Goal: Contribute content: Add original content to the website for others to see

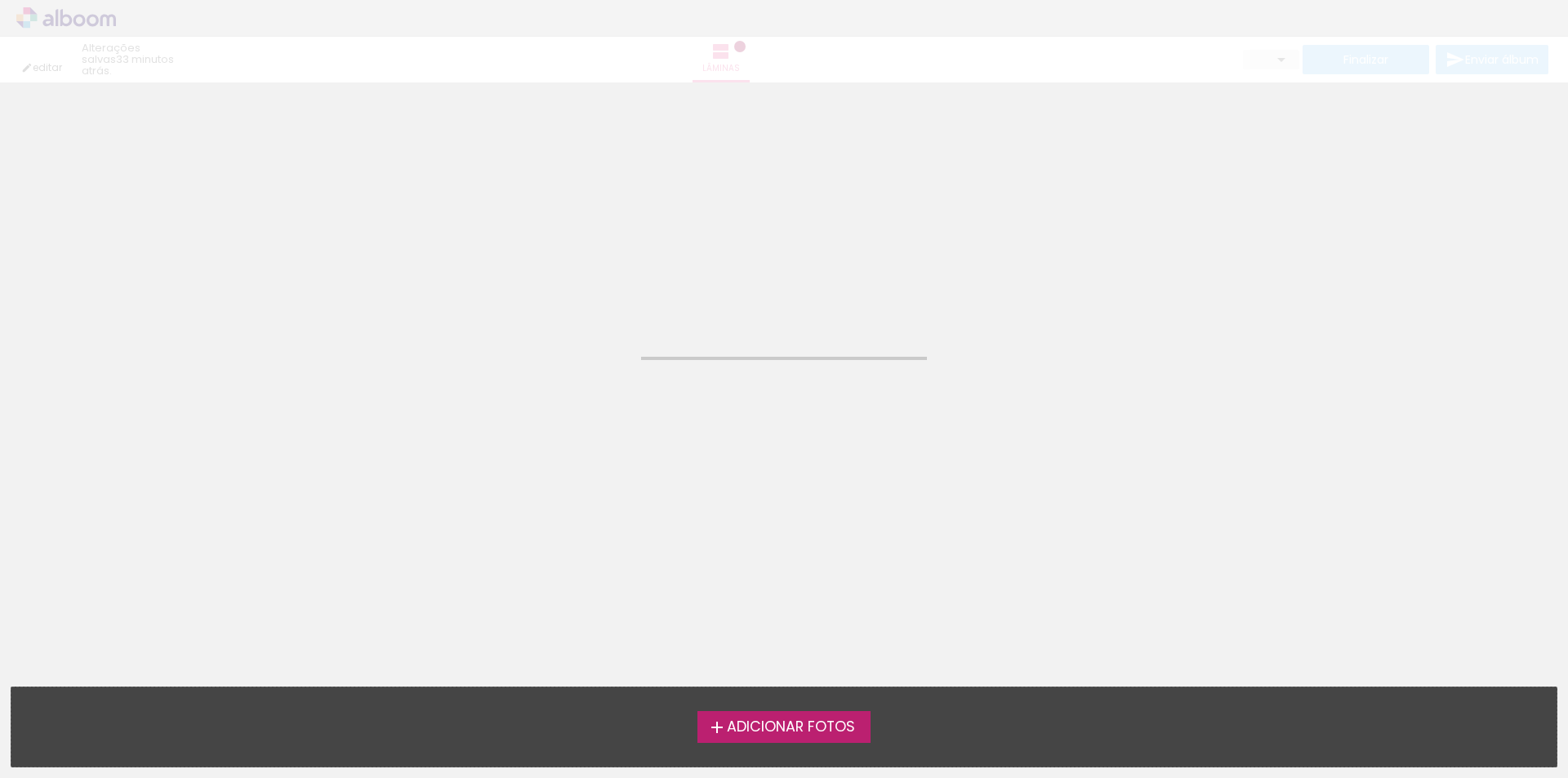
click at [819, 720] on span "Adicionar Fotos" at bounding box center [790, 727] width 128 height 15
click at [0, 0] on input "file" at bounding box center [0, 0] width 0 height 0
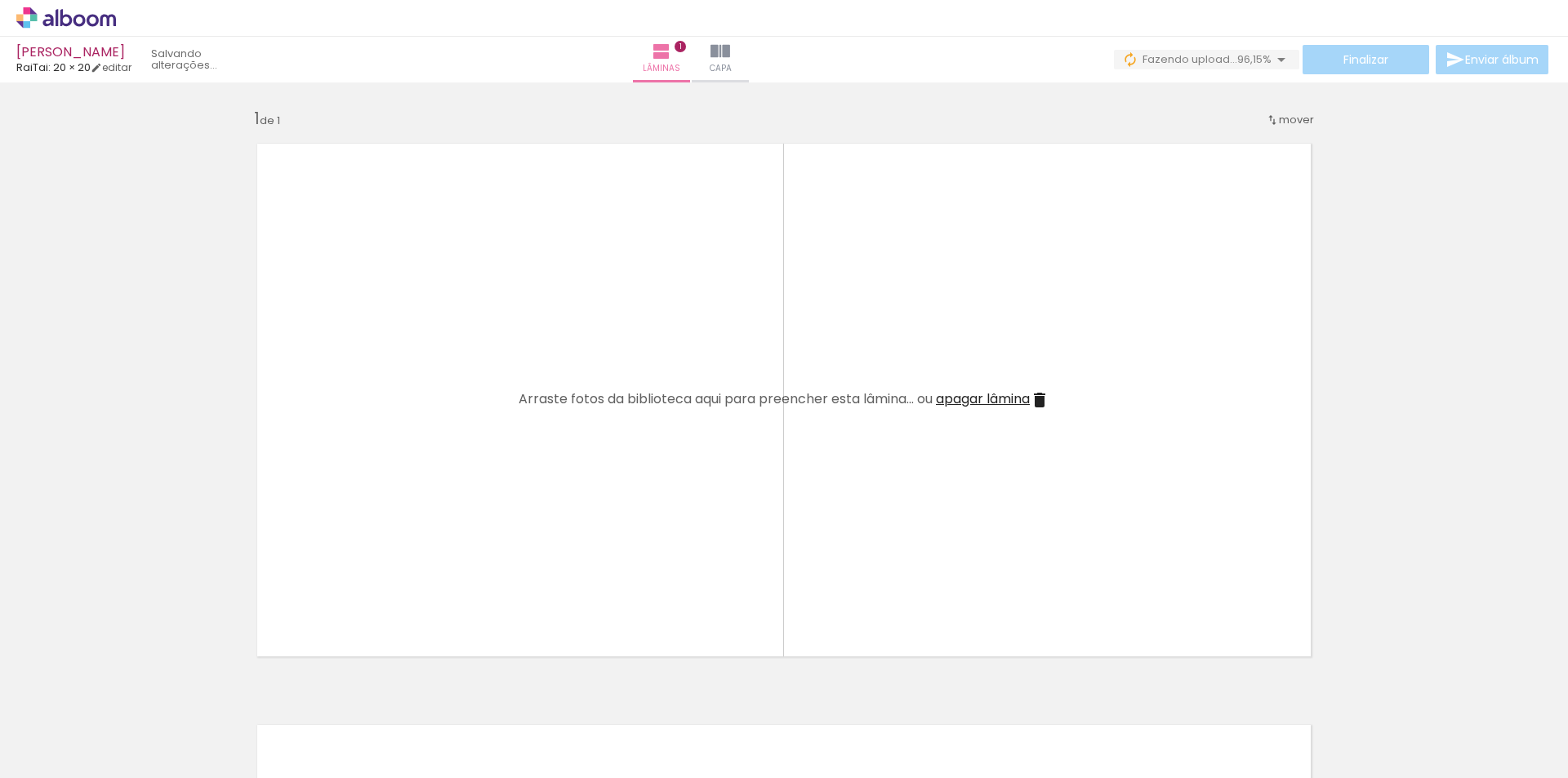
scroll to position [0, 949]
click at [730, 58] on iron-icon at bounding box center [721, 52] width 20 height 20
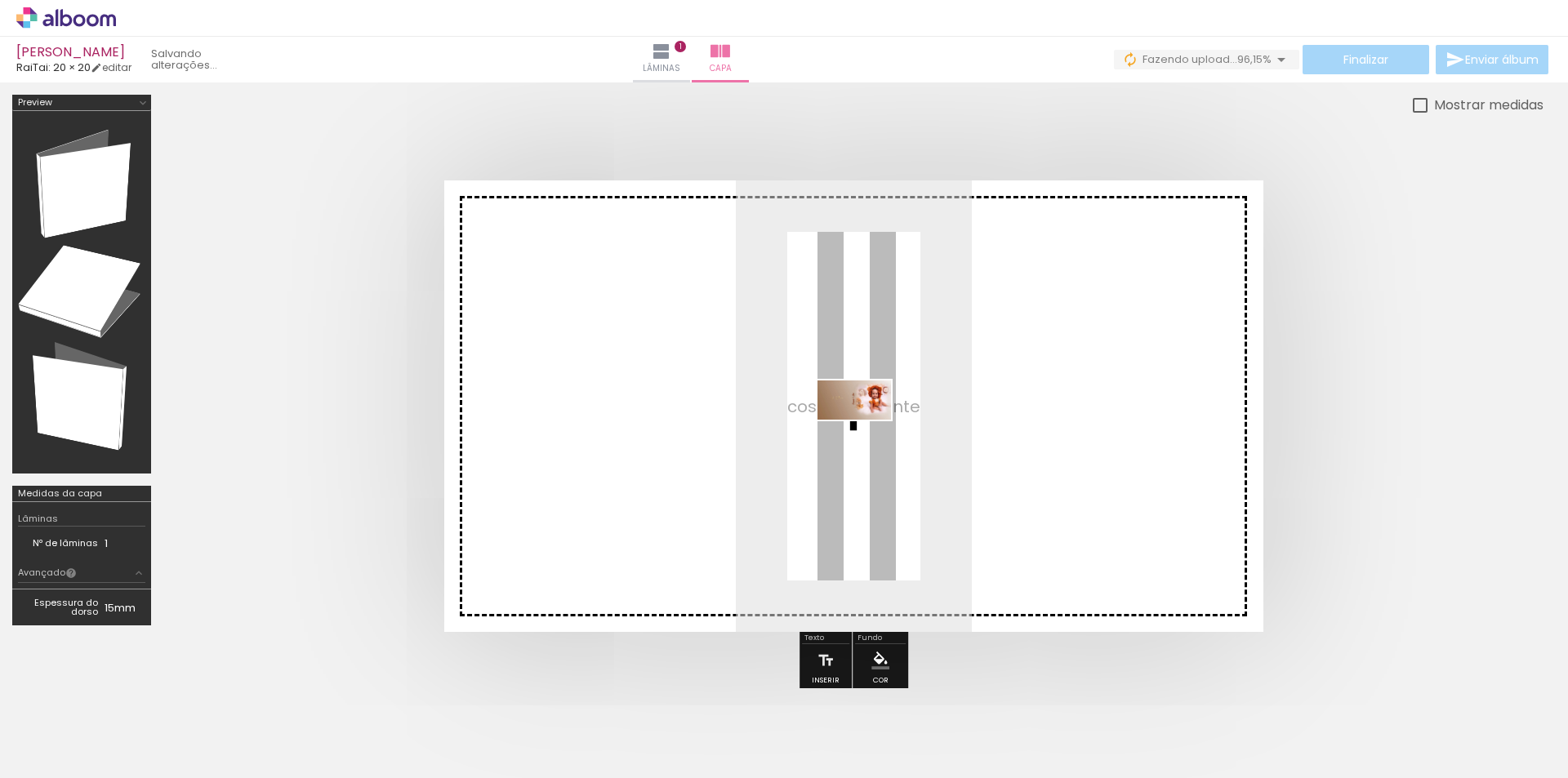
drag, startPoint x: 1519, startPoint y: 744, endPoint x: 867, endPoint y: 430, distance: 723.7
click at [867, 430] on quentale-workspace at bounding box center [784, 389] width 1568 height 778
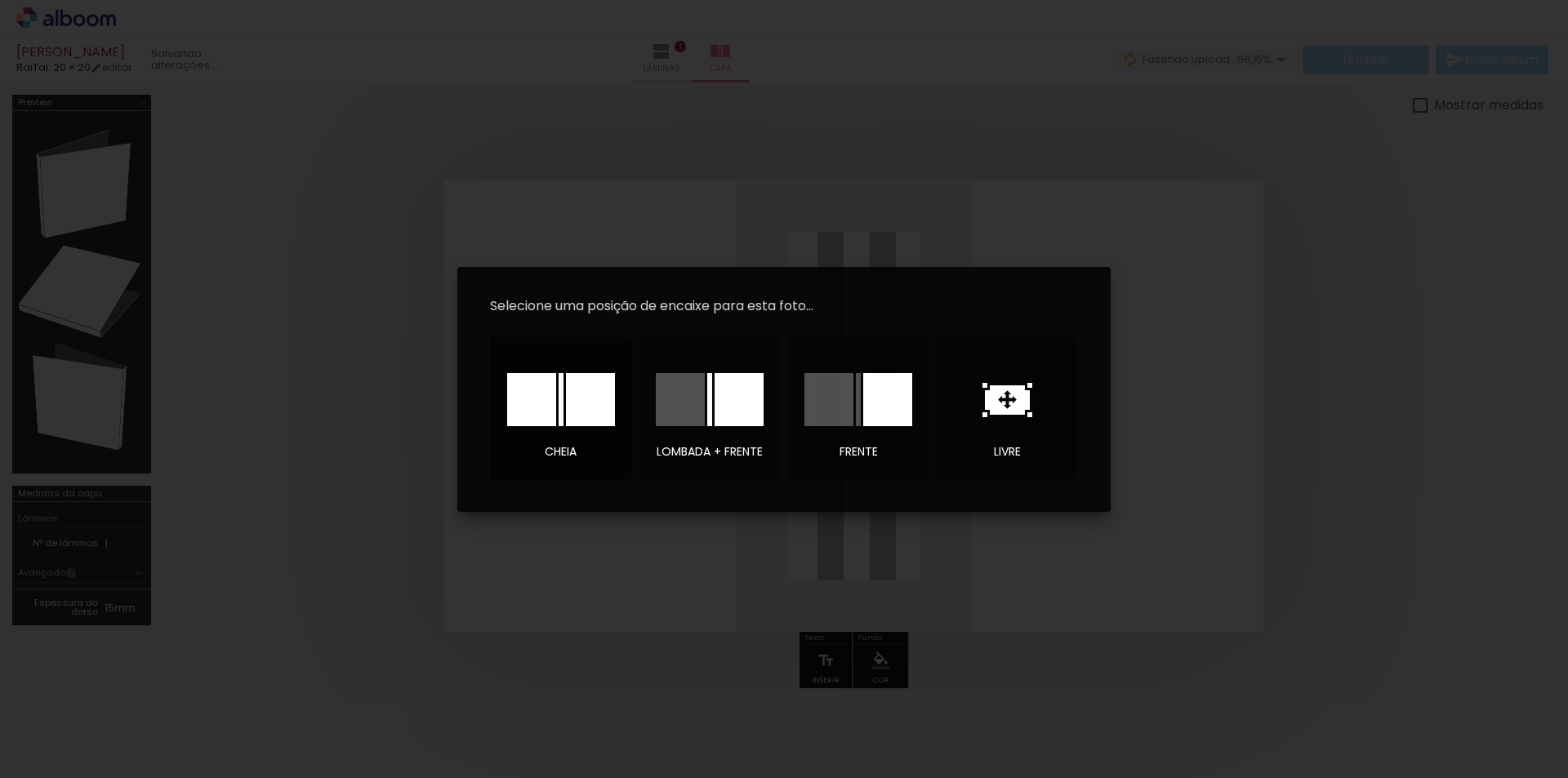
click at [567, 407] on div at bounding box center [591, 399] width 49 height 53
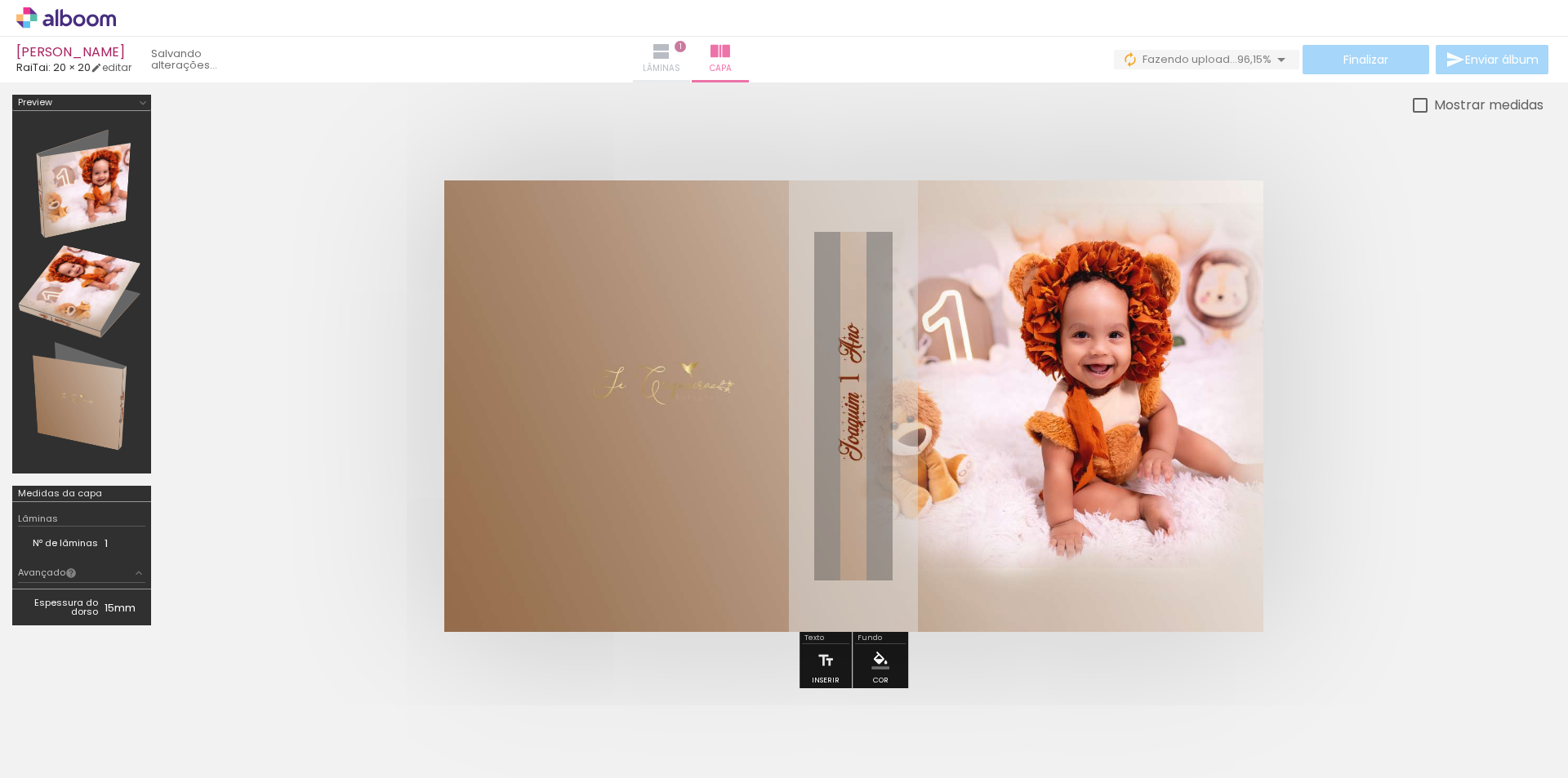
click at [672, 53] on iron-icon at bounding box center [662, 52] width 20 height 20
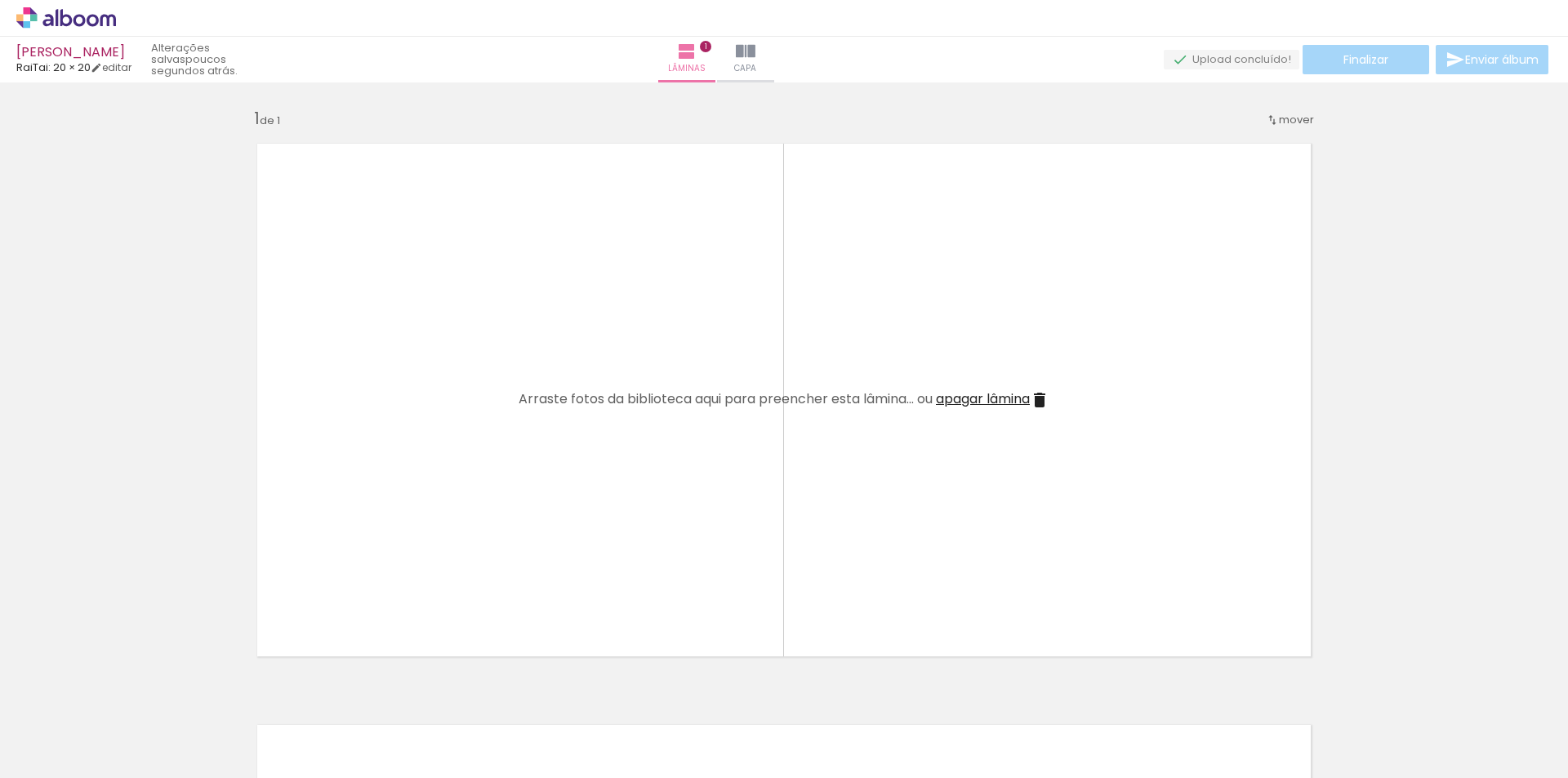
click at [62, 13] on icon at bounding box center [66, 18] width 13 height 18
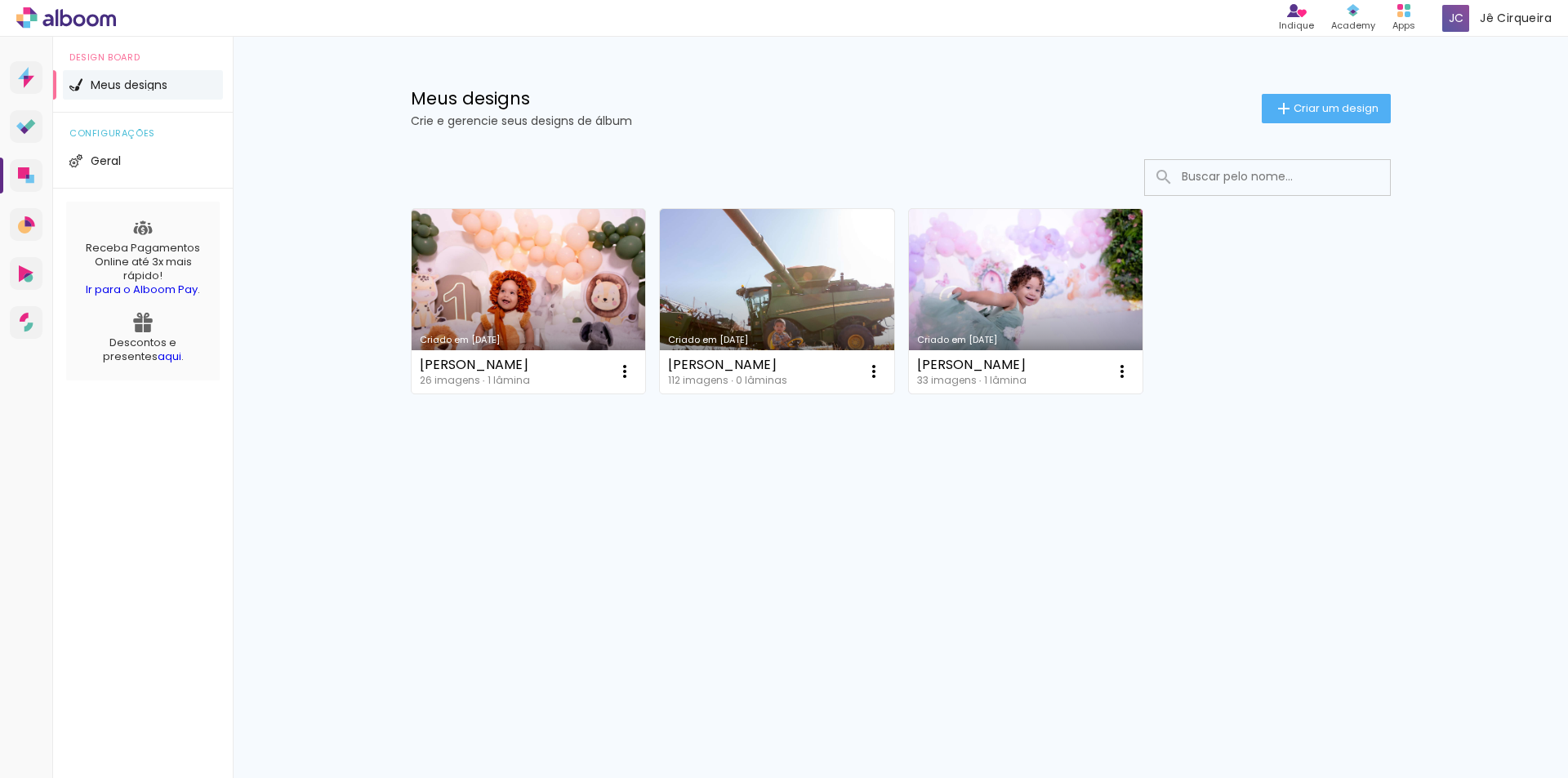
click at [1065, 311] on link "Criado em [DATE]" at bounding box center [1026, 301] width 234 height 184
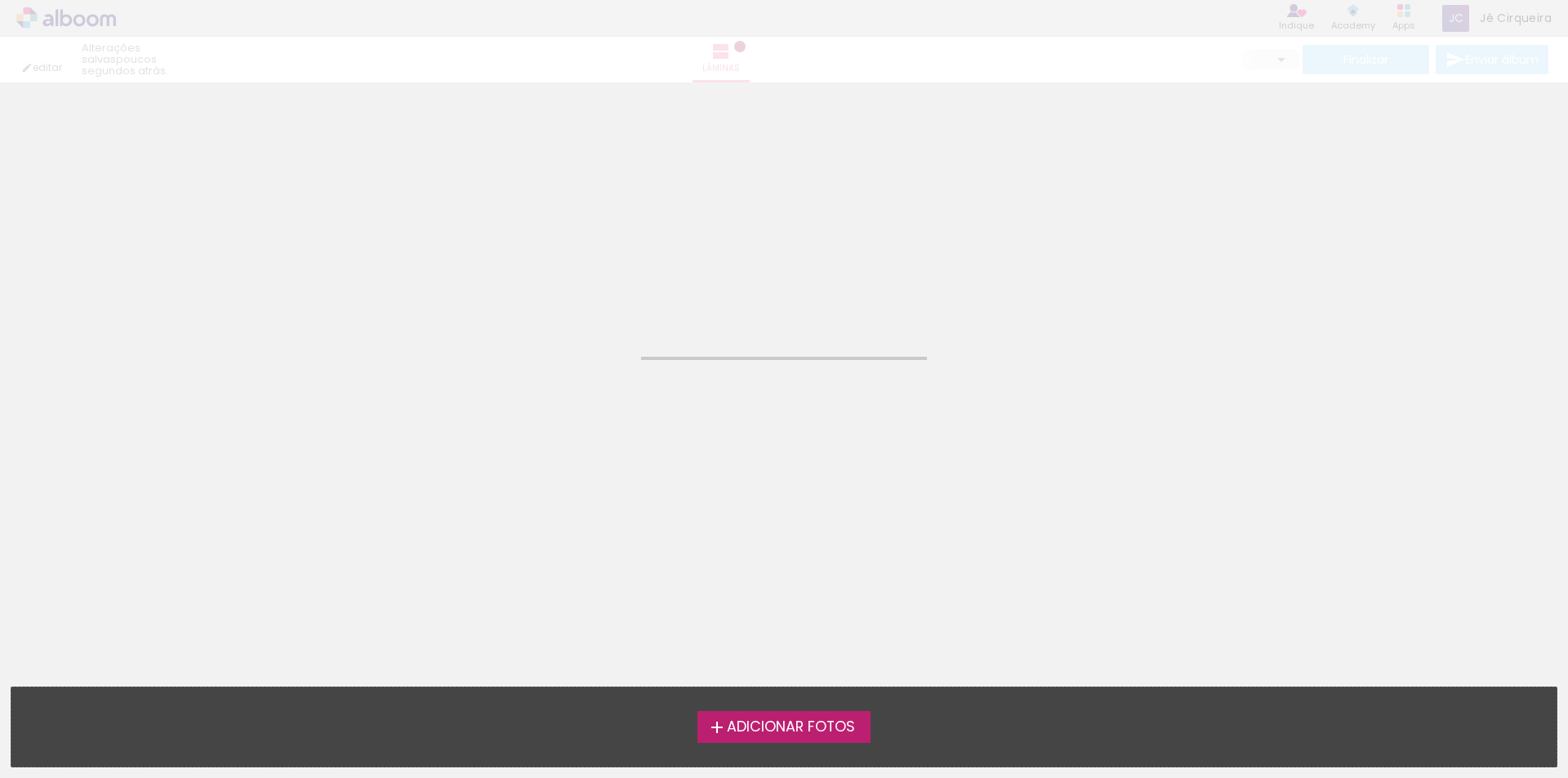
click at [808, 726] on span "Adicionar Fotos" at bounding box center [790, 727] width 128 height 15
click at [0, 0] on input "file" at bounding box center [0, 0] width 0 height 0
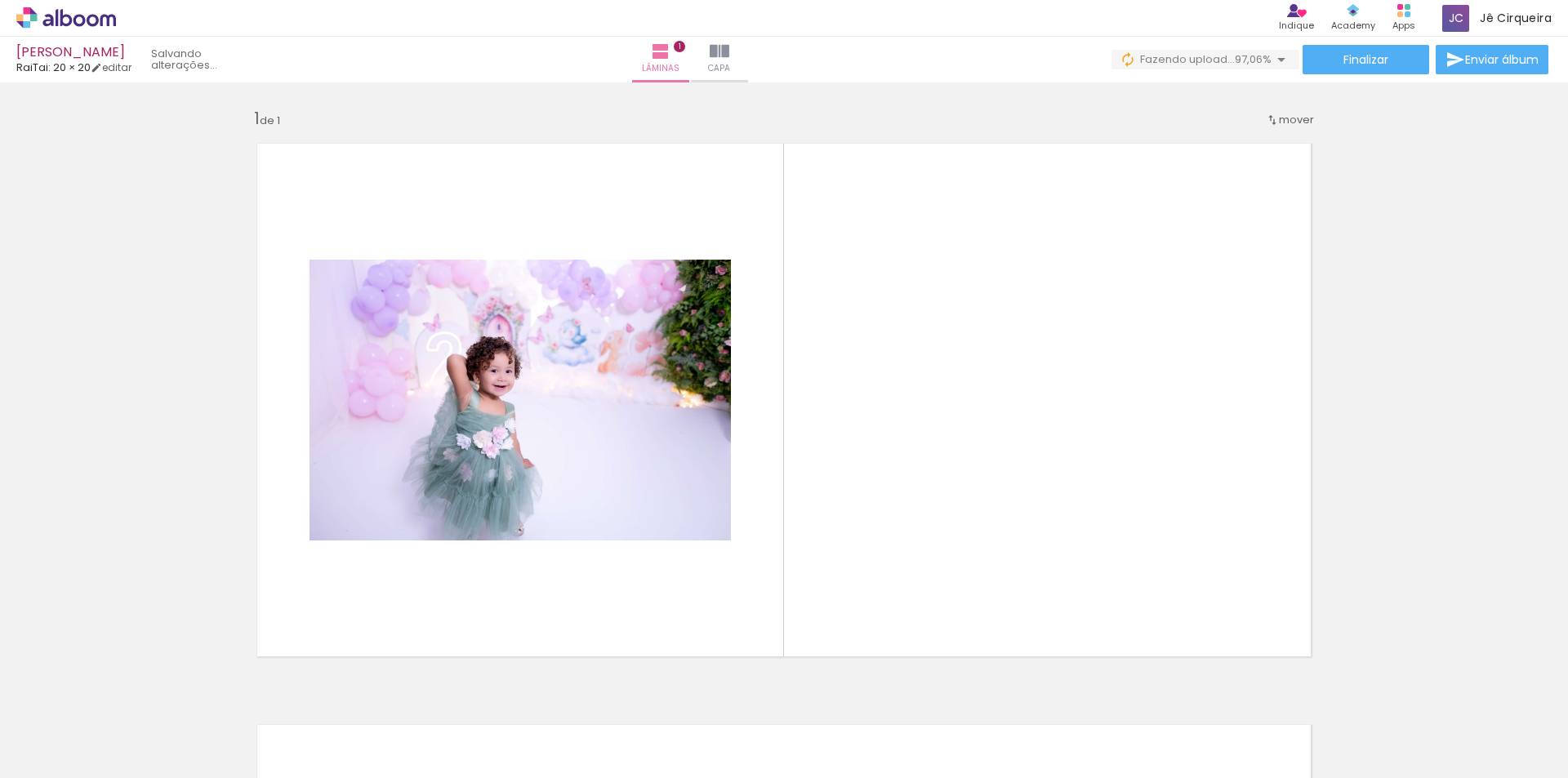
scroll to position [0, 1681]
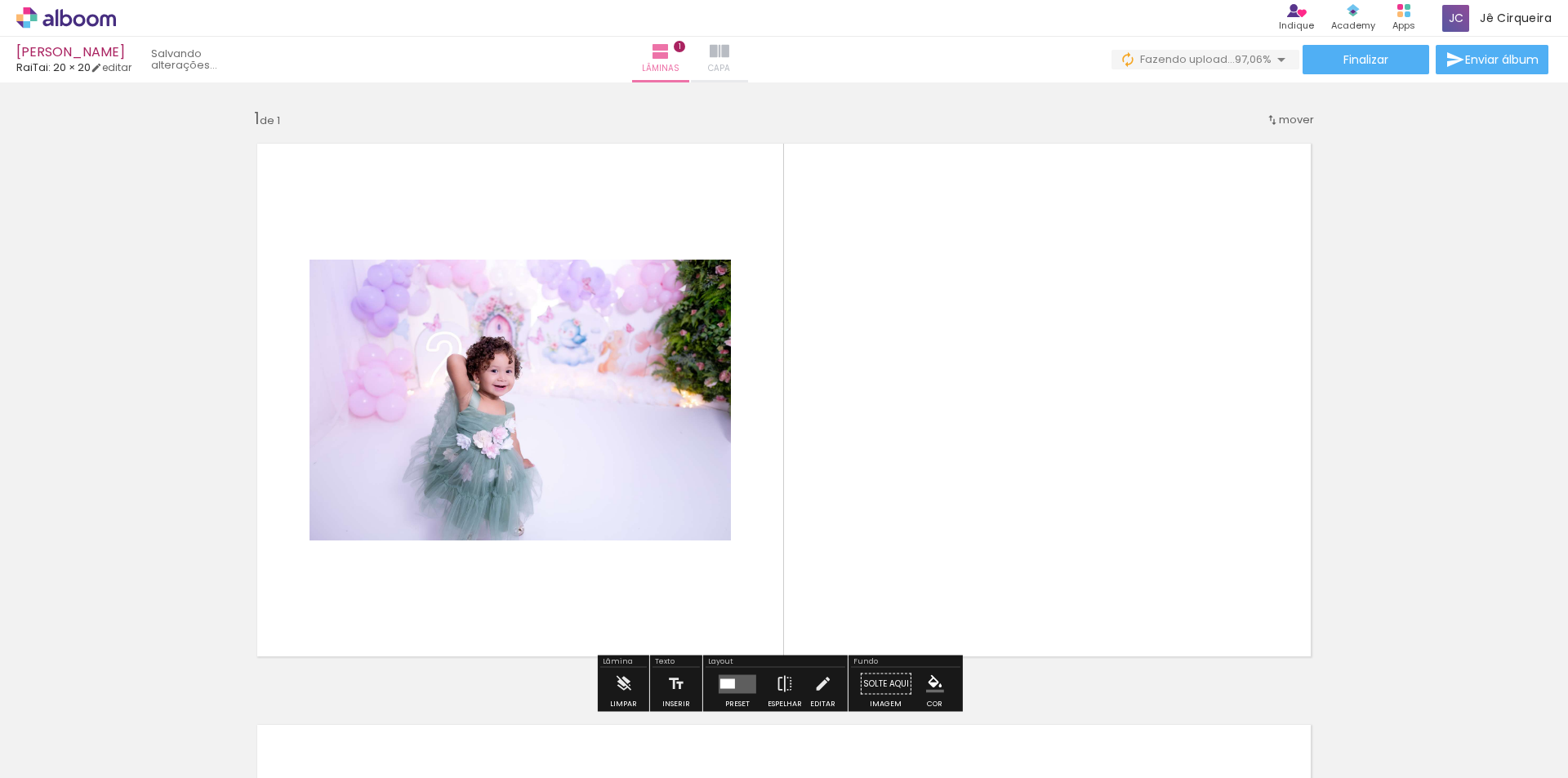
click at [729, 56] on iron-icon at bounding box center [720, 52] width 20 height 20
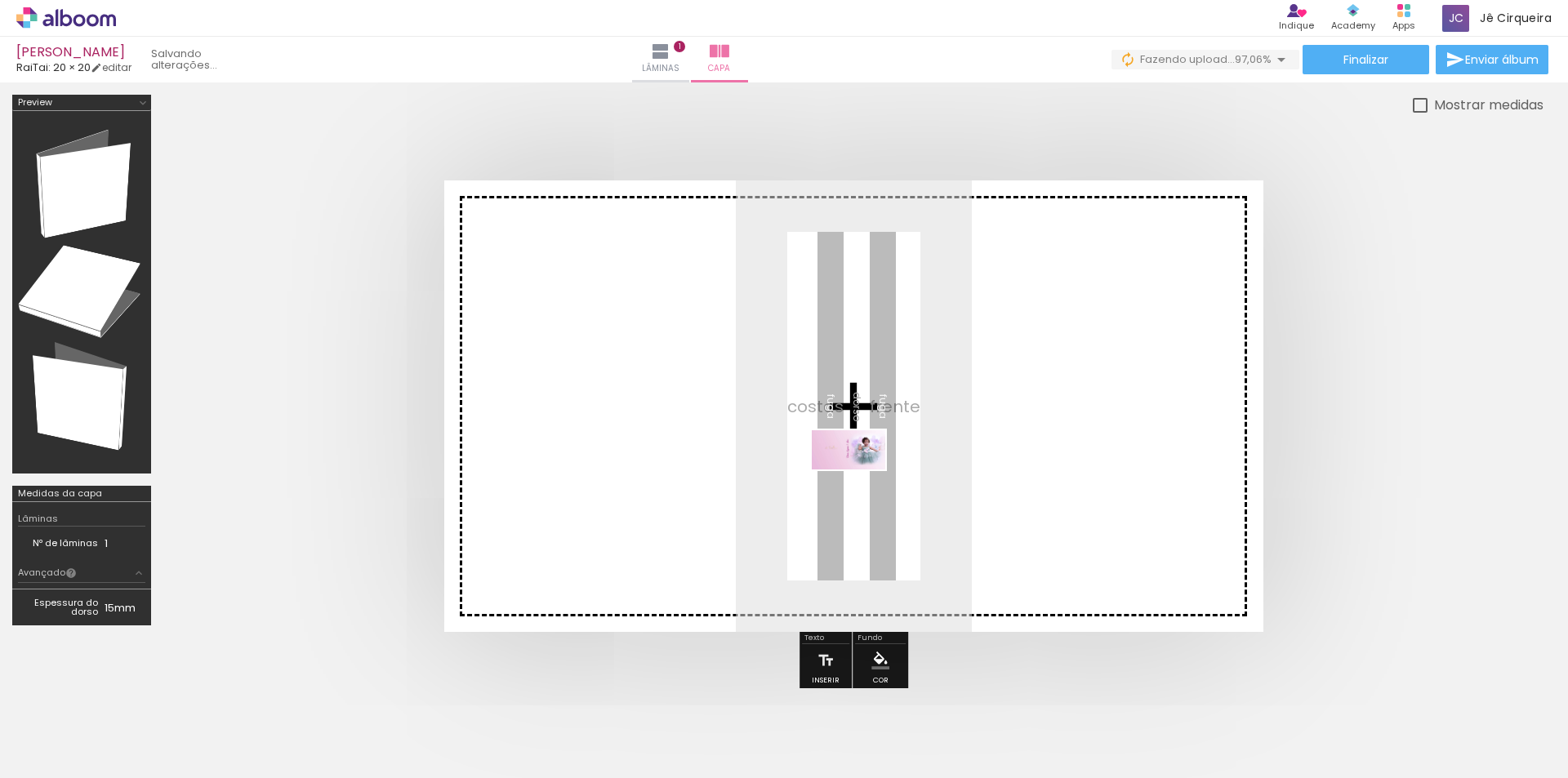
drag, startPoint x: 1534, startPoint y: 732, endPoint x: 848, endPoint y: 447, distance: 742.8
click at [848, 447] on quentale-workspace at bounding box center [784, 389] width 1568 height 778
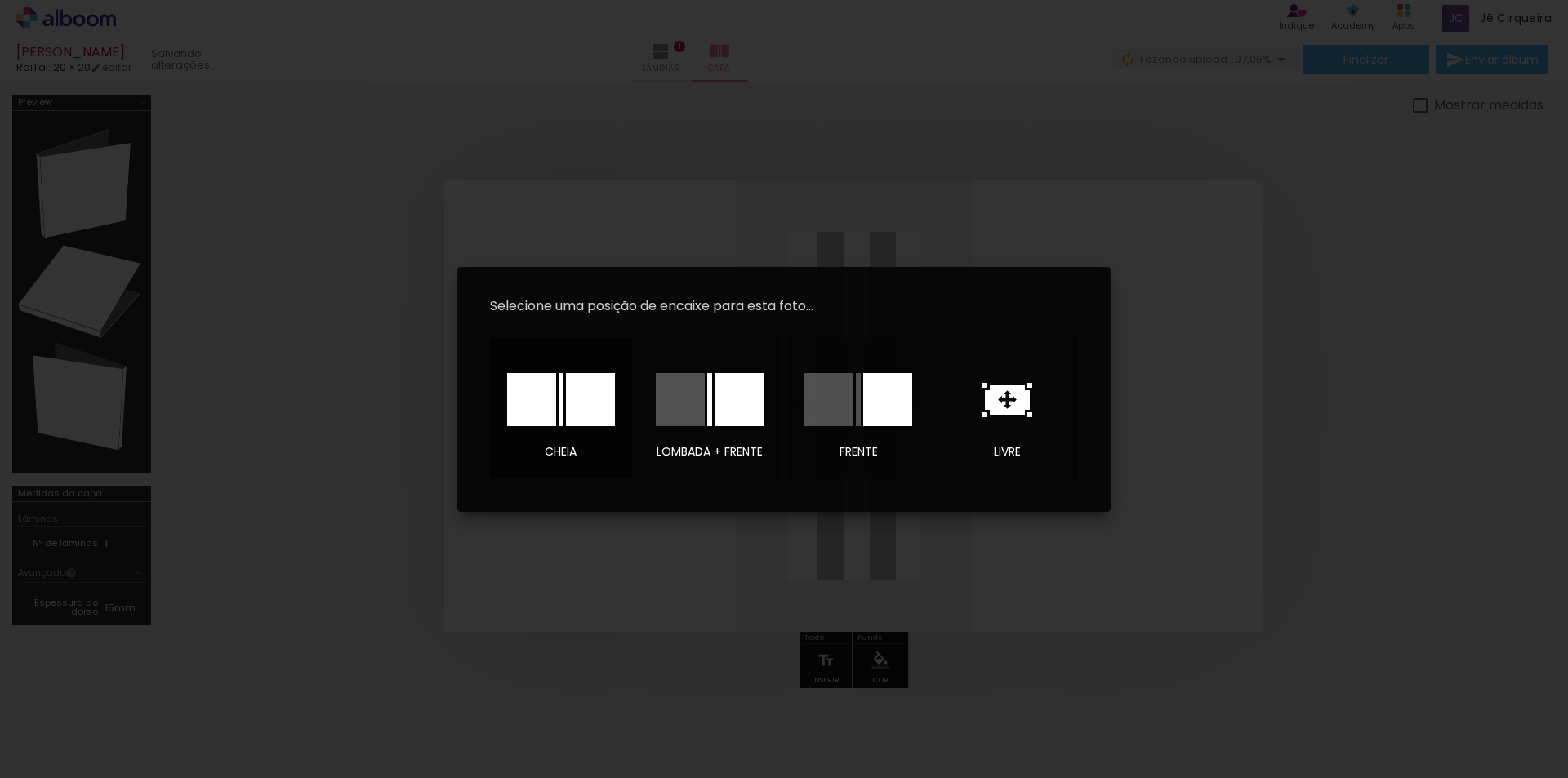
click at [570, 404] on div at bounding box center [591, 399] width 49 height 53
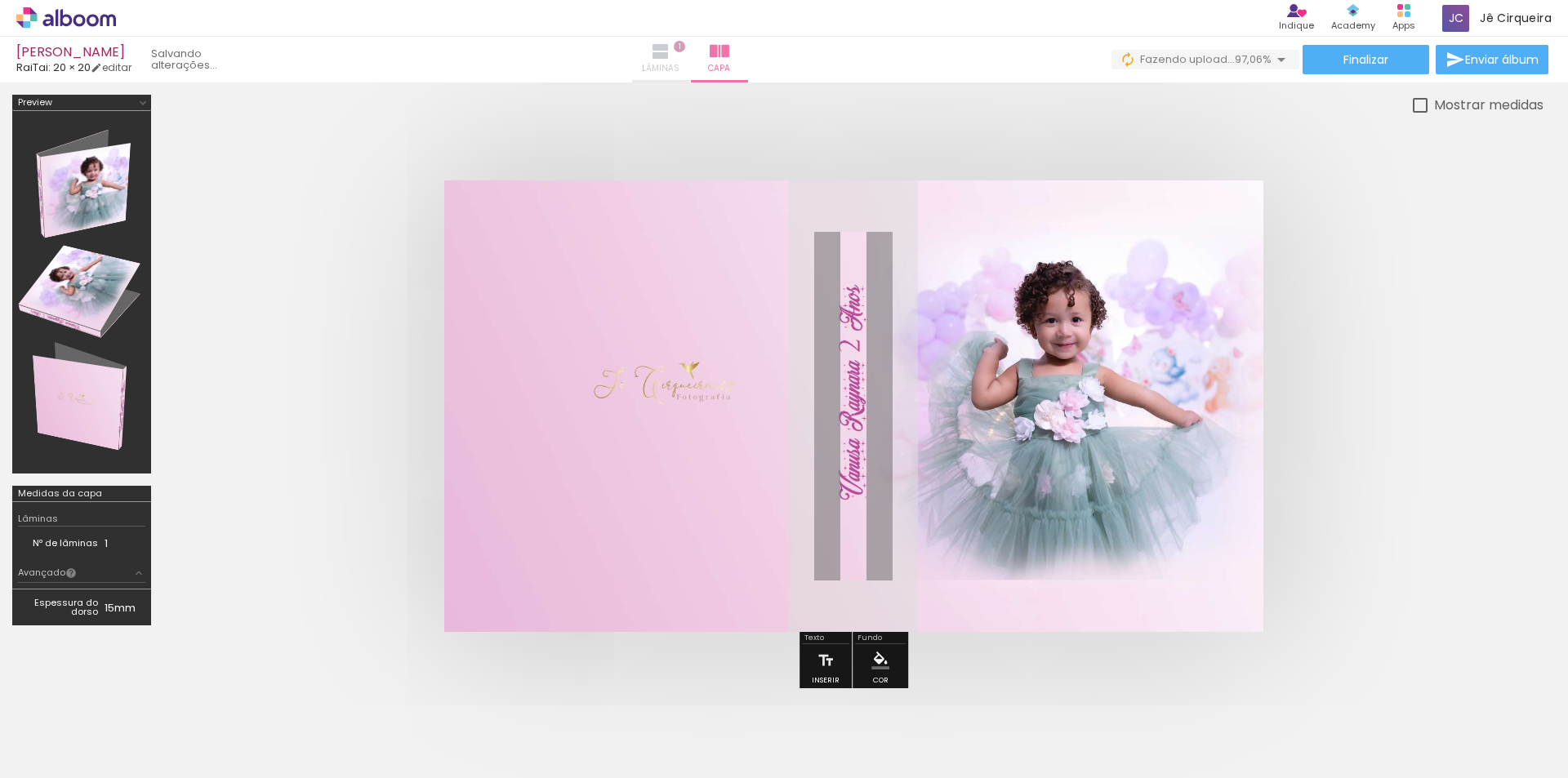
click at [671, 58] on iron-icon at bounding box center [661, 52] width 20 height 20
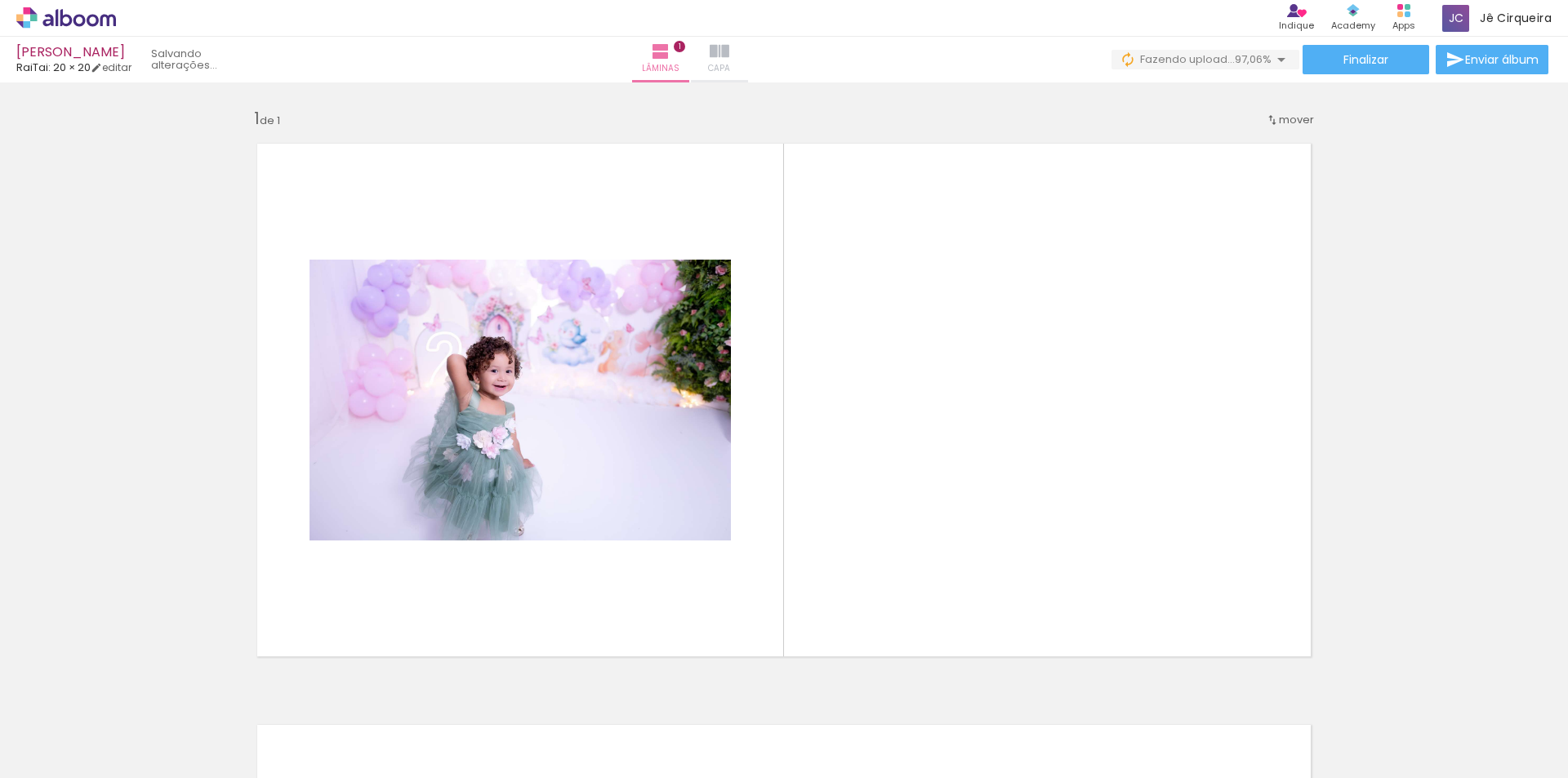
click at [729, 48] on iron-icon at bounding box center [720, 52] width 20 height 20
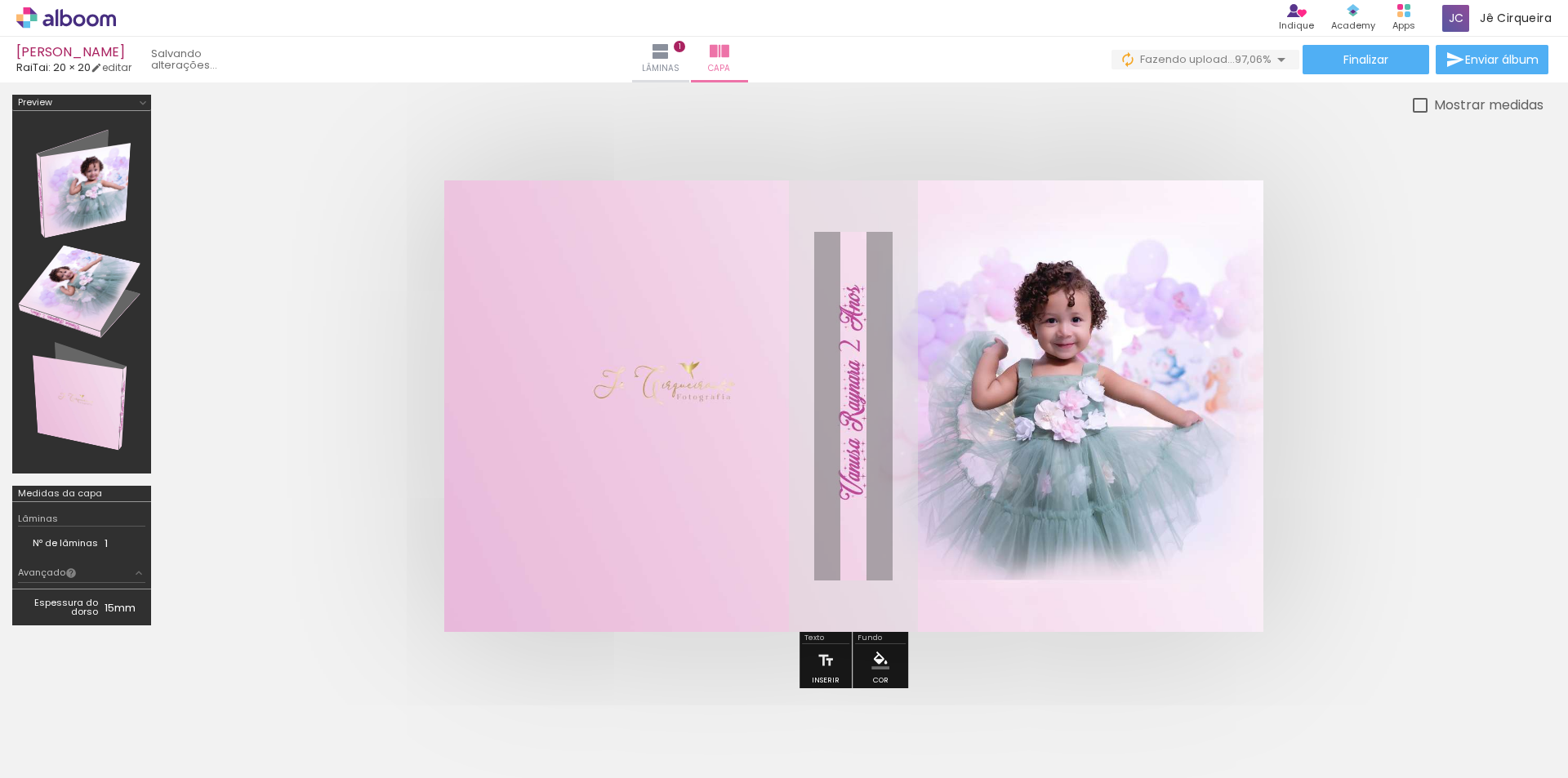
click at [70, 20] on icon at bounding box center [66, 18] width 13 height 18
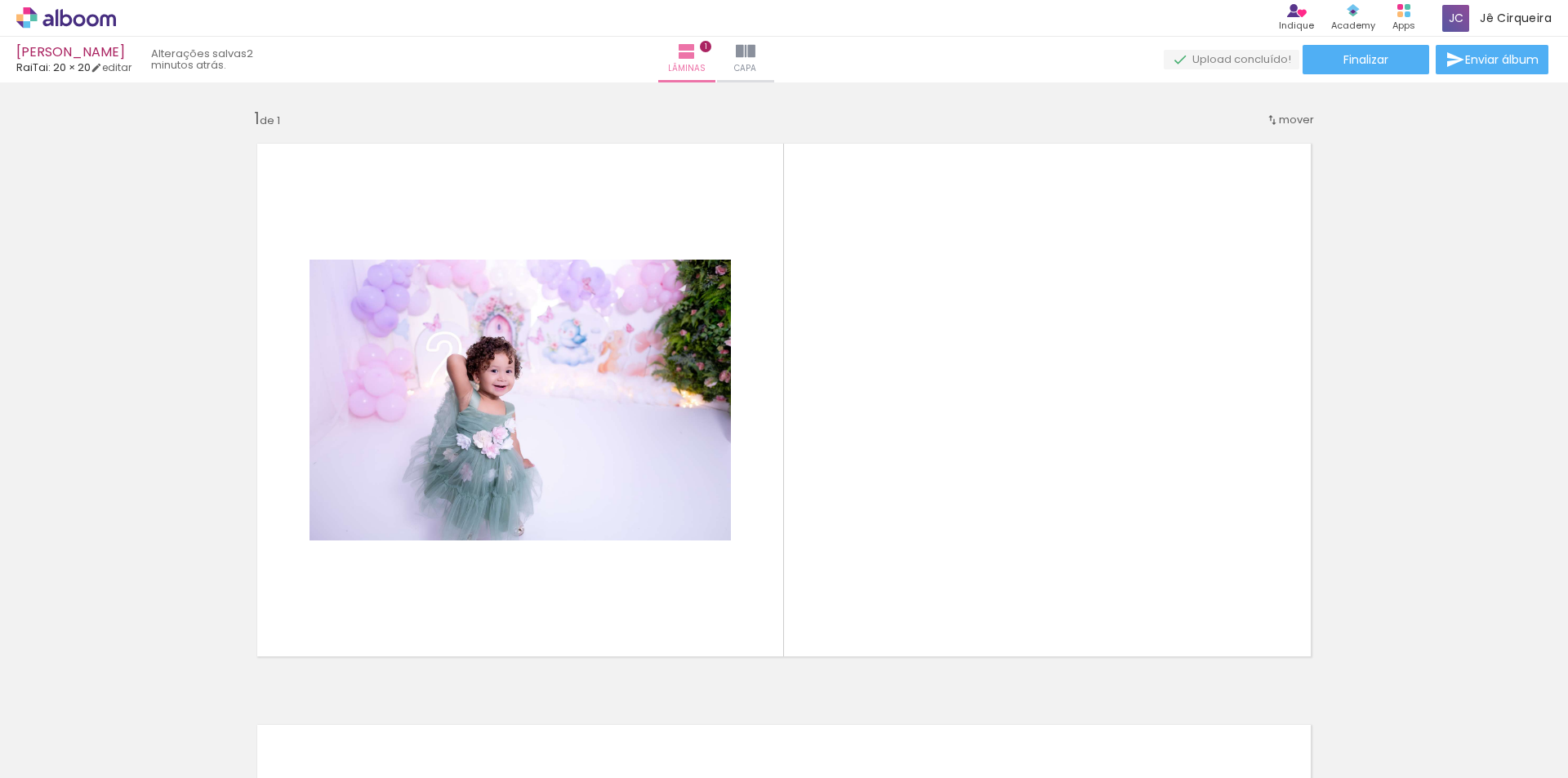
click at [55, 14] on icon at bounding box center [66, 19] width 100 height 21
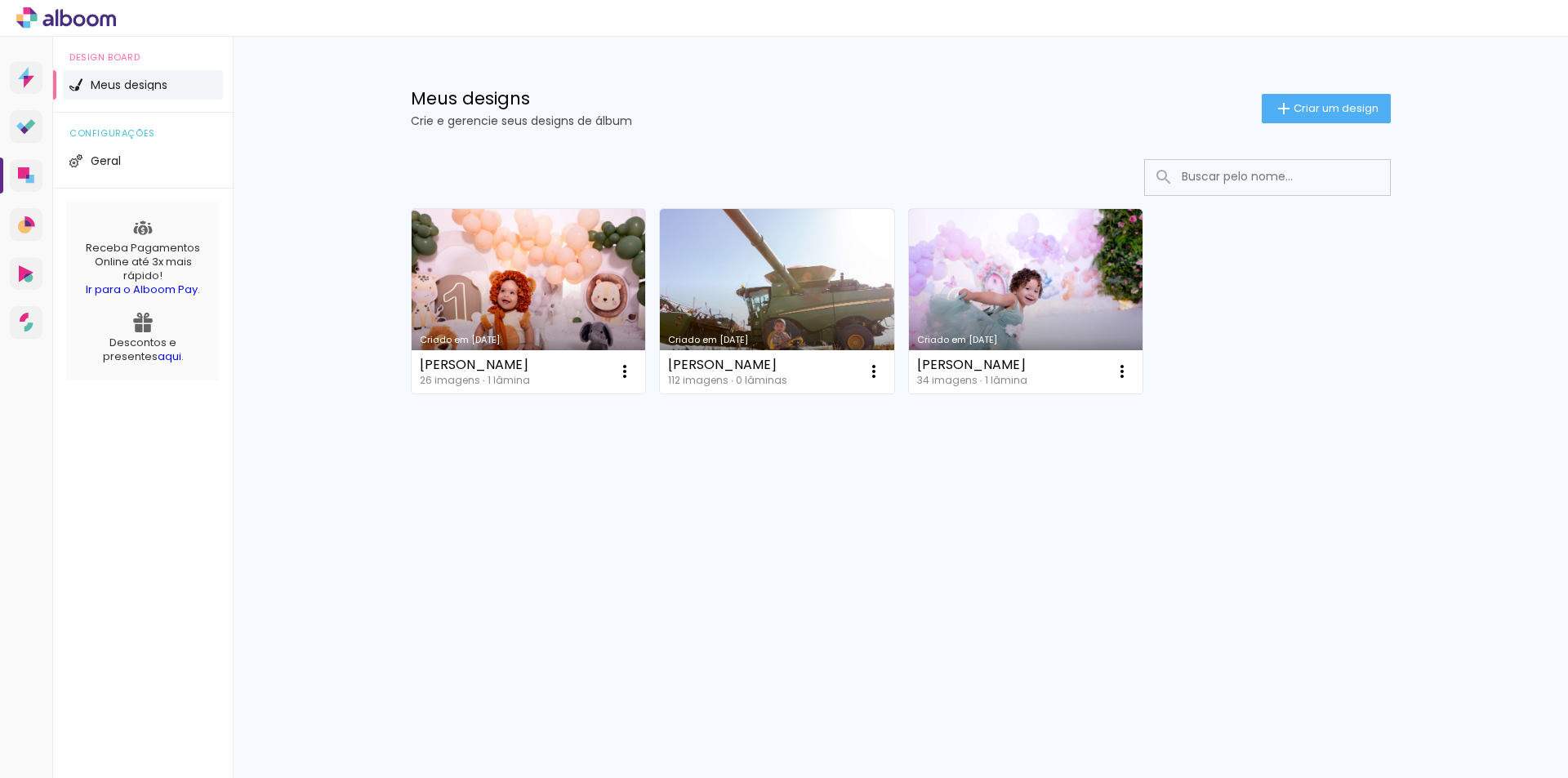
click at [794, 302] on link "Criado em [DATE]" at bounding box center [777, 301] width 234 height 184
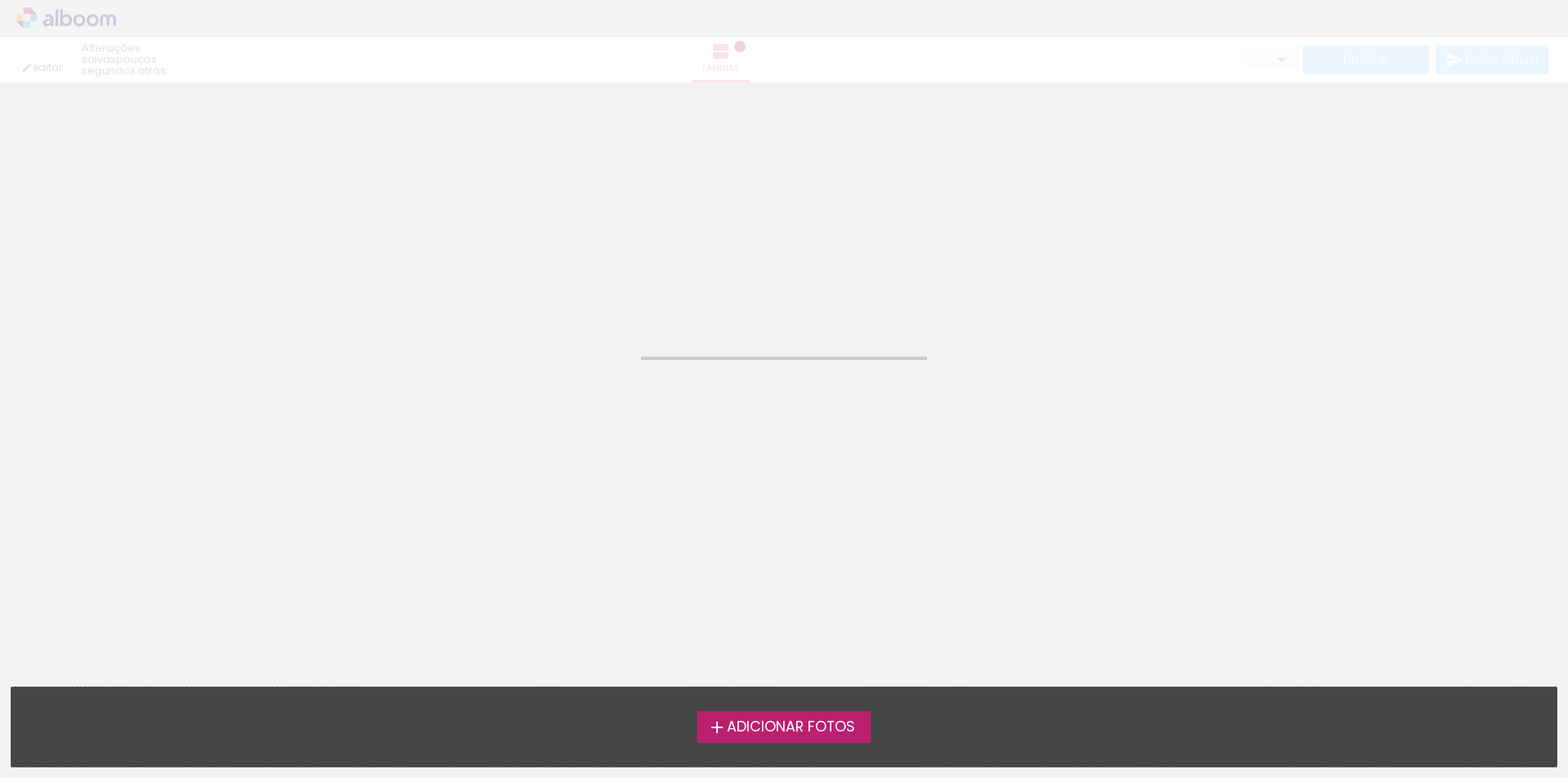
click at [799, 720] on div "Biblioteca Todas as fotos Não utilizadas Adicionar Fotos Adicionar Fotos Solte …" at bounding box center [784, 727] width 1568 height 102
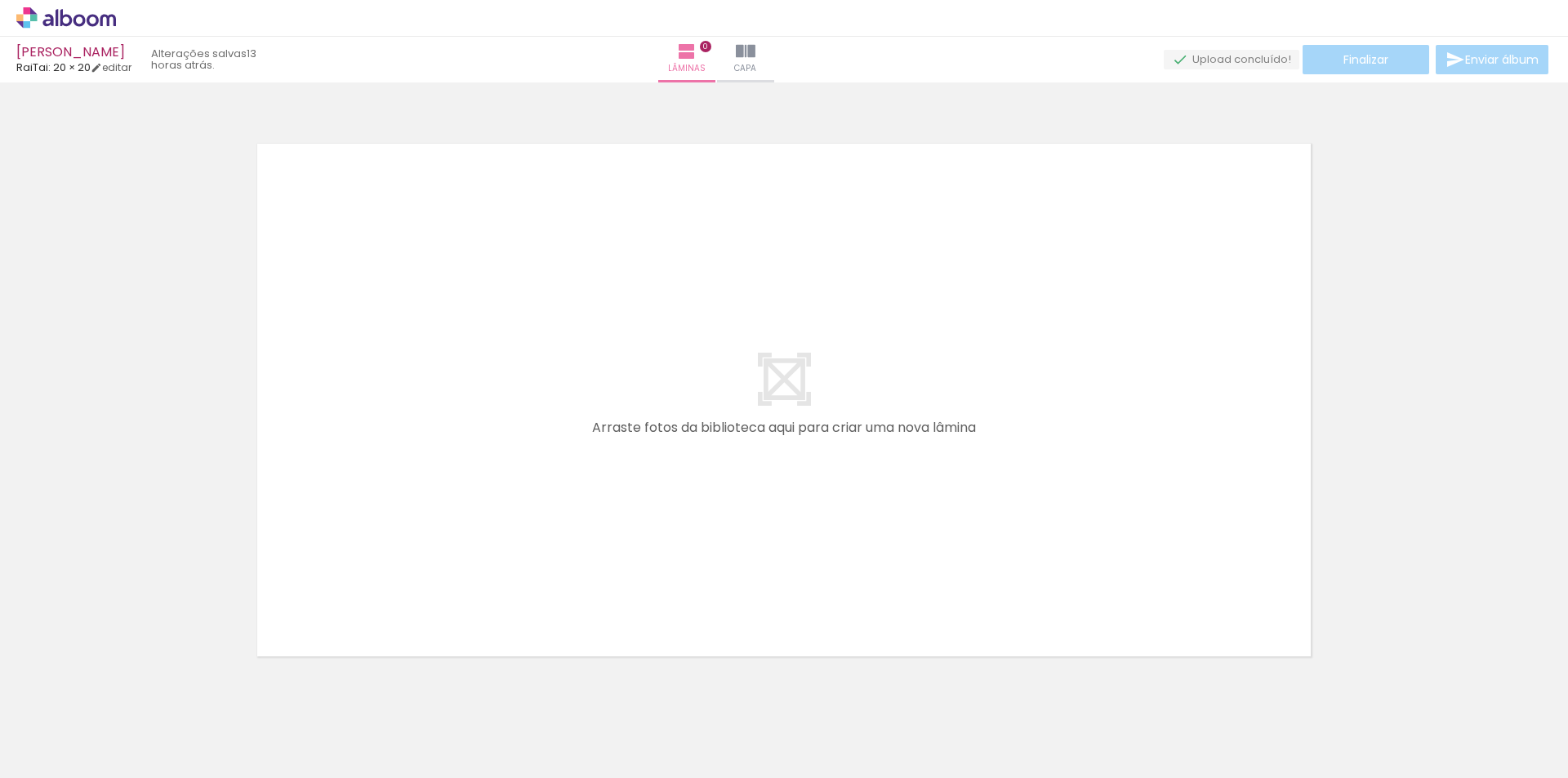
click at [62, 748] on span "Adicionar Fotos" at bounding box center [58, 756] width 49 height 18
click at [0, 0] on input "file" at bounding box center [0, 0] width 0 height 0
click at [730, 52] on iron-icon at bounding box center [721, 52] width 20 height 20
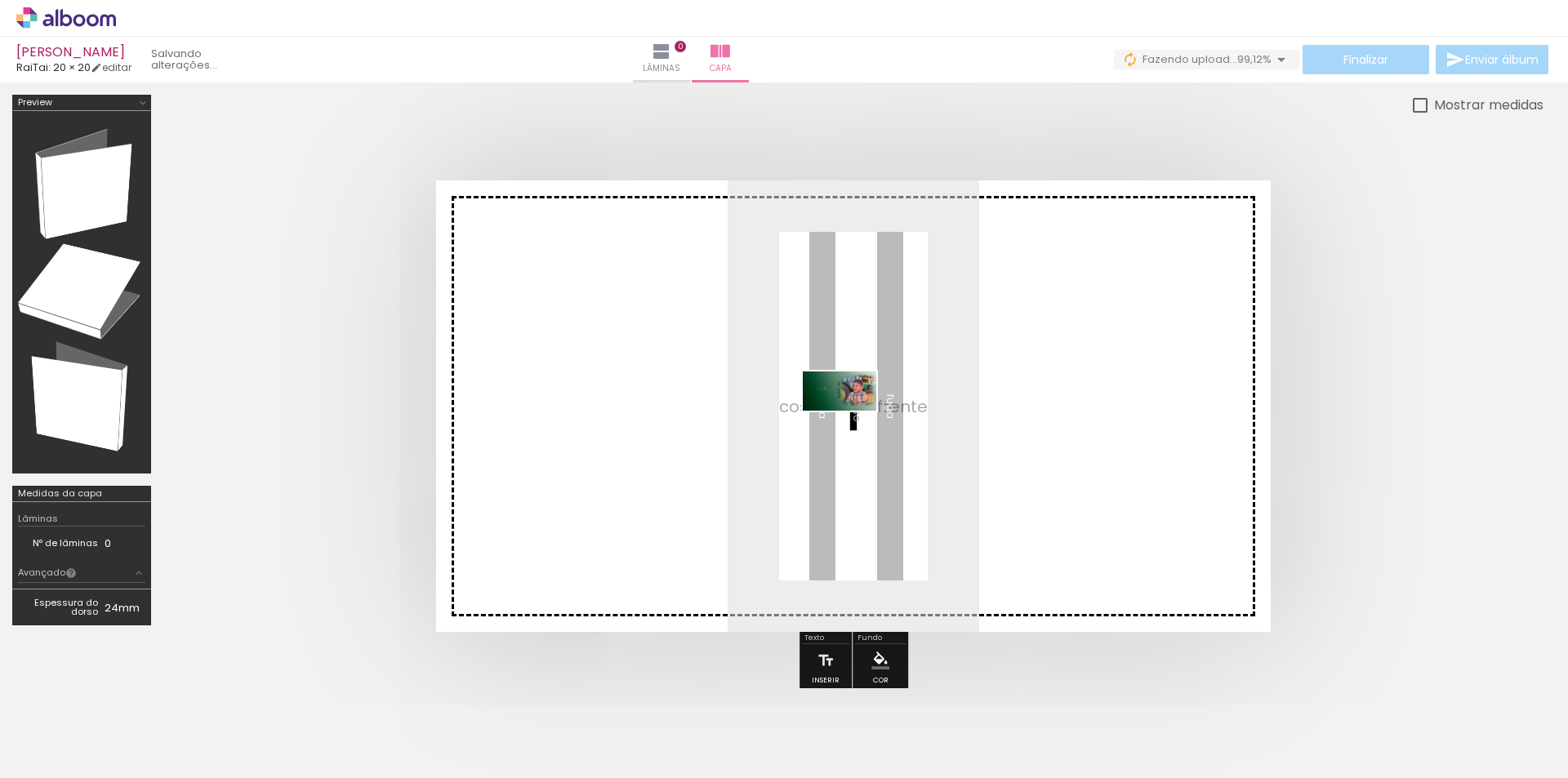
drag, startPoint x: 1521, startPoint y: 739, endPoint x: 855, endPoint y: 433, distance: 732.9
click at [851, 422] on quentale-workspace at bounding box center [784, 389] width 1568 height 778
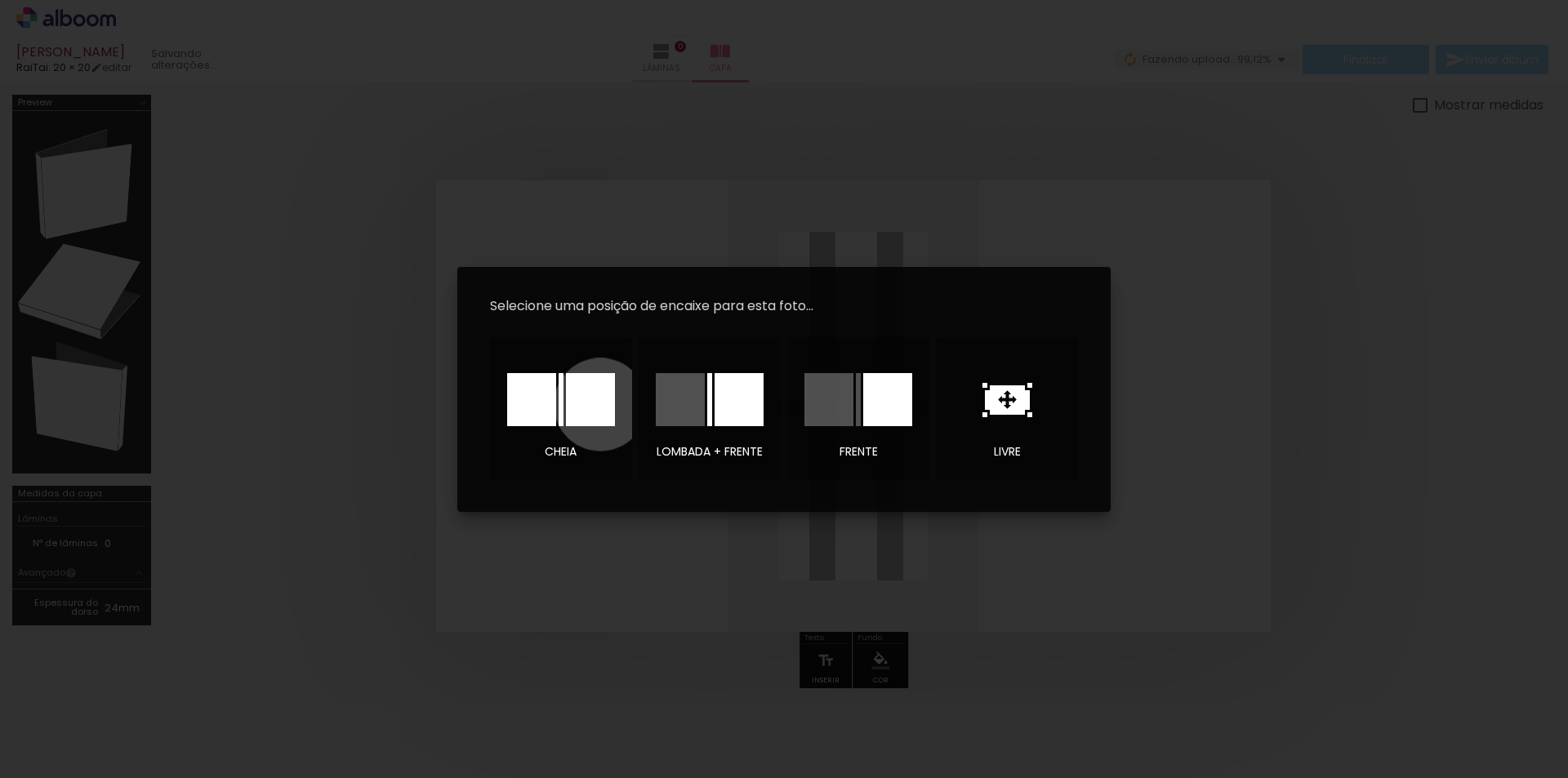
click at [599, 404] on div at bounding box center [591, 399] width 49 height 53
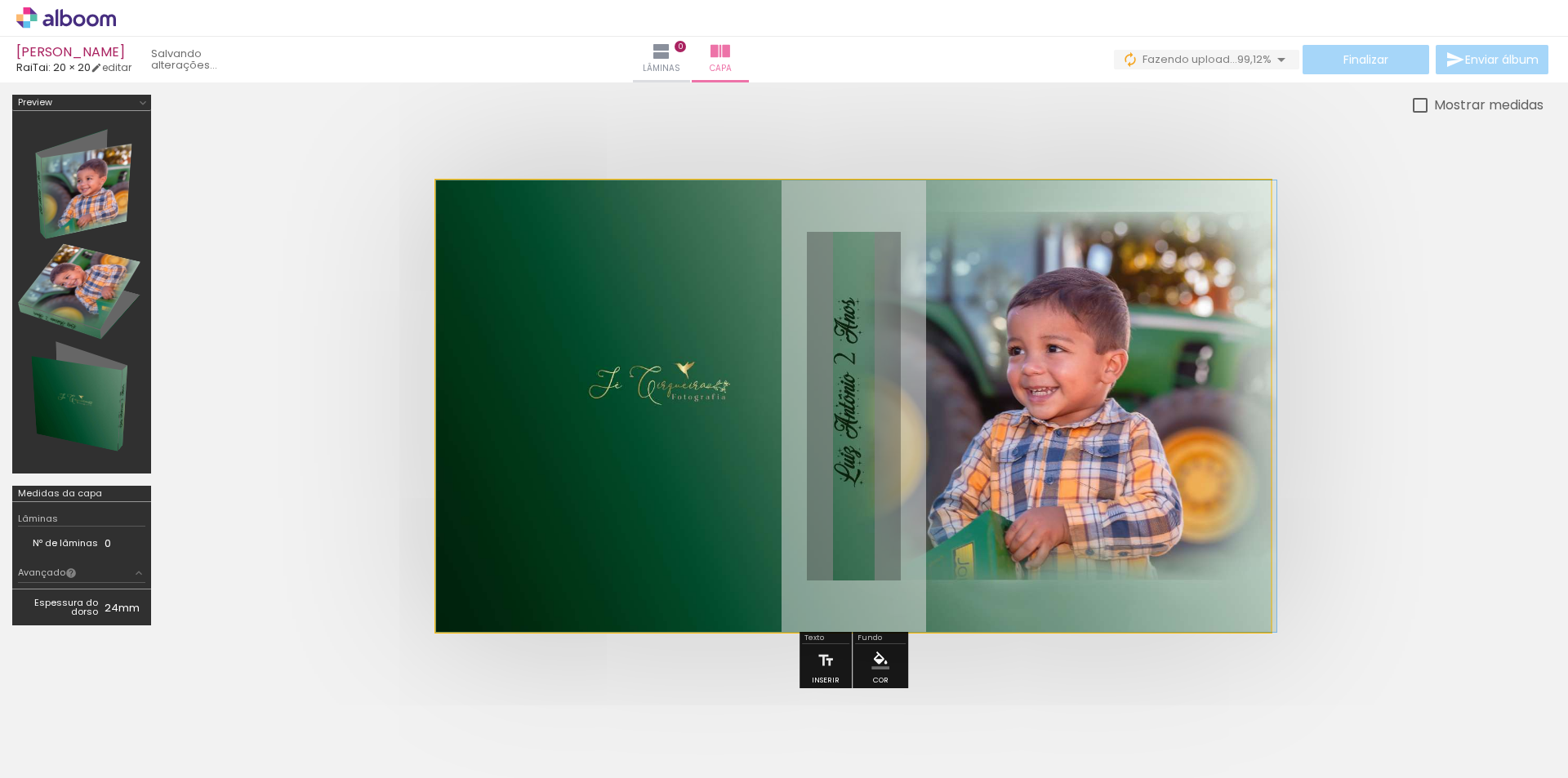
drag, startPoint x: 848, startPoint y: 447, endPoint x: 882, endPoint y: 443, distance: 34.2
drag, startPoint x: 787, startPoint y: 394, endPoint x: 815, endPoint y: 394, distance: 28.0
drag, startPoint x: 978, startPoint y: 382, endPoint x: 1079, endPoint y: 377, distance: 101.1
drag, startPoint x: 992, startPoint y: 401, endPoint x: 1064, endPoint y: 400, distance: 72.0
drag, startPoint x: 1004, startPoint y: 466, endPoint x: 1104, endPoint y: 474, distance: 100.3
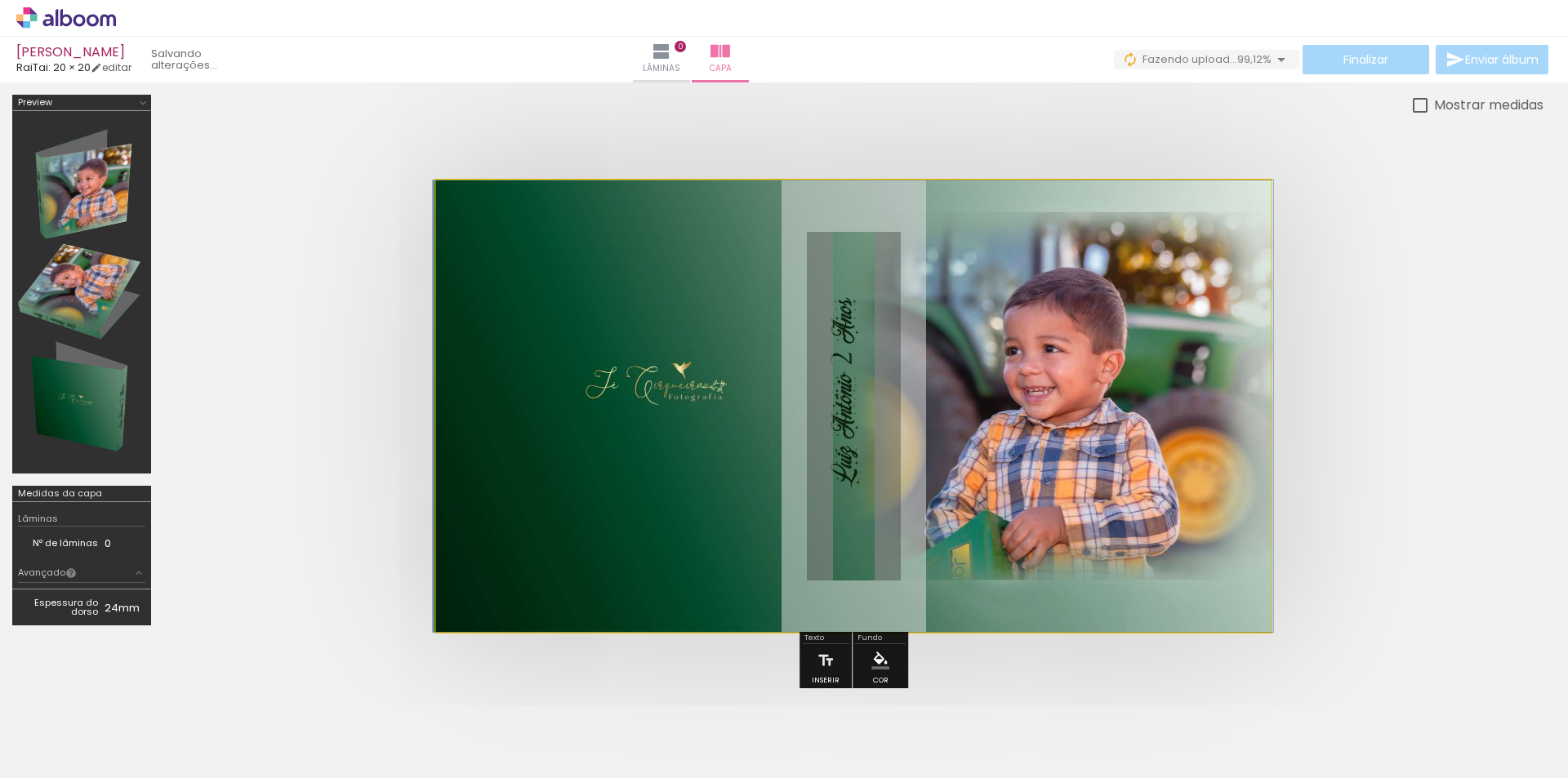
drag, startPoint x: 500, startPoint y: 224, endPoint x: 490, endPoint y: 223, distance: 10.0
type paper-slider "100"
click at [492, 223] on div at bounding box center [499, 222] width 15 height 15
drag, startPoint x: 516, startPoint y: 452, endPoint x: 648, endPoint y: 461, distance: 132.3
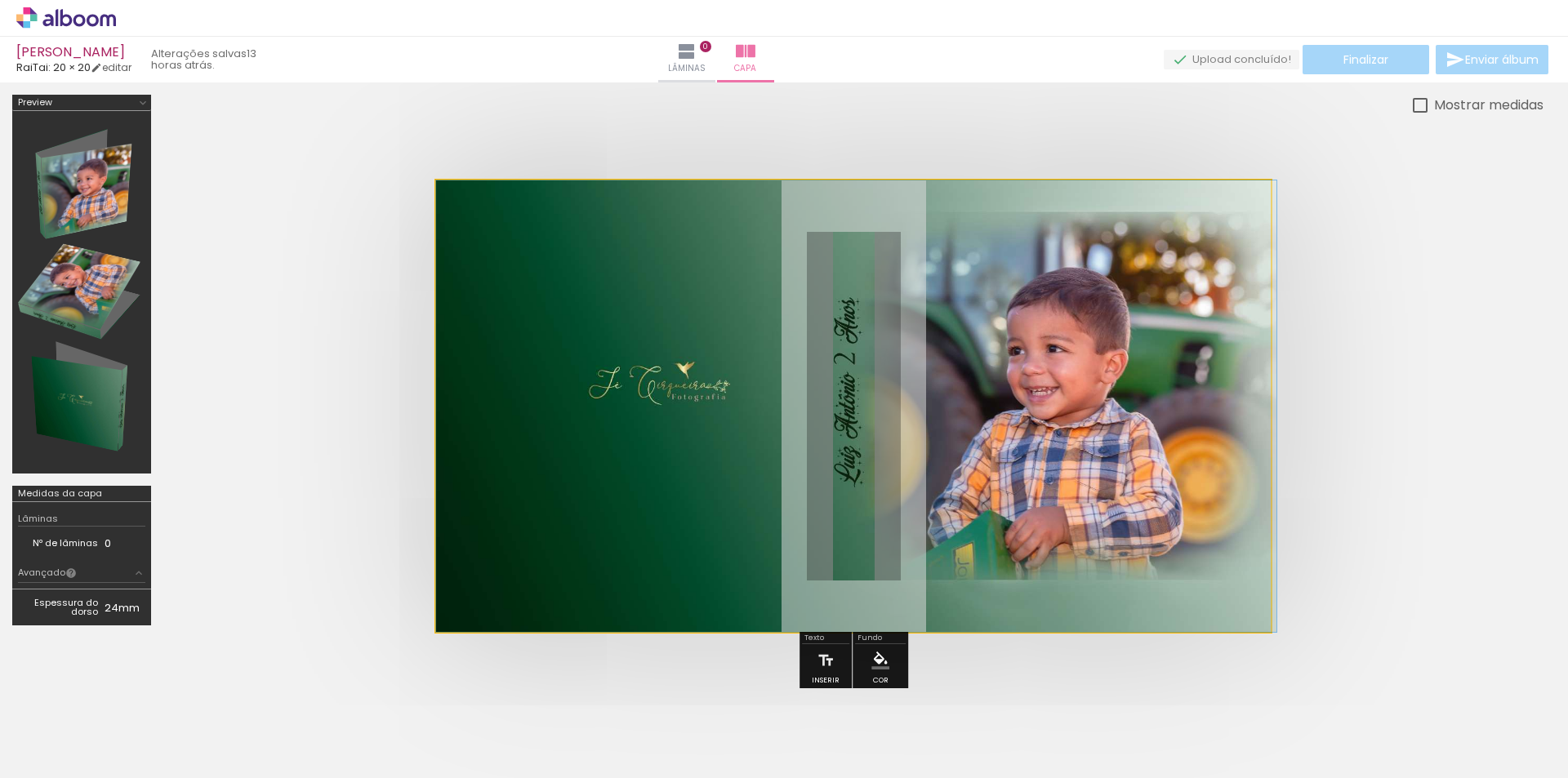
drag, startPoint x: 652, startPoint y: 462, endPoint x: 737, endPoint y: 475, distance: 86.0
drag, startPoint x: 1125, startPoint y: 553, endPoint x: 1251, endPoint y: 572, distance: 127.4
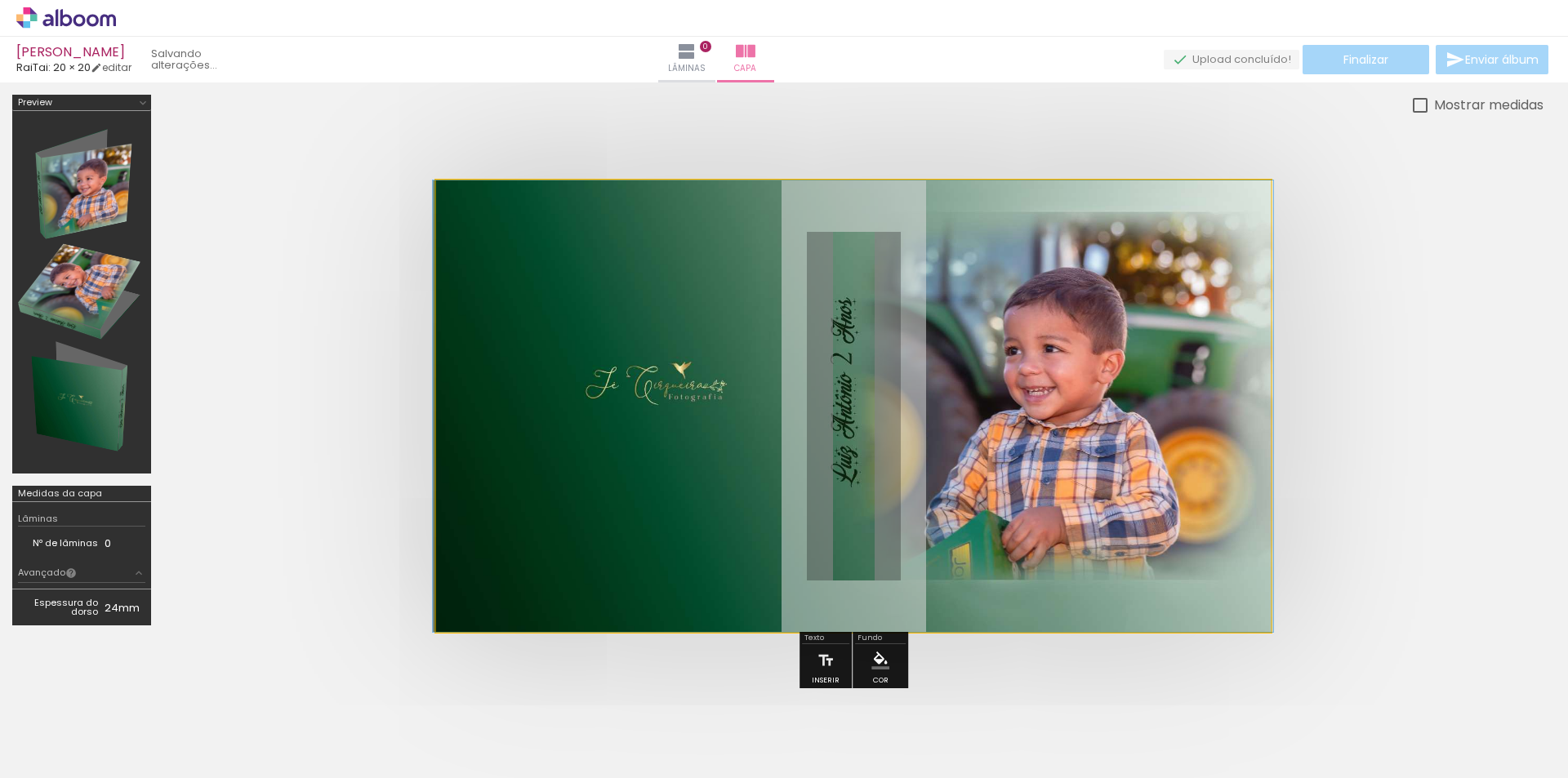
click at [1189, 361] on quentale-photo at bounding box center [853, 406] width 835 height 452
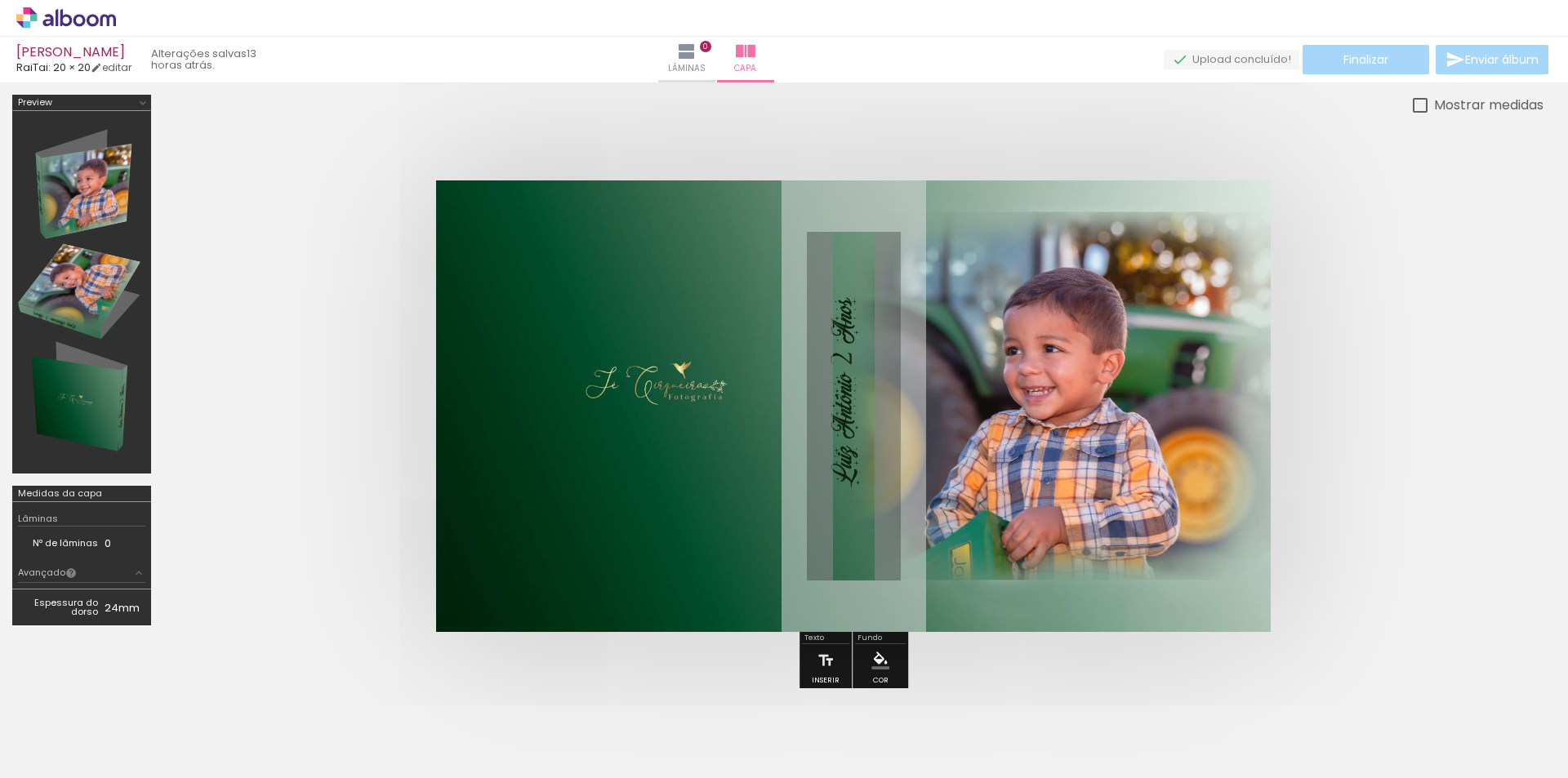
click at [1194, 285] on quentale-photo at bounding box center [853, 406] width 835 height 452
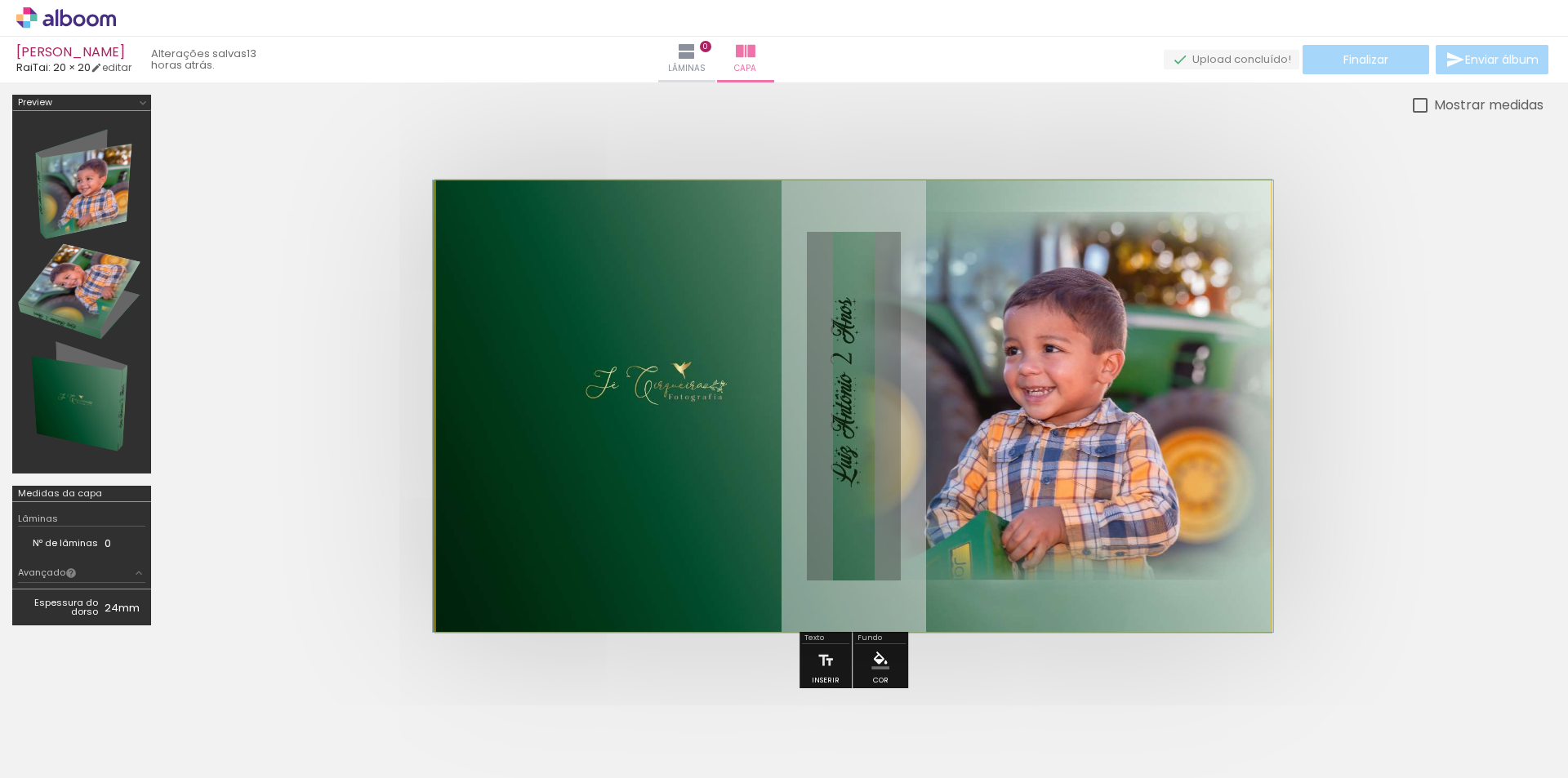
drag, startPoint x: 494, startPoint y: 219, endPoint x: 451, endPoint y: 219, distance: 43.0
click at [451, 219] on quentale-photo at bounding box center [853, 406] width 835 height 452
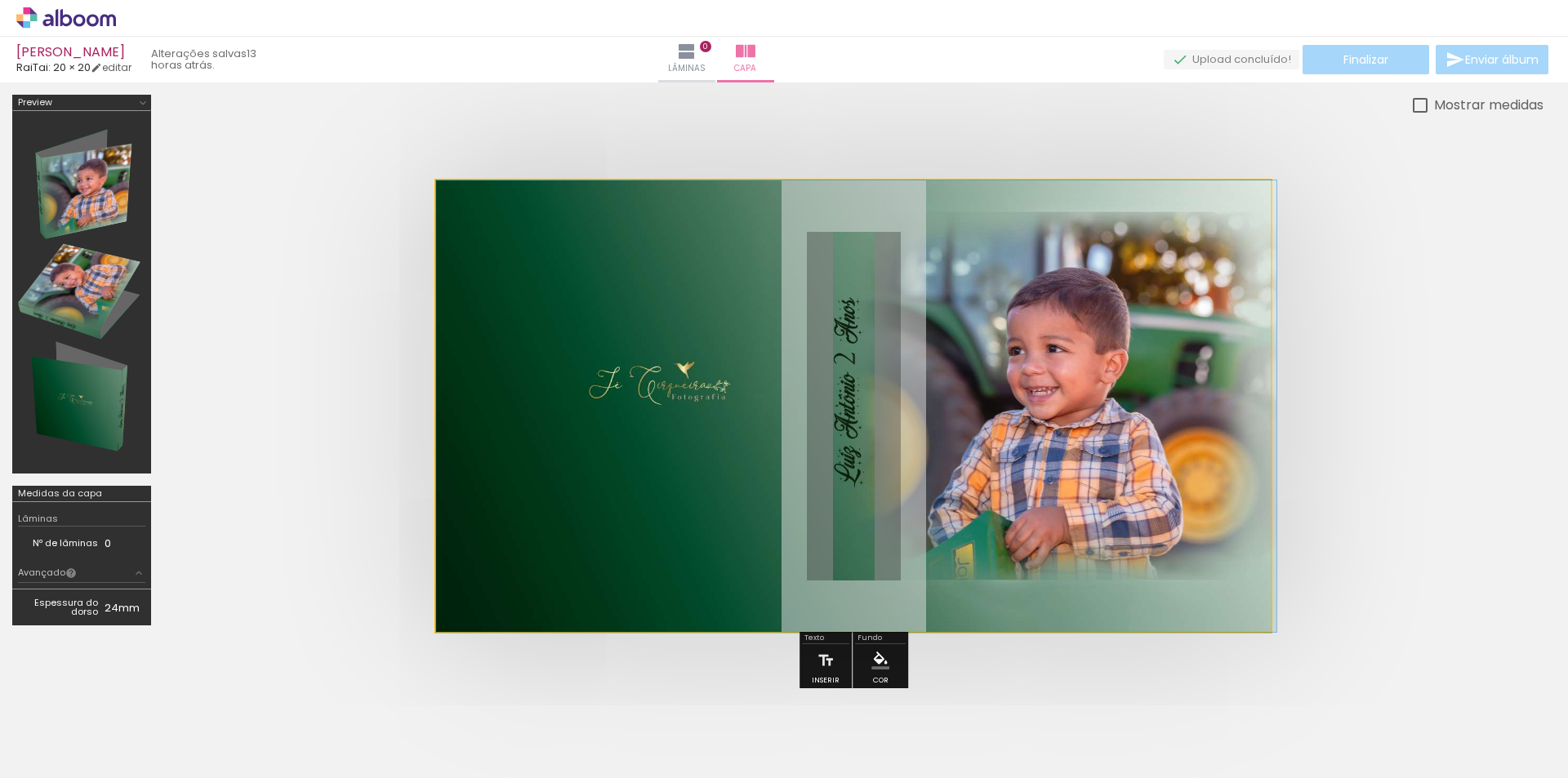
drag, startPoint x: 890, startPoint y: 350, endPoint x: 1002, endPoint y: 347, distance: 112.0
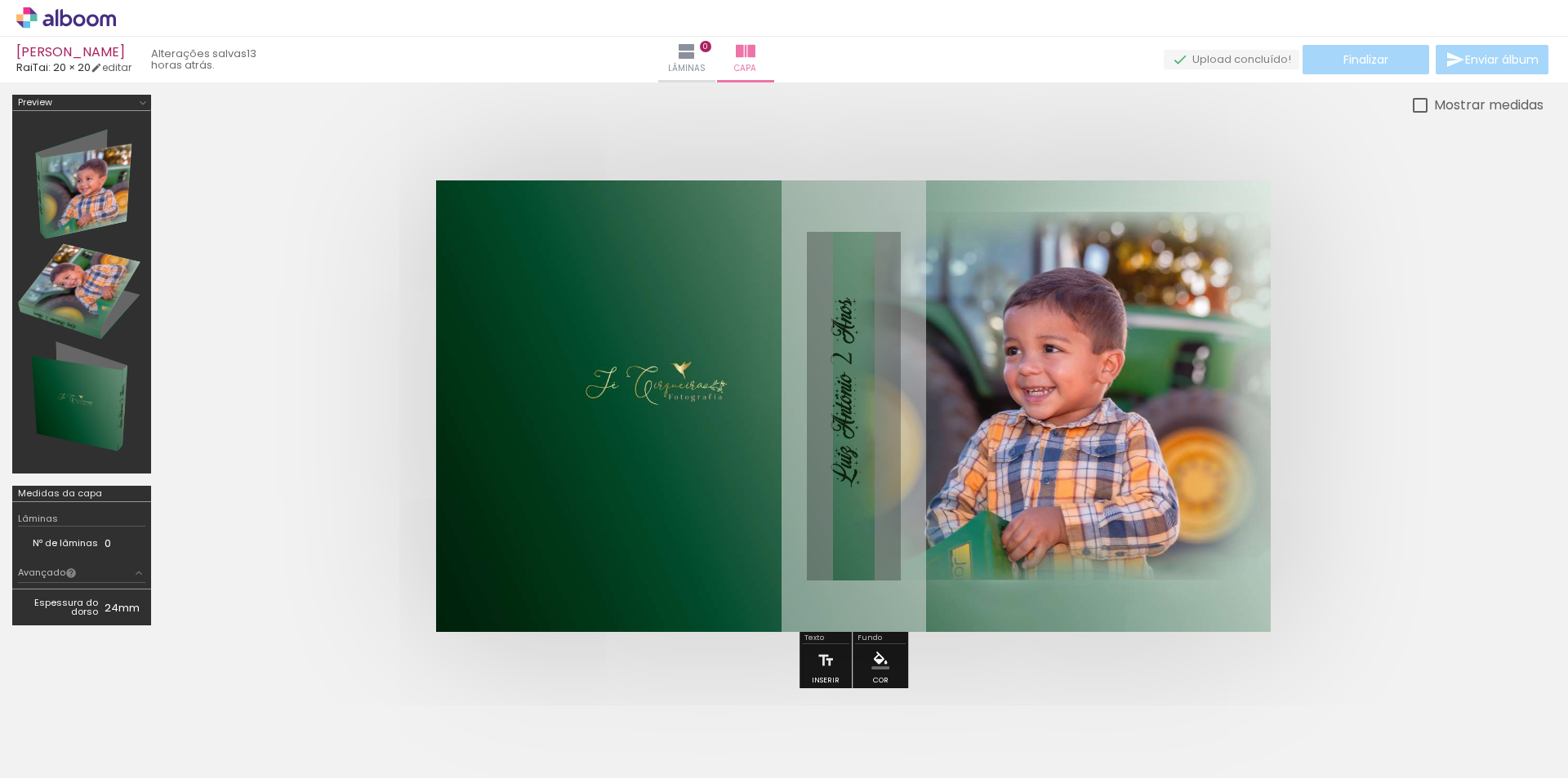
click at [106, 264] on div at bounding box center [81, 293] width 127 height 351
click at [94, 479] on quentale-cover-specs-sidebar at bounding box center [82, 395] width 139 height 602
click at [706, 66] on span "Lâminas" at bounding box center [686, 68] width 37 height 15
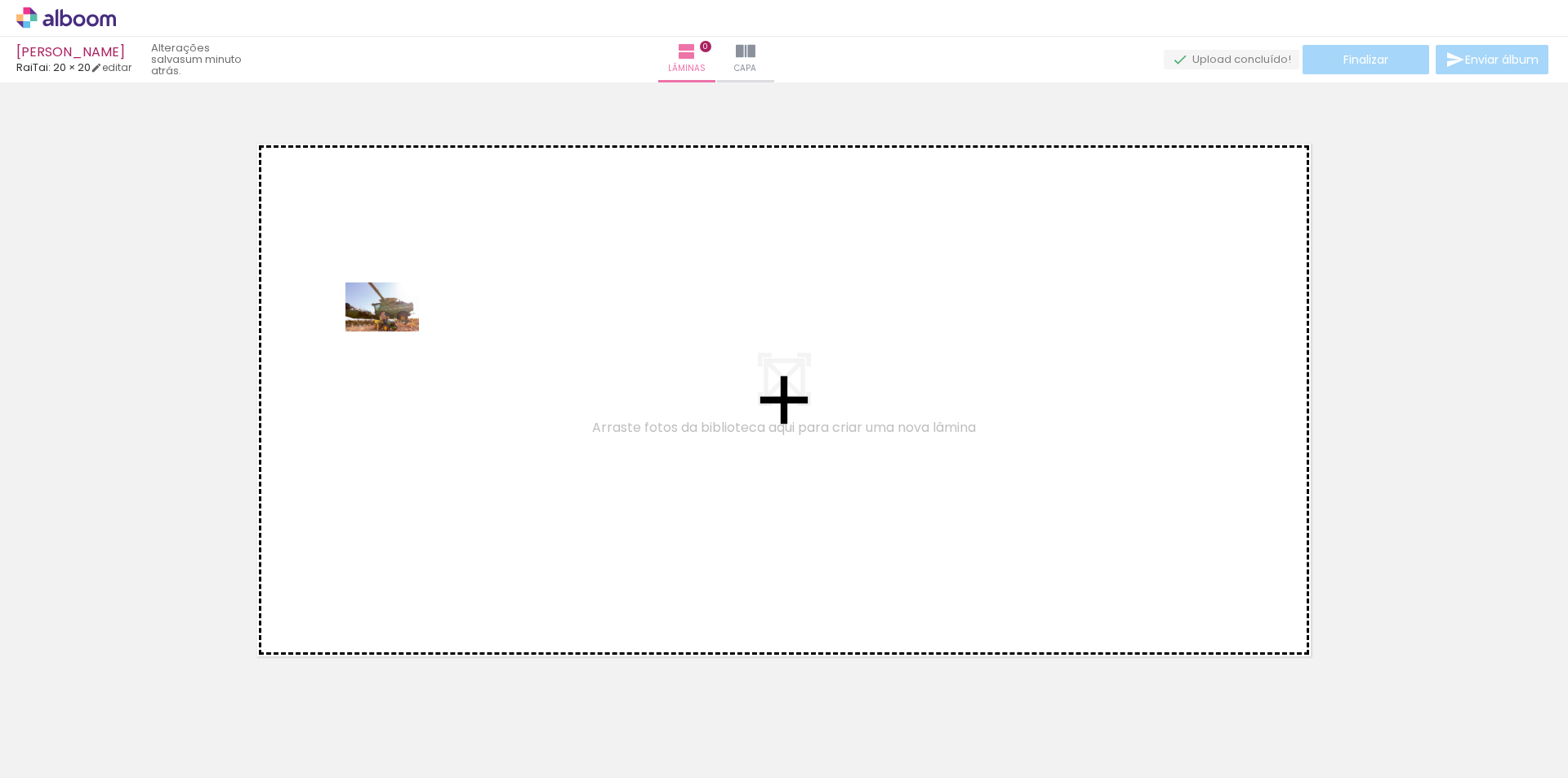
drag, startPoint x: 187, startPoint y: 741, endPoint x: 388, endPoint y: 329, distance: 458.4
click at [388, 329] on quentale-workspace at bounding box center [784, 389] width 1568 height 778
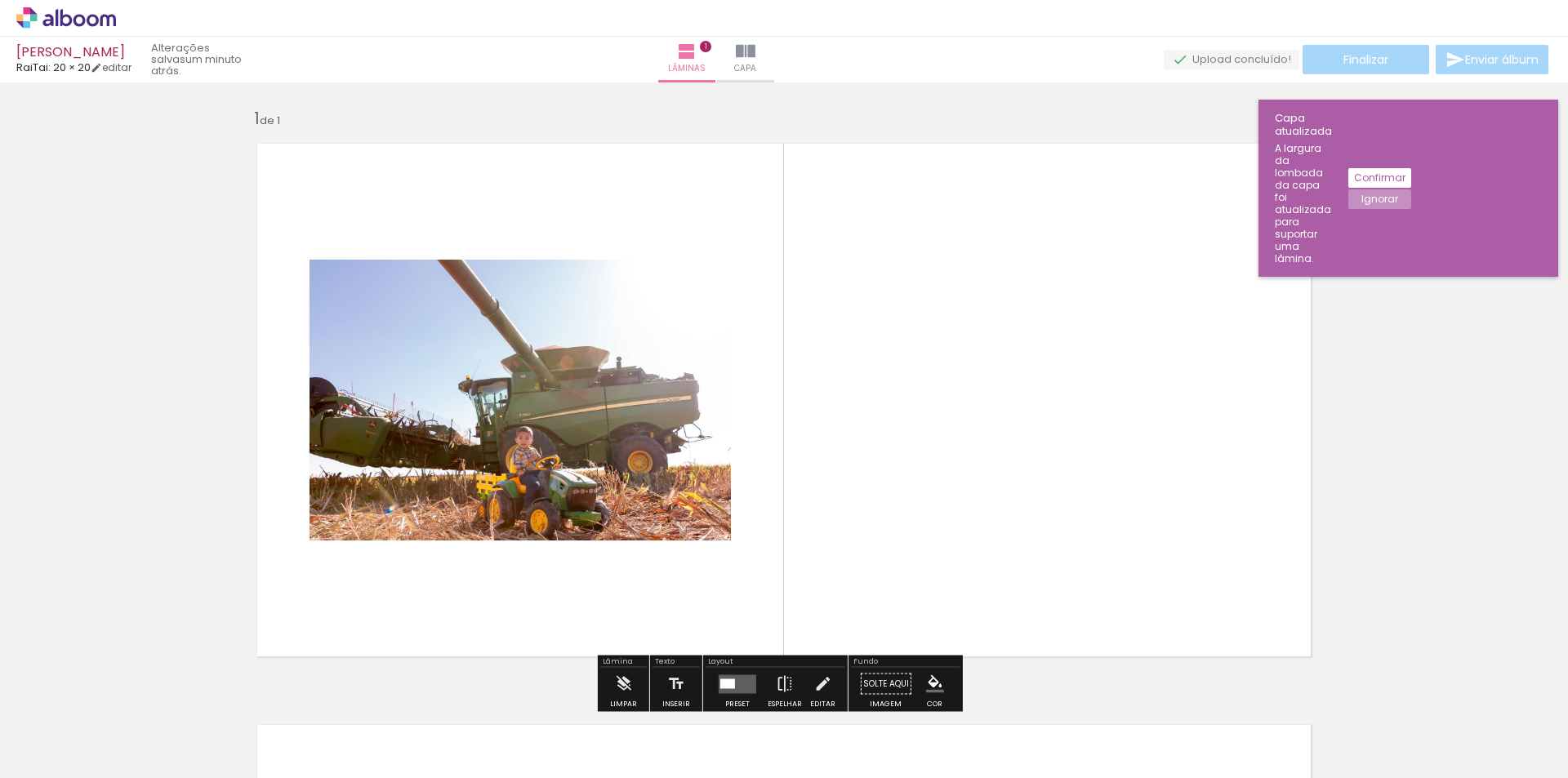
scroll to position [21, 0]
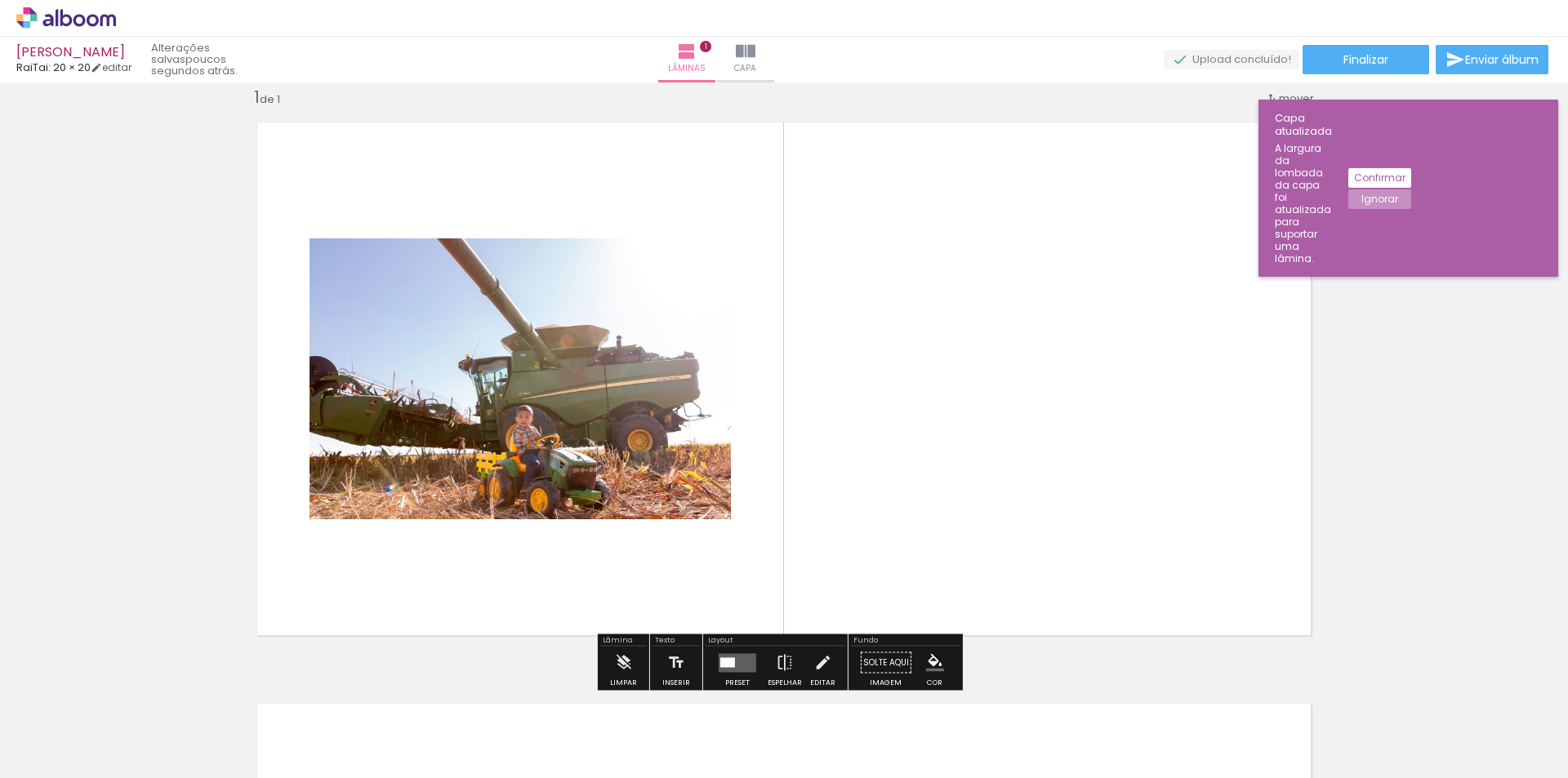
click at [641, 561] on quentale-layouter at bounding box center [784, 379] width 1082 height 541
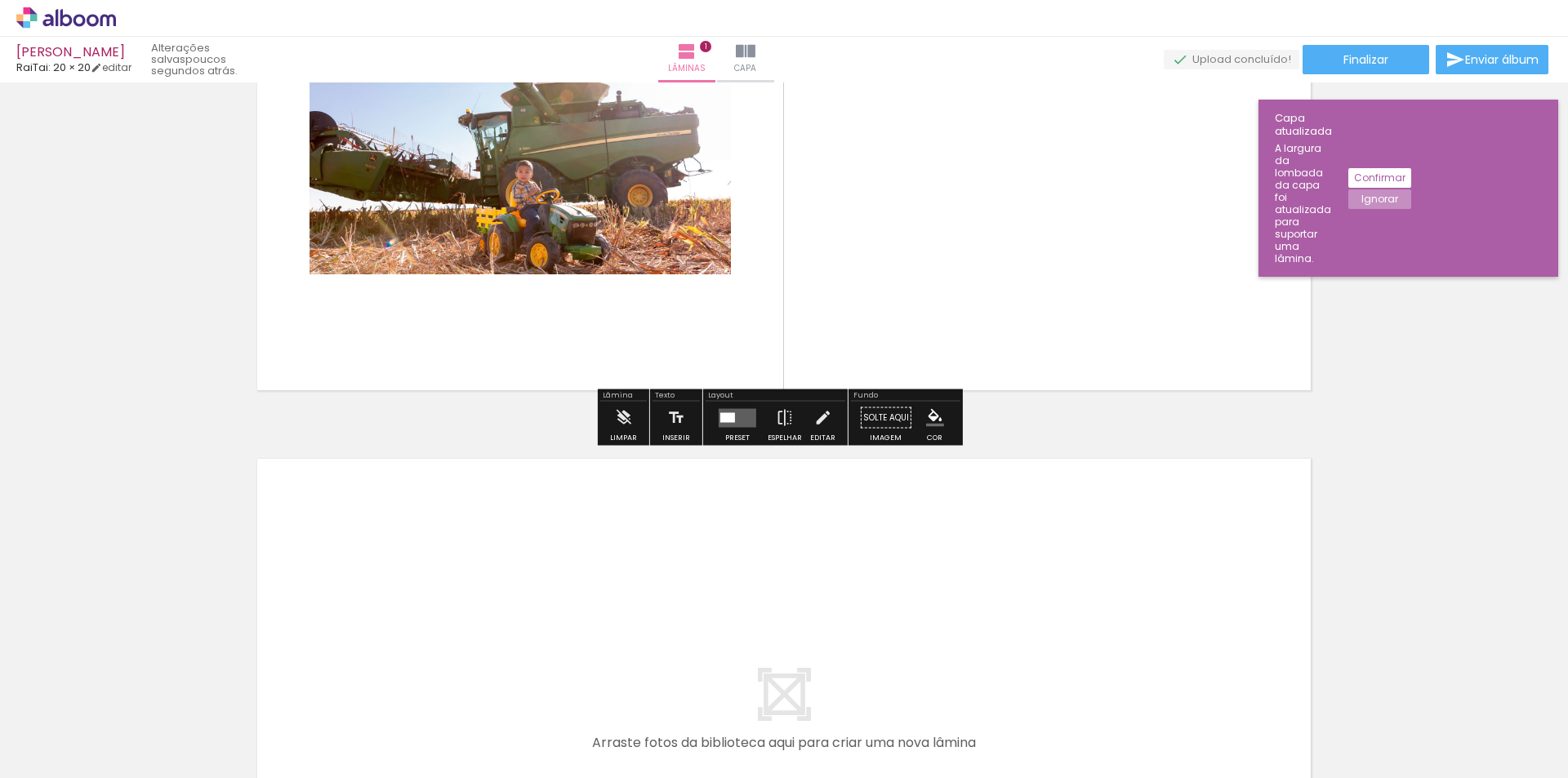
scroll to position [0, 8907]
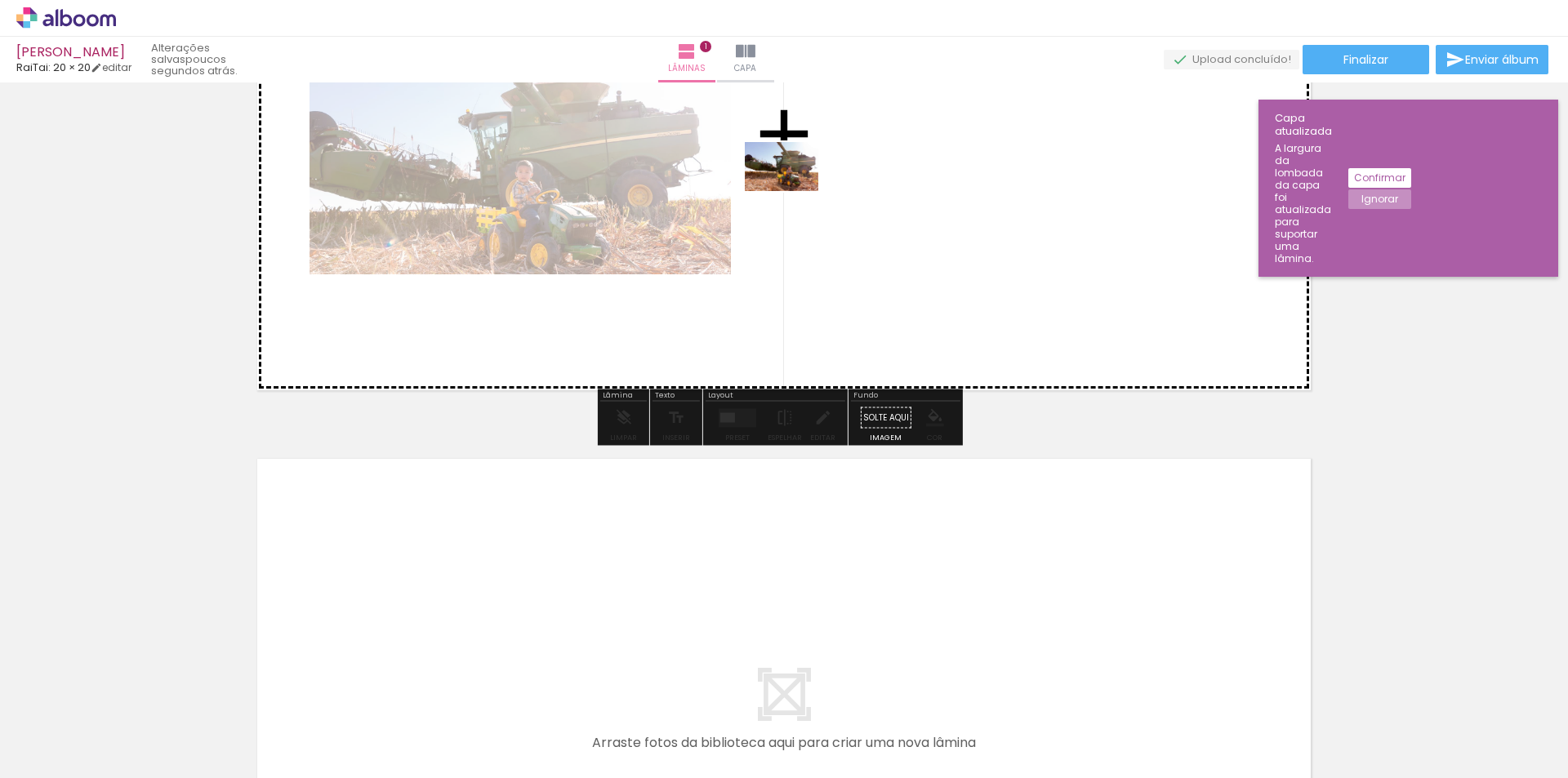
drag, startPoint x: 1424, startPoint y: 728, endPoint x: 792, endPoint y: 191, distance: 829.3
click at [792, 191] on quentale-workspace at bounding box center [784, 389] width 1568 height 778
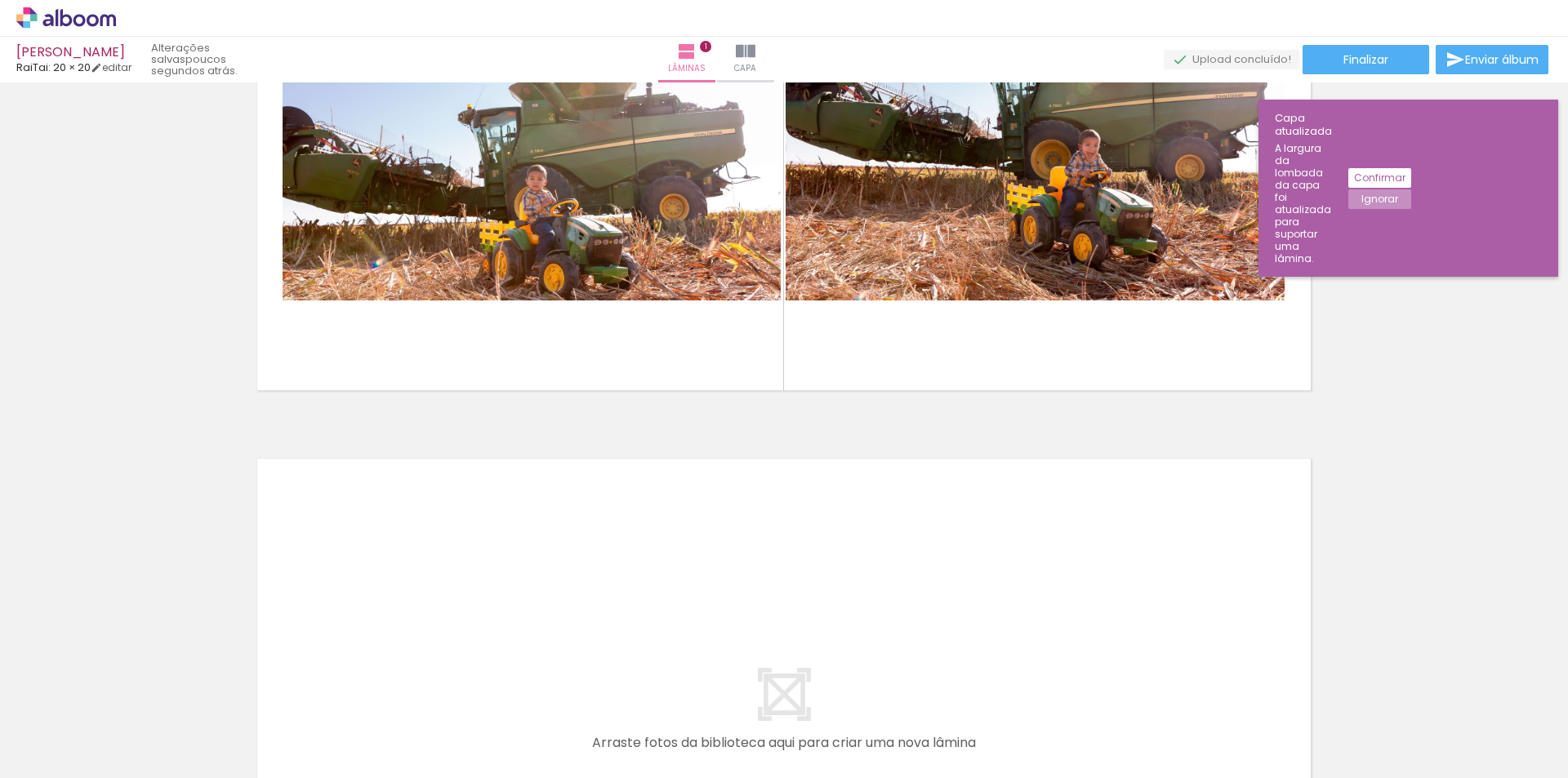
scroll to position [0, 0]
drag, startPoint x: 271, startPoint y: 734, endPoint x: 424, endPoint y: 407, distance: 361.0
click at [417, 424] on quentale-workspace at bounding box center [784, 389] width 1568 height 778
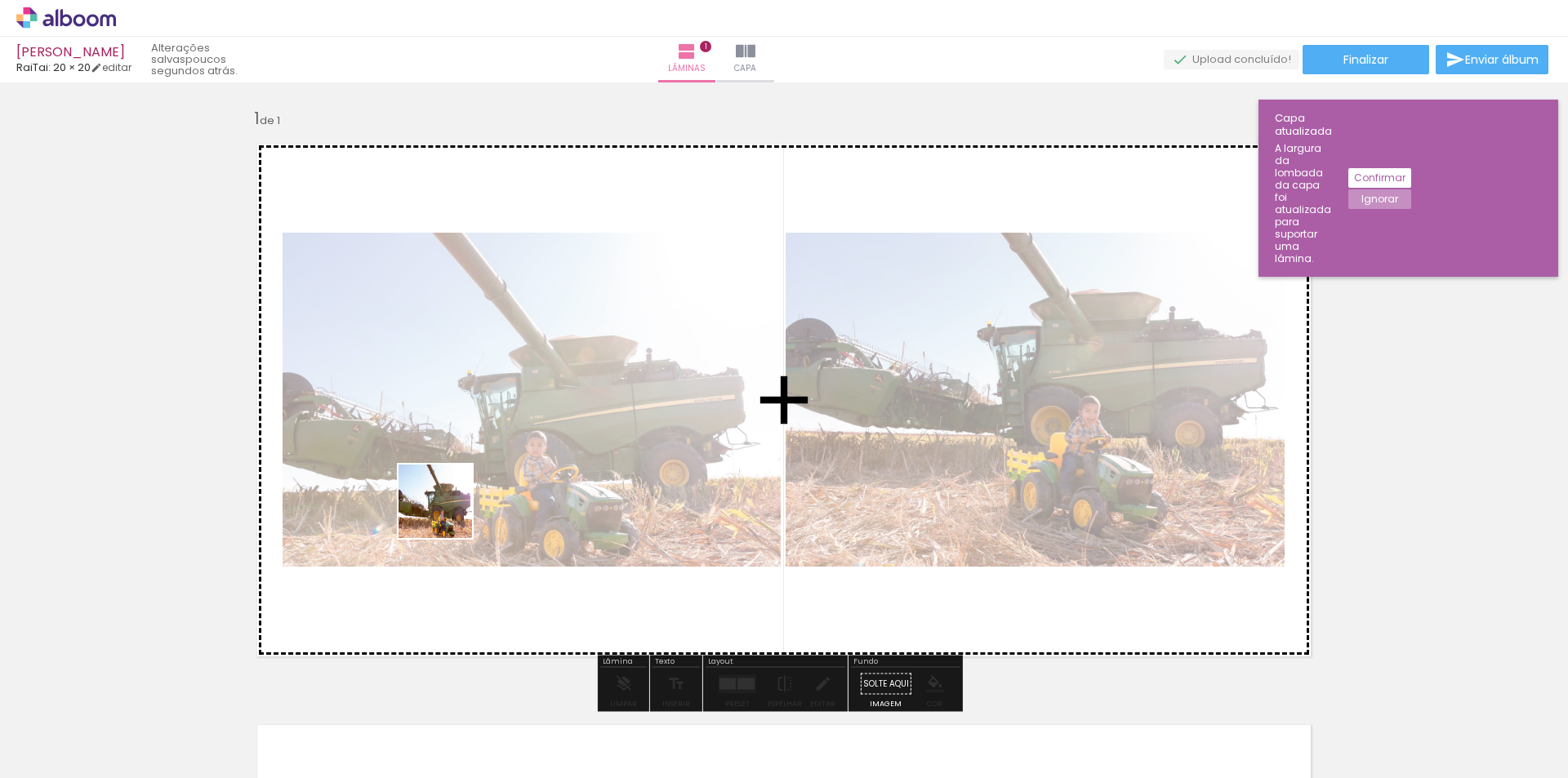
drag, startPoint x: 259, startPoint y: 736, endPoint x: 358, endPoint y: 593, distance: 173.9
click at [473, 486] on quentale-workspace at bounding box center [784, 389] width 1568 height 778
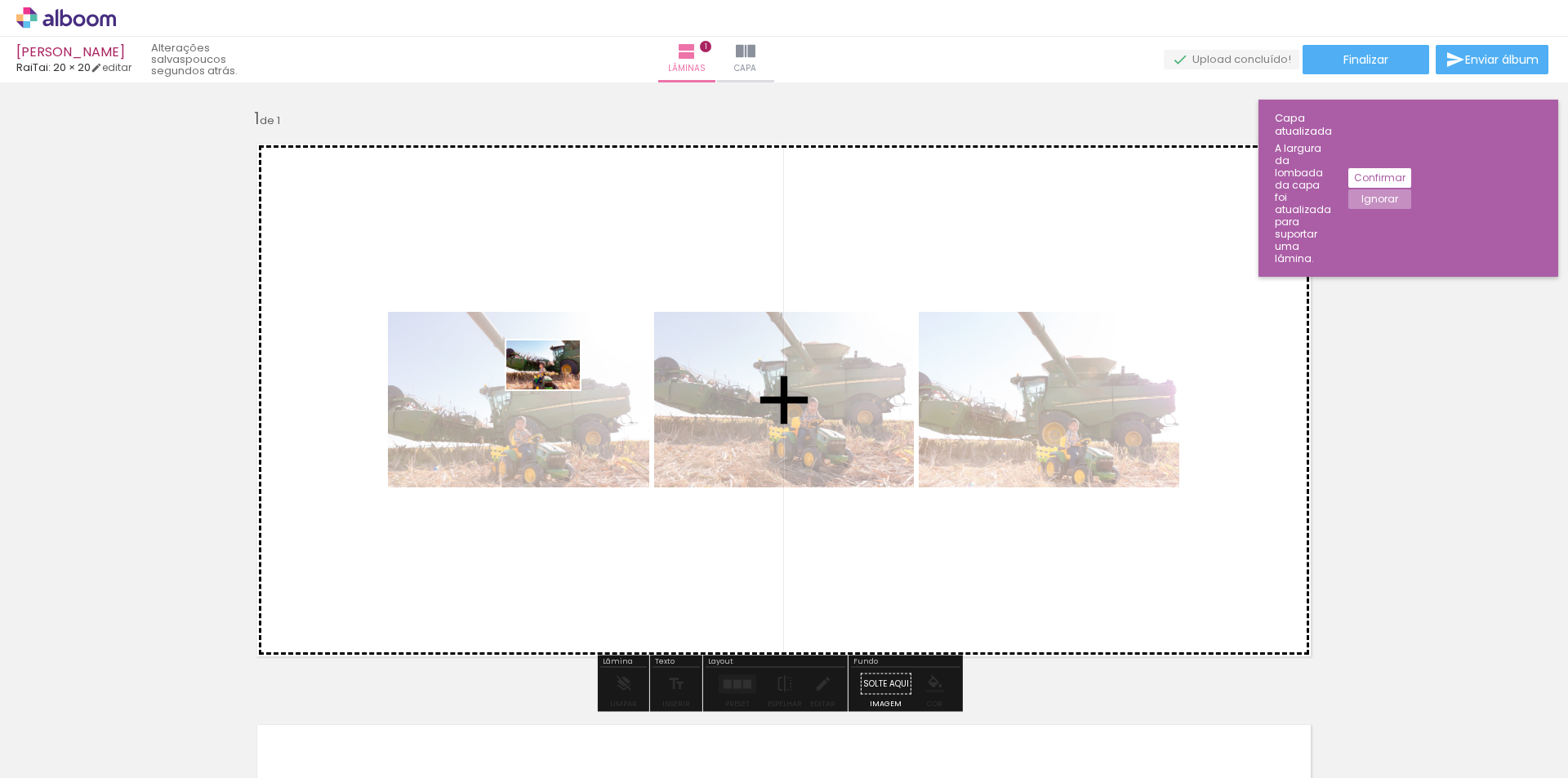
drag, startPoint x: 348, startPoint y: 729, endPoint x: 461, endPoint y: 471, distance: 281.7
click at [560, 367] on quentale-workspace at bounding box center [784, 389] width 1568 height 778
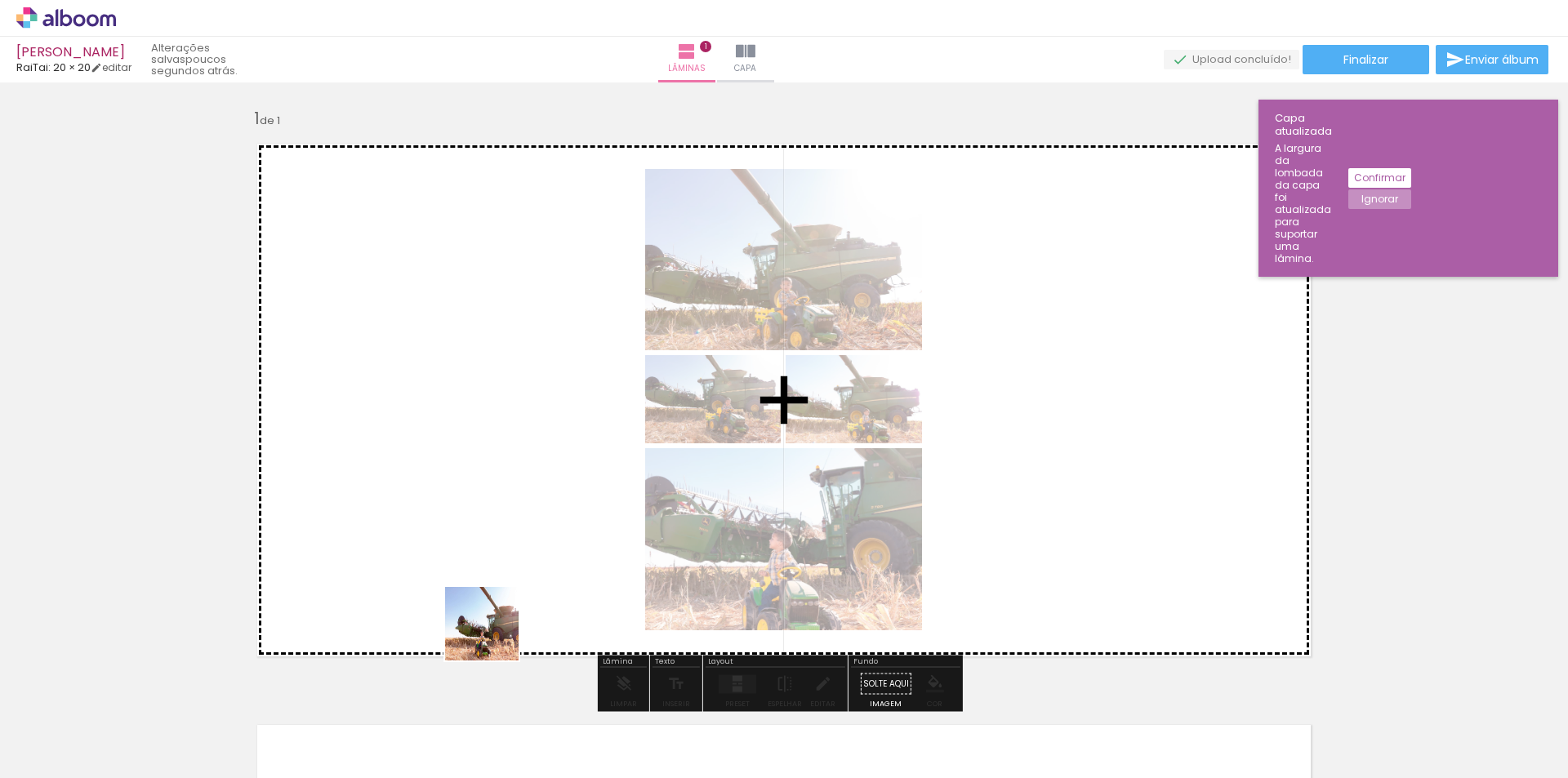
drag, startPoint x: 457, startPoint y: 697, endPoint x: 559, endPoint y: 302, distance: 408.0
click at [567, 364] on quentale-workspace at bounding box center [784, 389] width 1568 height 778
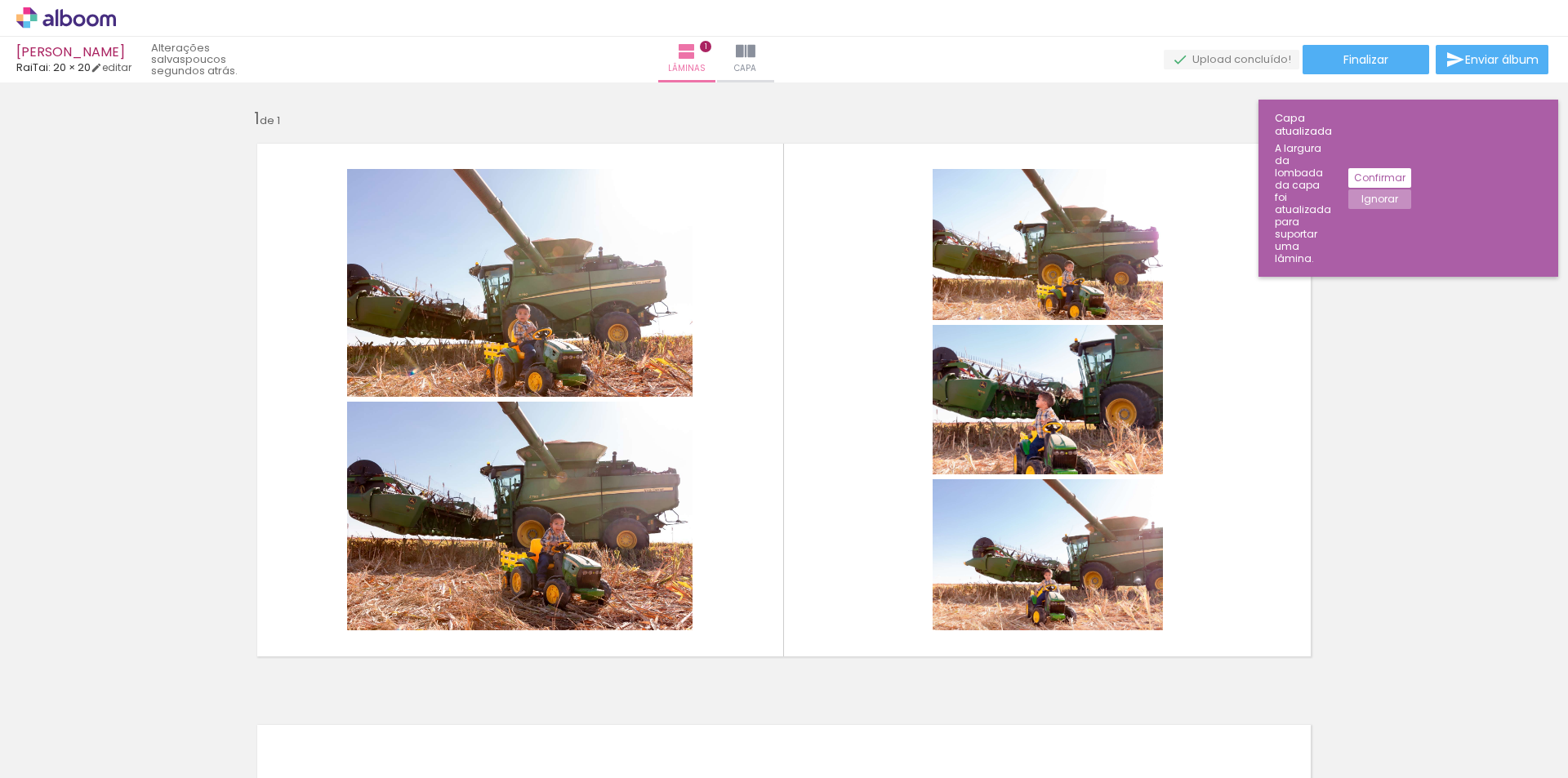
click at [0, 0] on slot "Confirmar" at bounding box center [0, 0] width 0 height 0
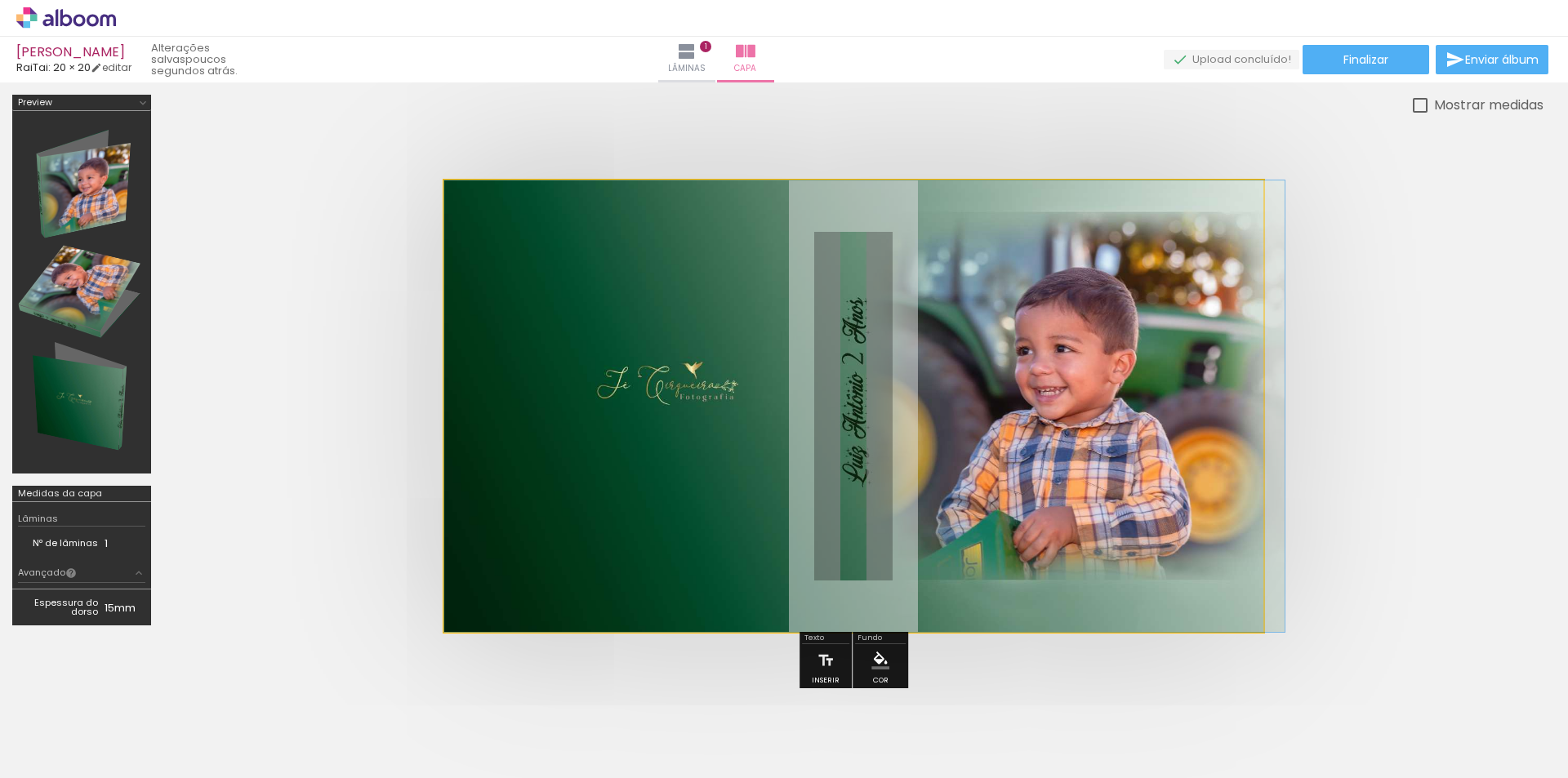
drag, startPoint x: 844, startPoint y: 436, endPoint x: 864, endPoint y: 437, distance: 20.0
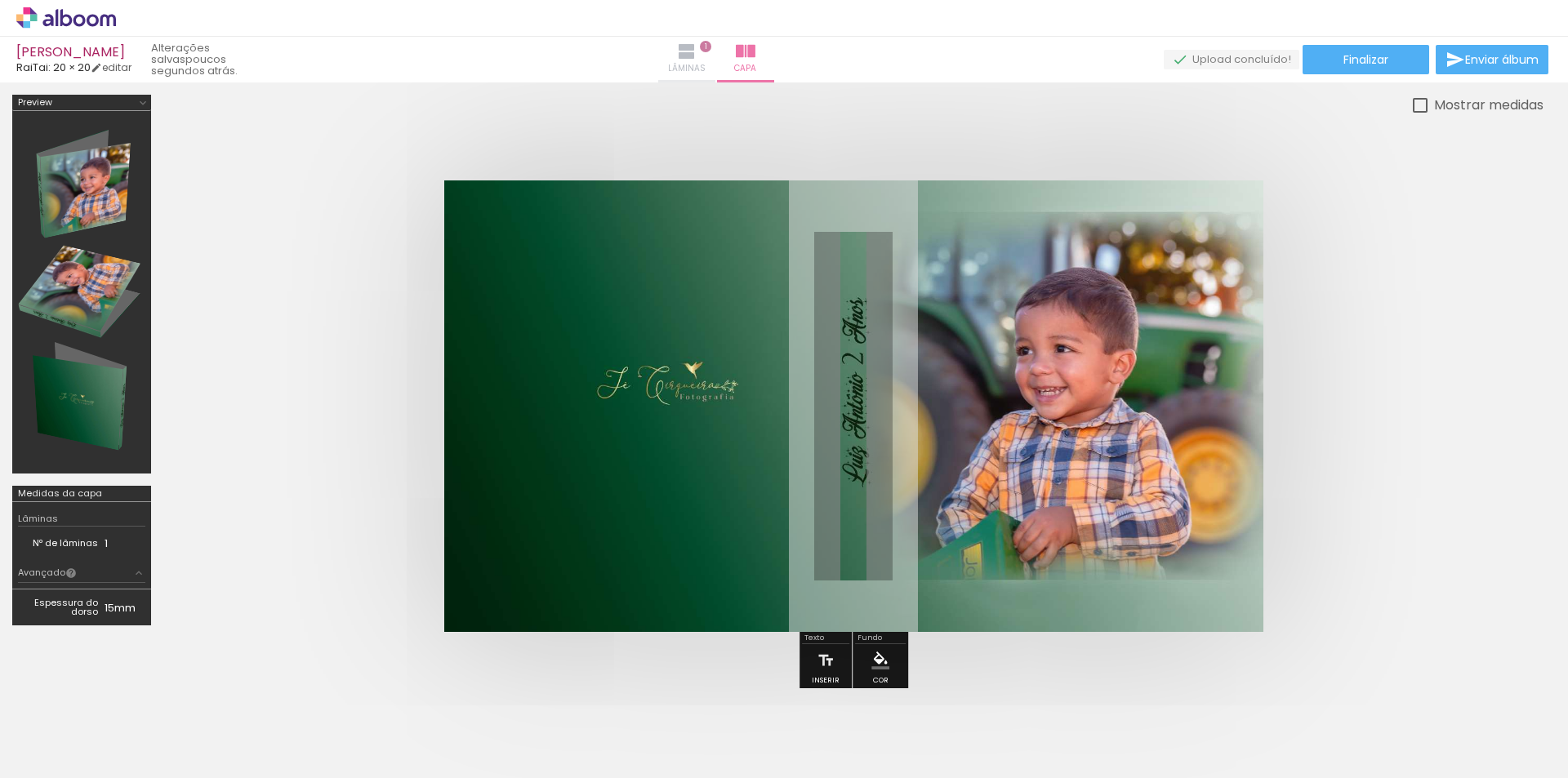
click at [697, 53] on iron-icon at bounding box center [686, 52] width 20 height 20
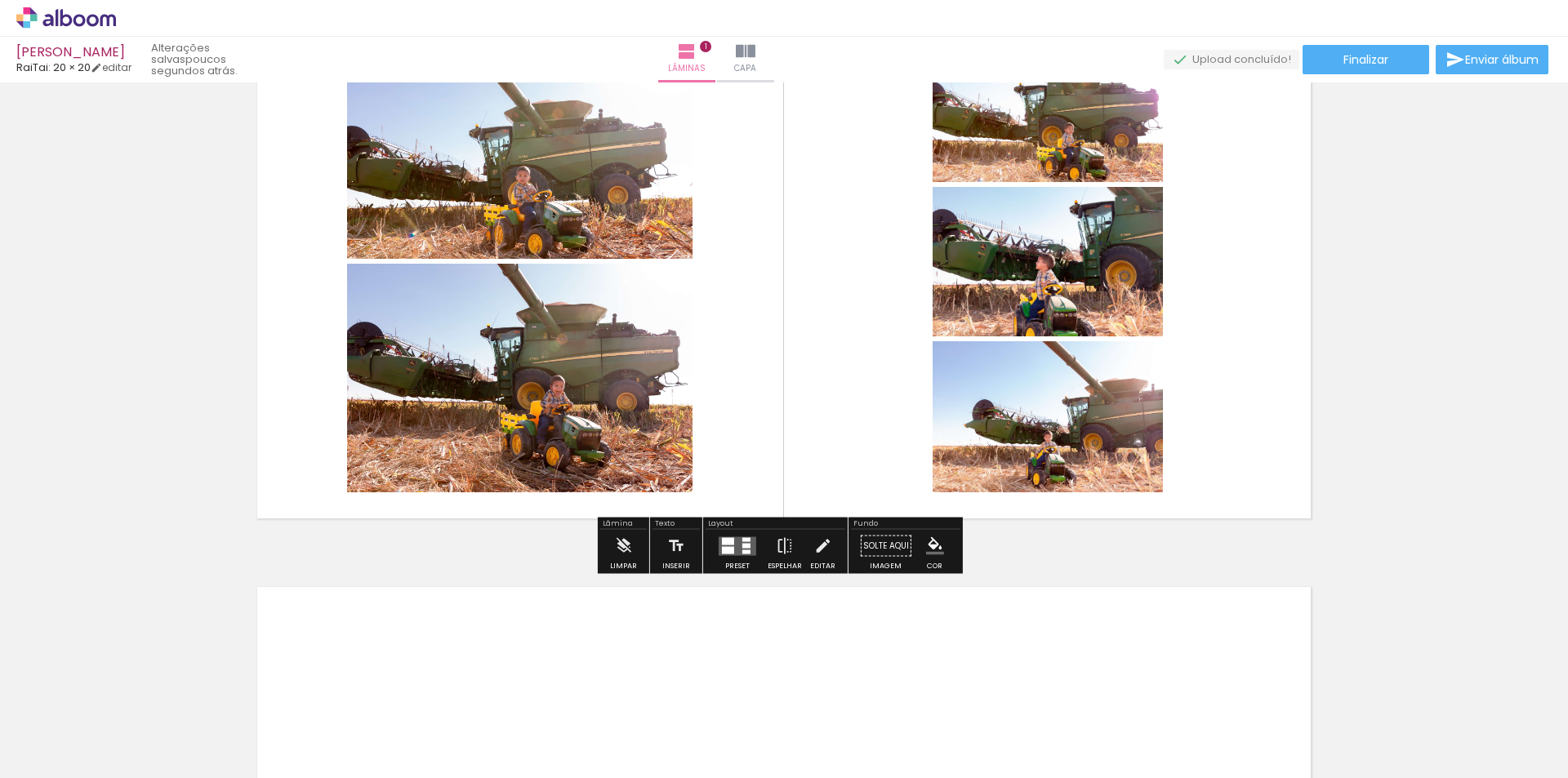
scroll to position [163, 0]
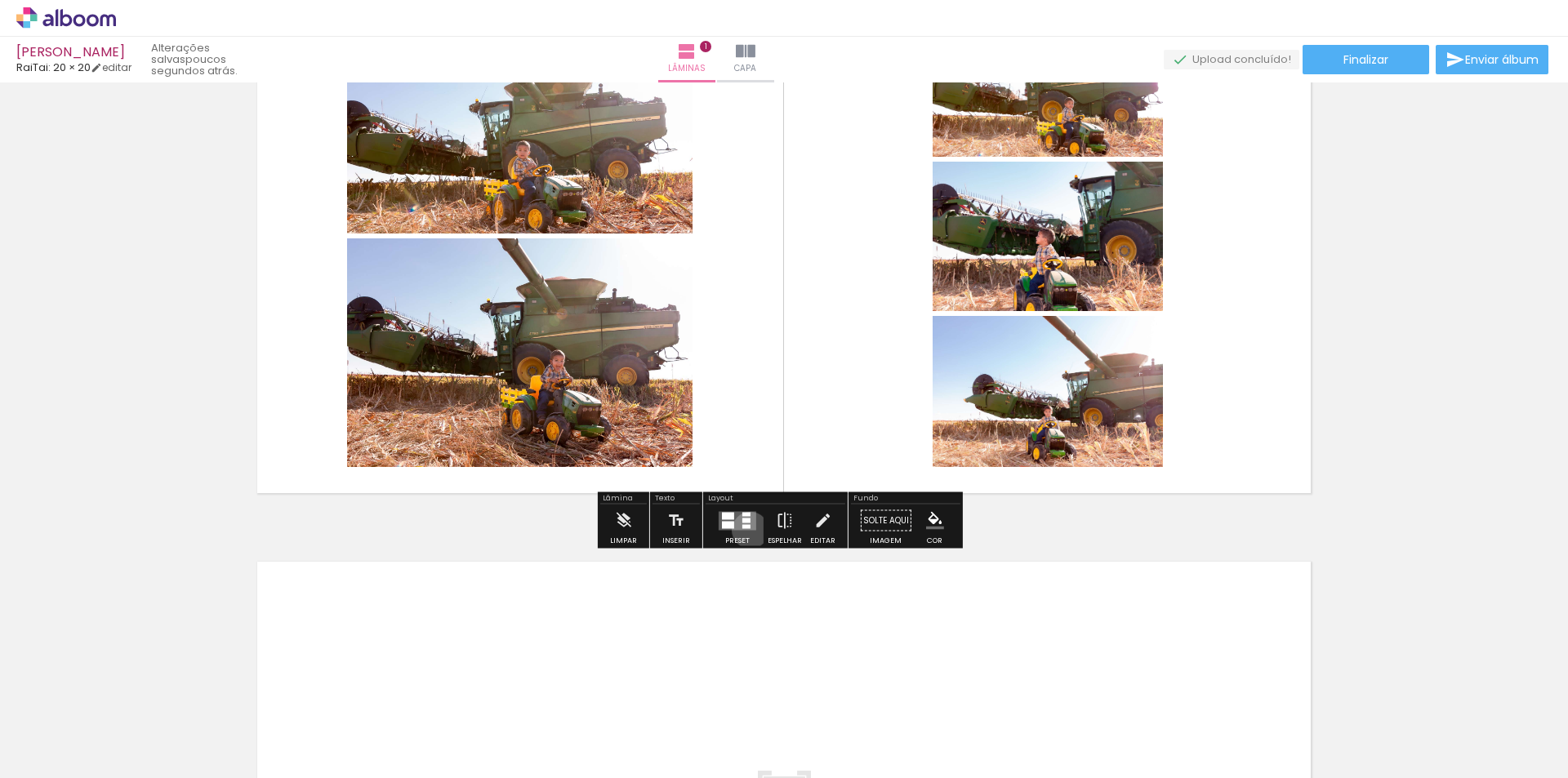
click at [746, 530] on div at bounding box center [737, 520] width 44 height 32
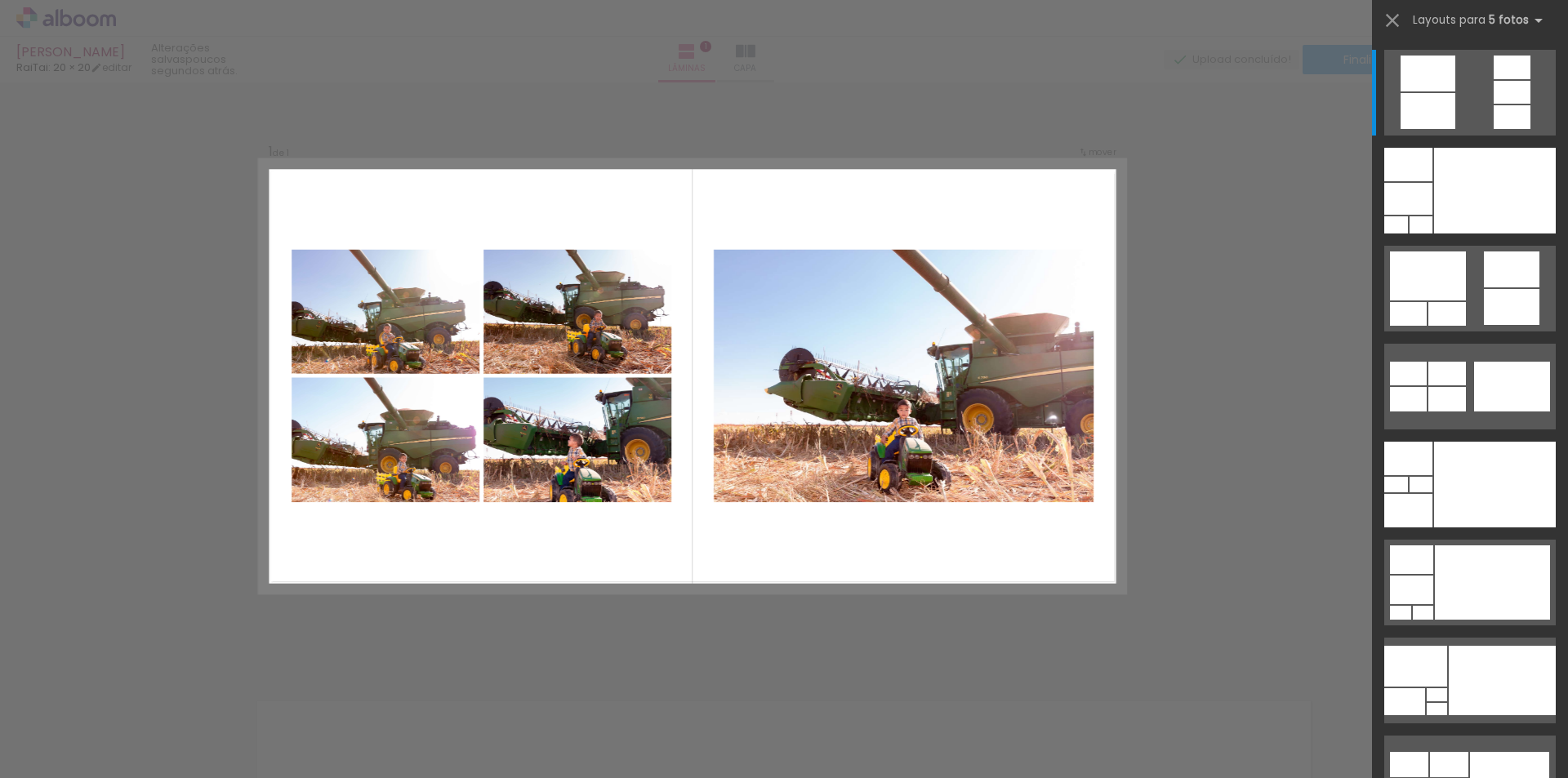
scroll to position [20, 0]
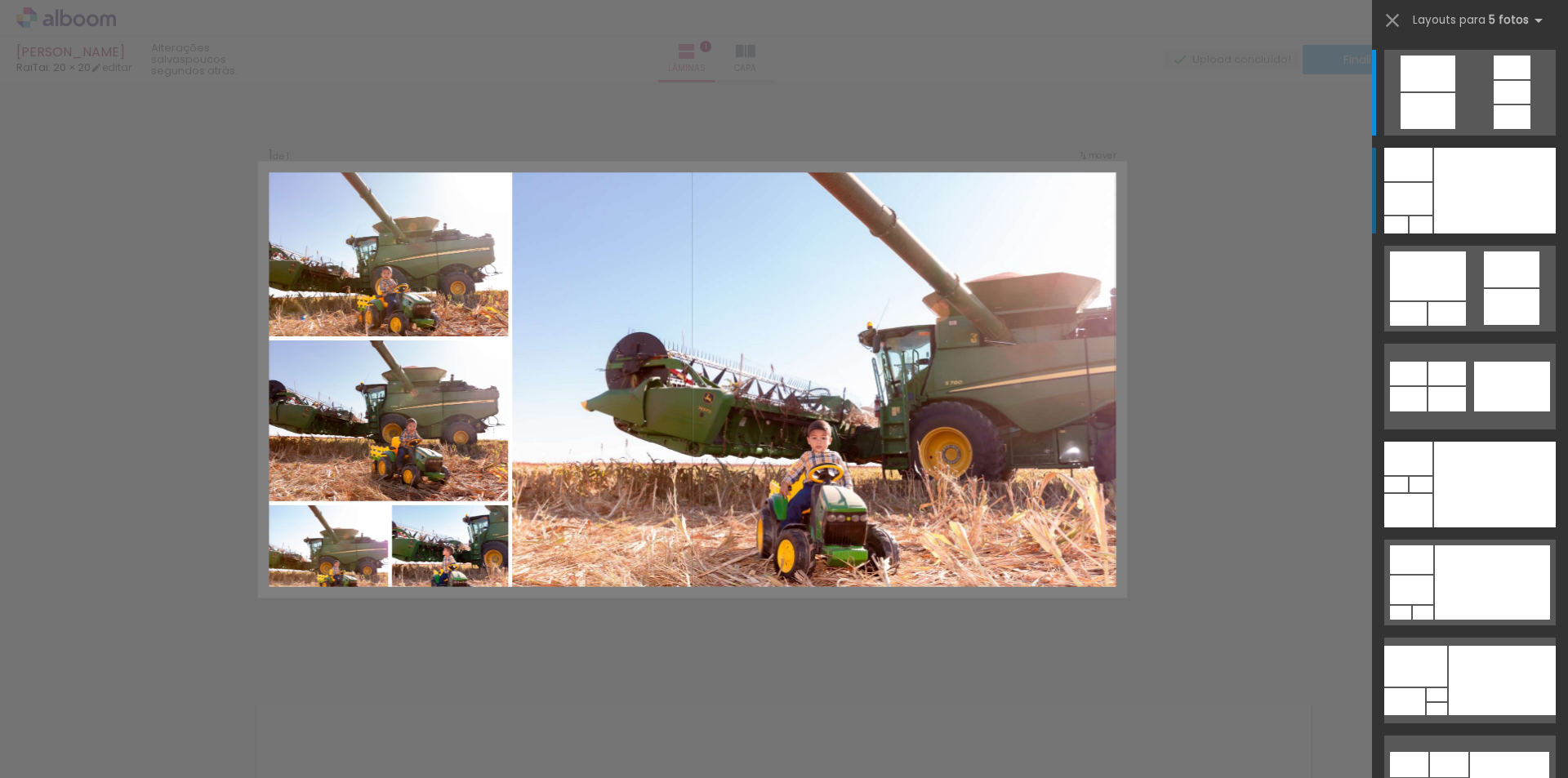
click at [1497, 186] on div at bounding box center [1495, 190] width 122 height 86
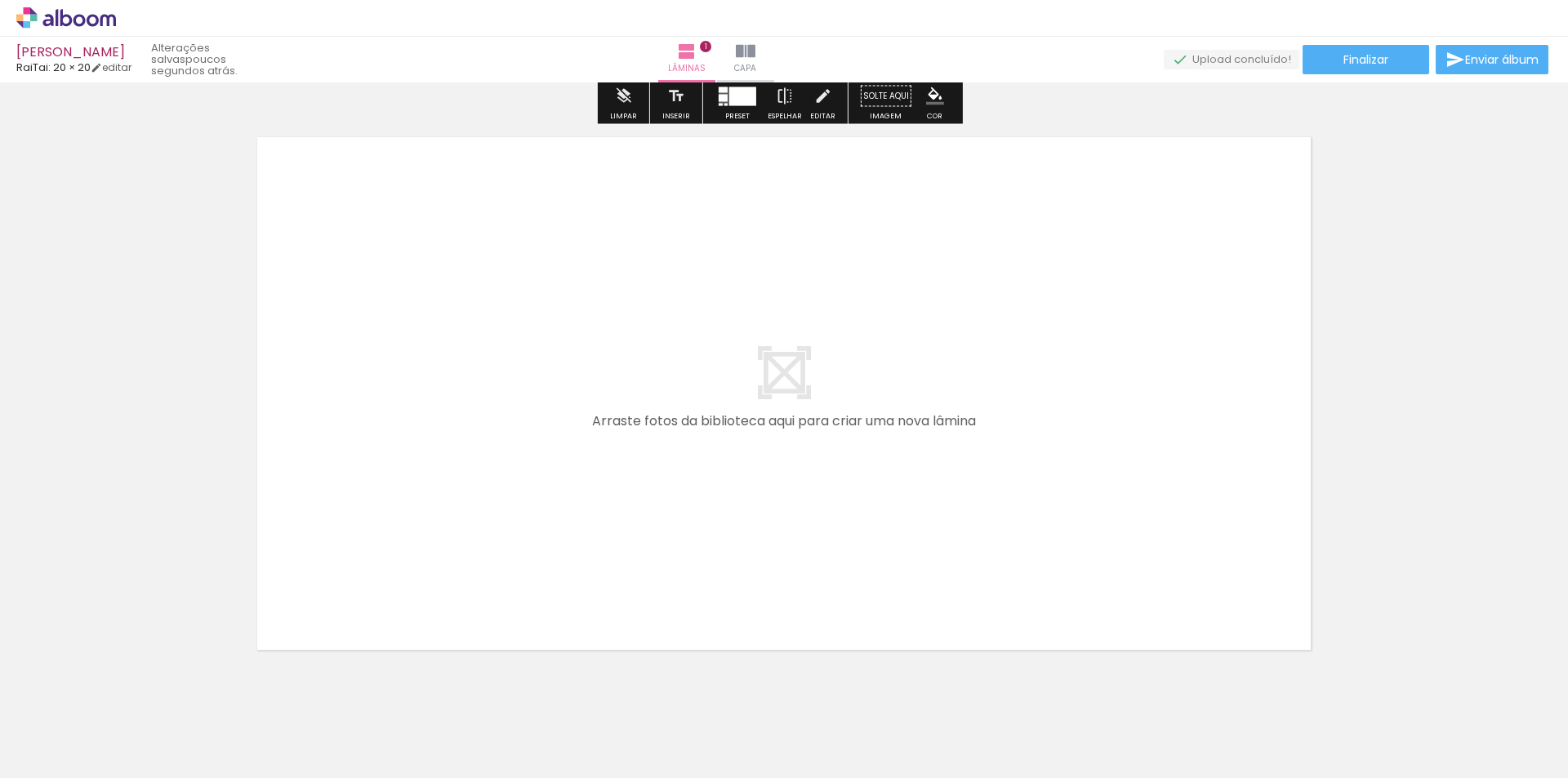
scroll to position [592, 0]
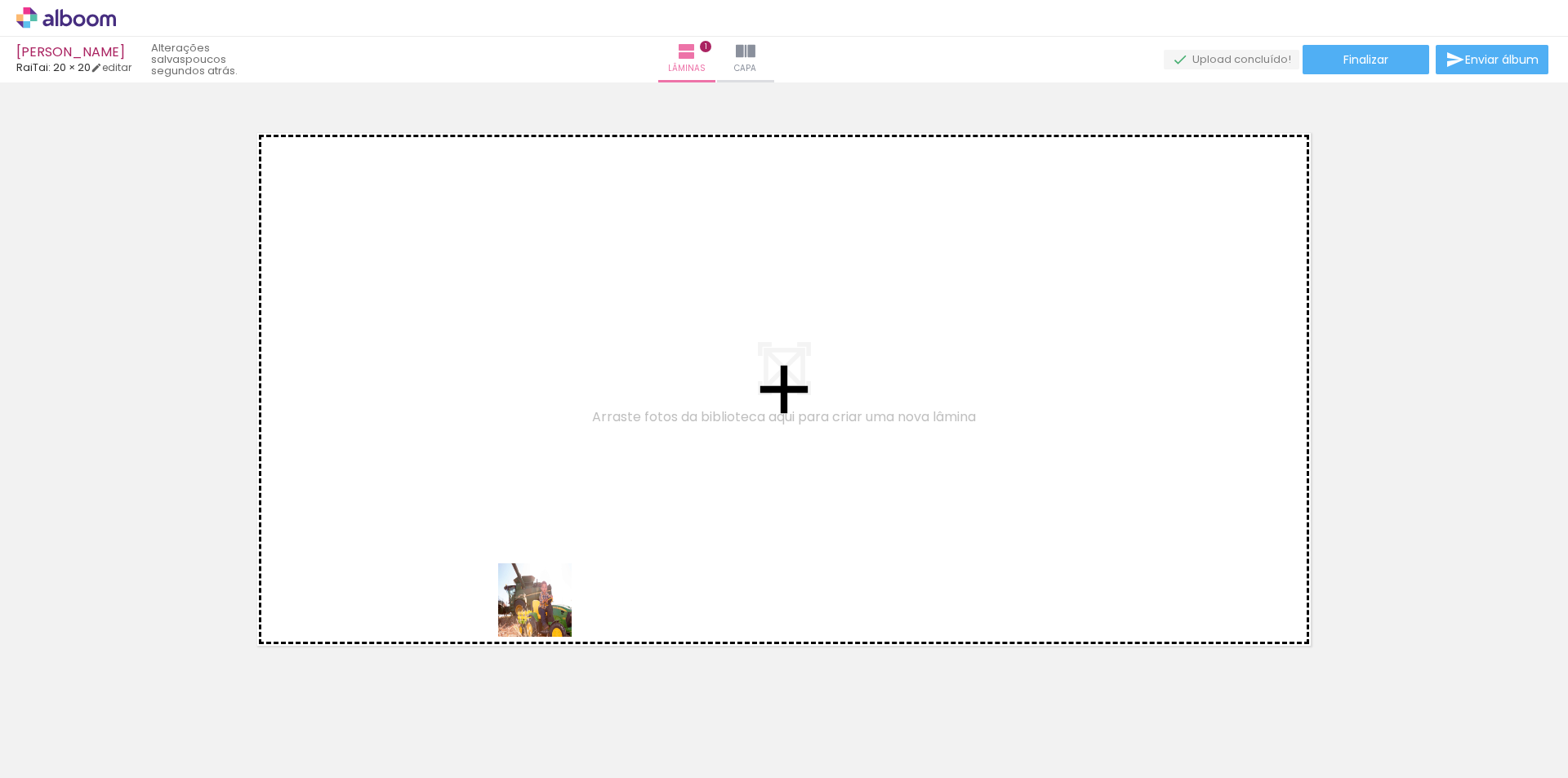
drag, startPoint x: 537, startPoint y: 733, endPoint x: 595, endPoint y: 726, distance: 58.4
click at [507, 419] on quentale-workspace at bounding box center [784, 389] width 1568 height 778
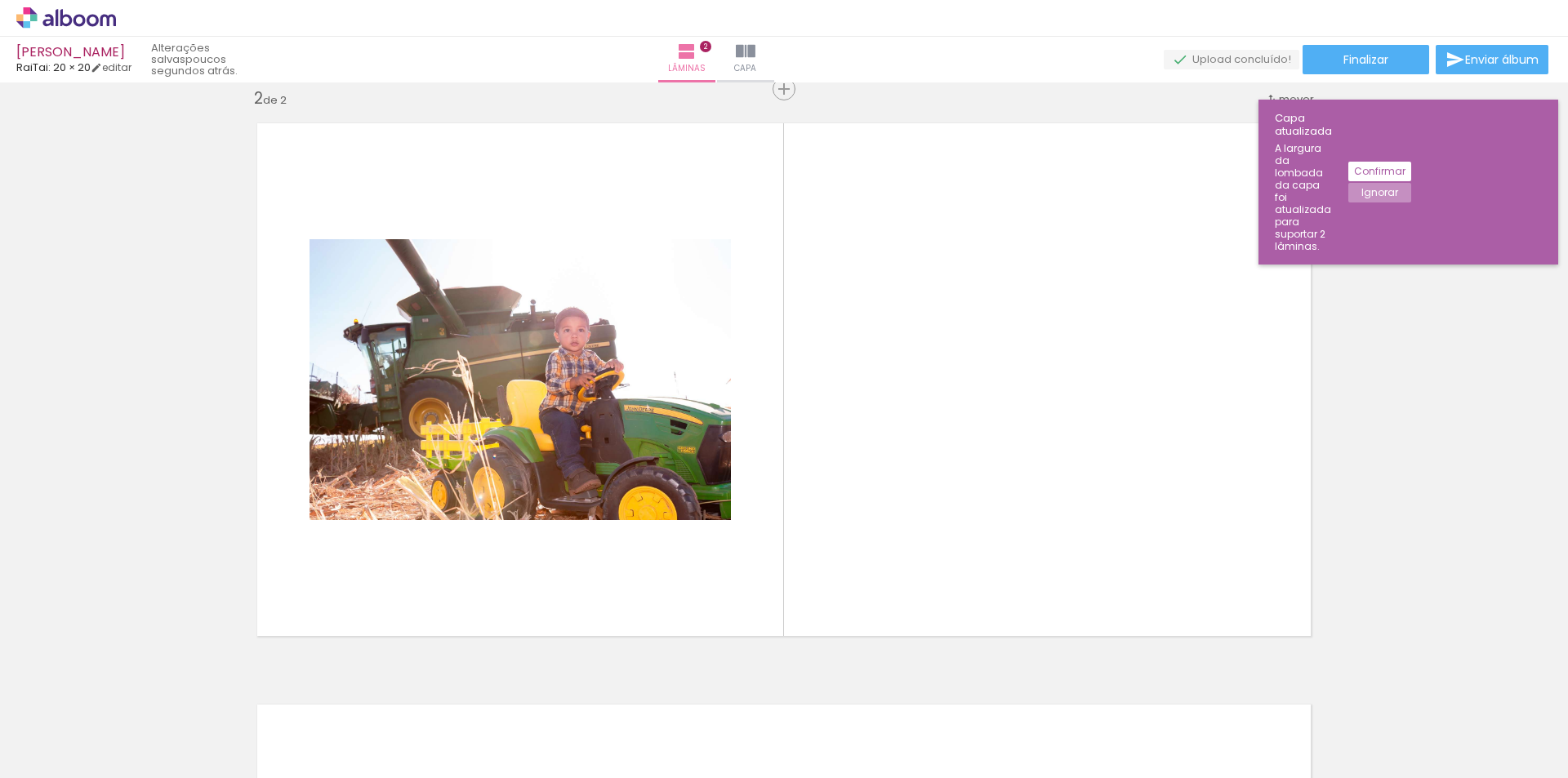
scroll to position [602, 0]
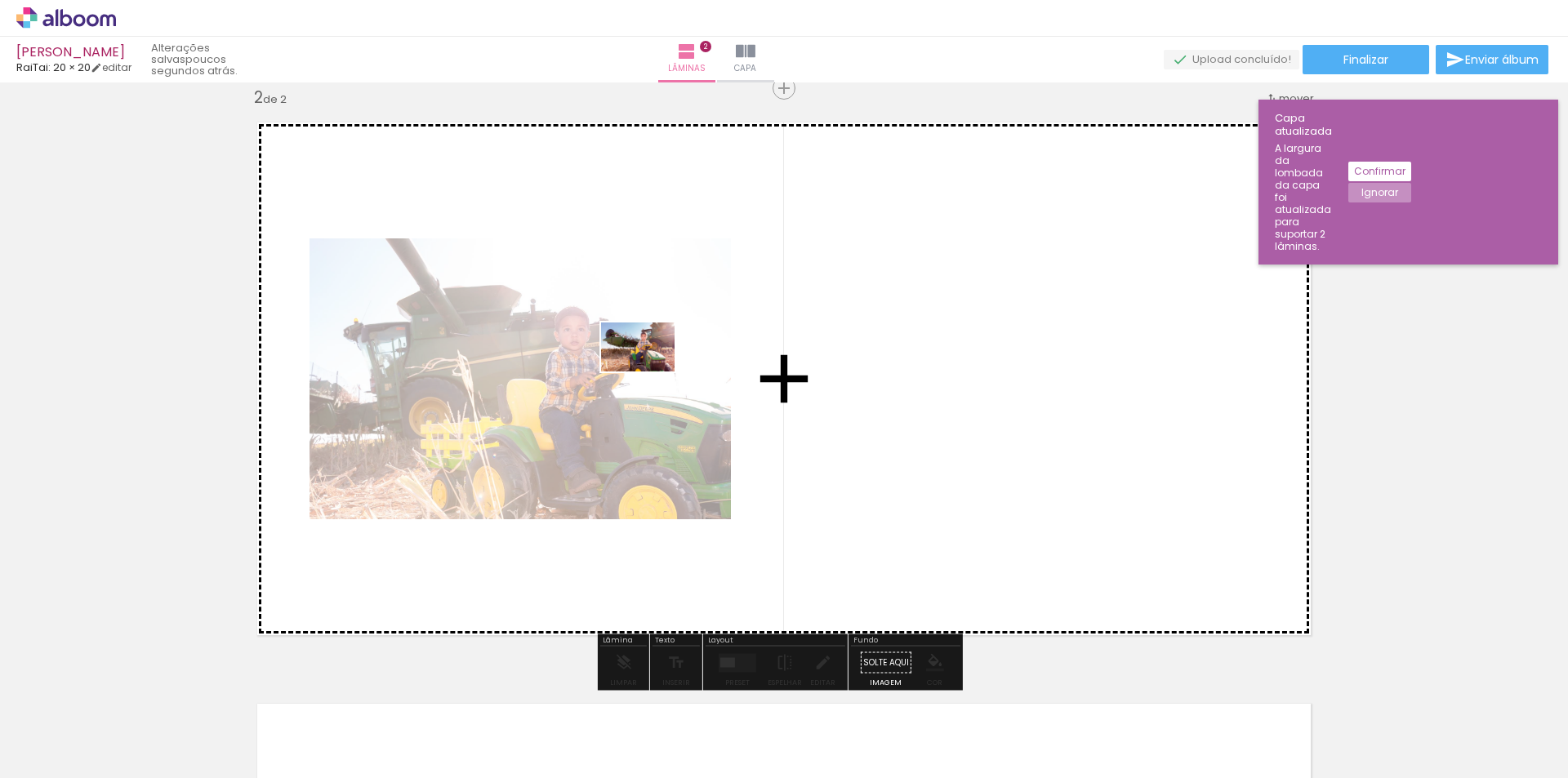
drag, startPoint x: 632, startPoint y: 724, endPoint x: 707, endPoint y: 594, distance: 150.1
click at [652, 349] on quentale-workspace at bounding box center [784, 389] width 1568 height 778
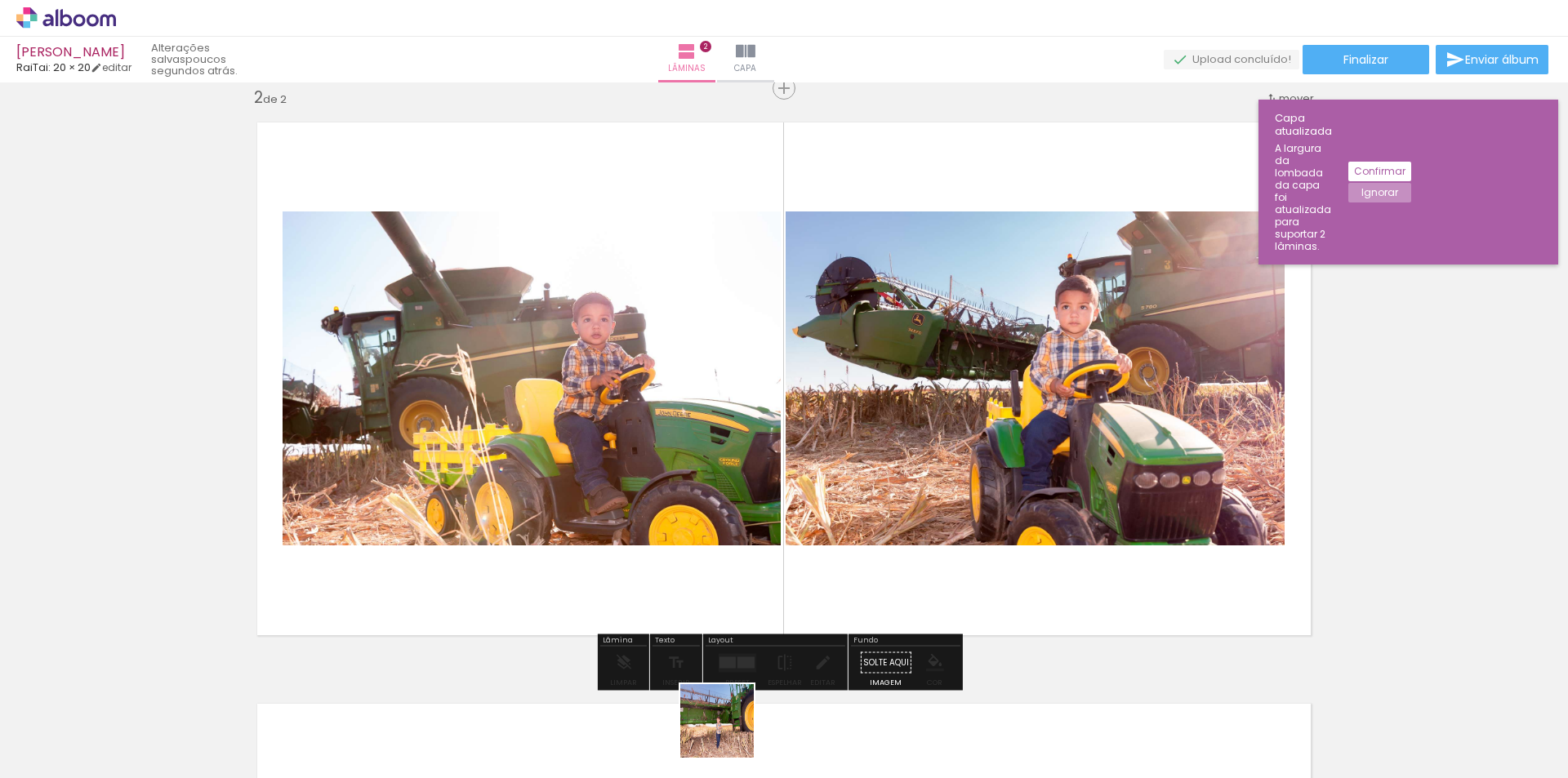
drag, startPoint x: 729, startPoint y: 733, endPoint x: 733, endPoint y: 435, distance: 298.0
click at [736, 444] on quentale-workspace at bounding box center [784, 389] width 1568 height 778
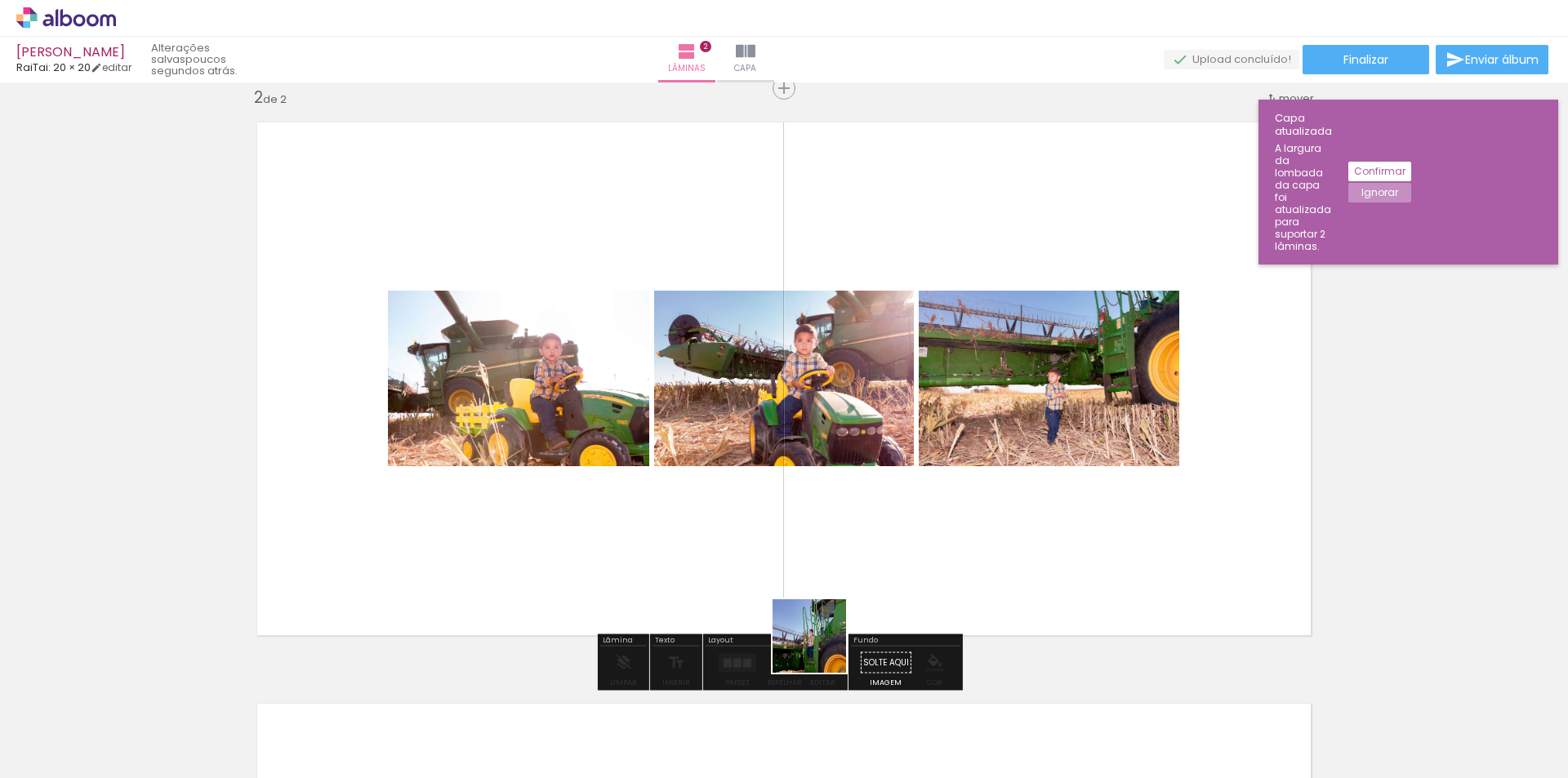
drag, startPoint x: 822, startPoint y: 682, endPoint x: 802, endPoint y: 447, distance: 235.8
click at [802, 447] on quentale-workspace at bounding box center [784, 389] width 1568 height 778
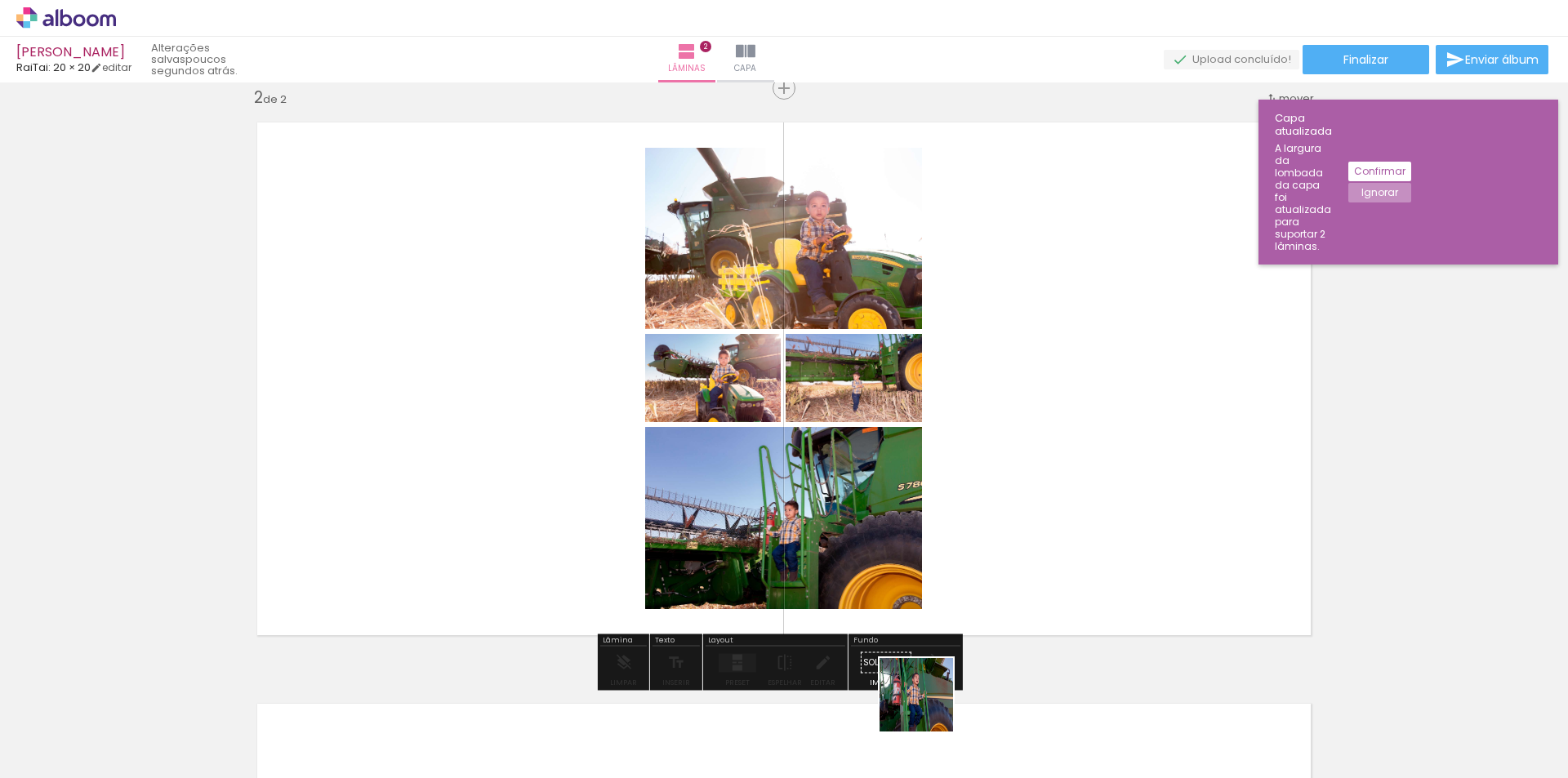
drag, startPoint x: 929, startPoint y: 741, endPoint x: 898, endPoint y: 454, distance: 288.7
click at [912, 521] on quentale-workspace at bounding box center [784, 389] width 1568 height 778
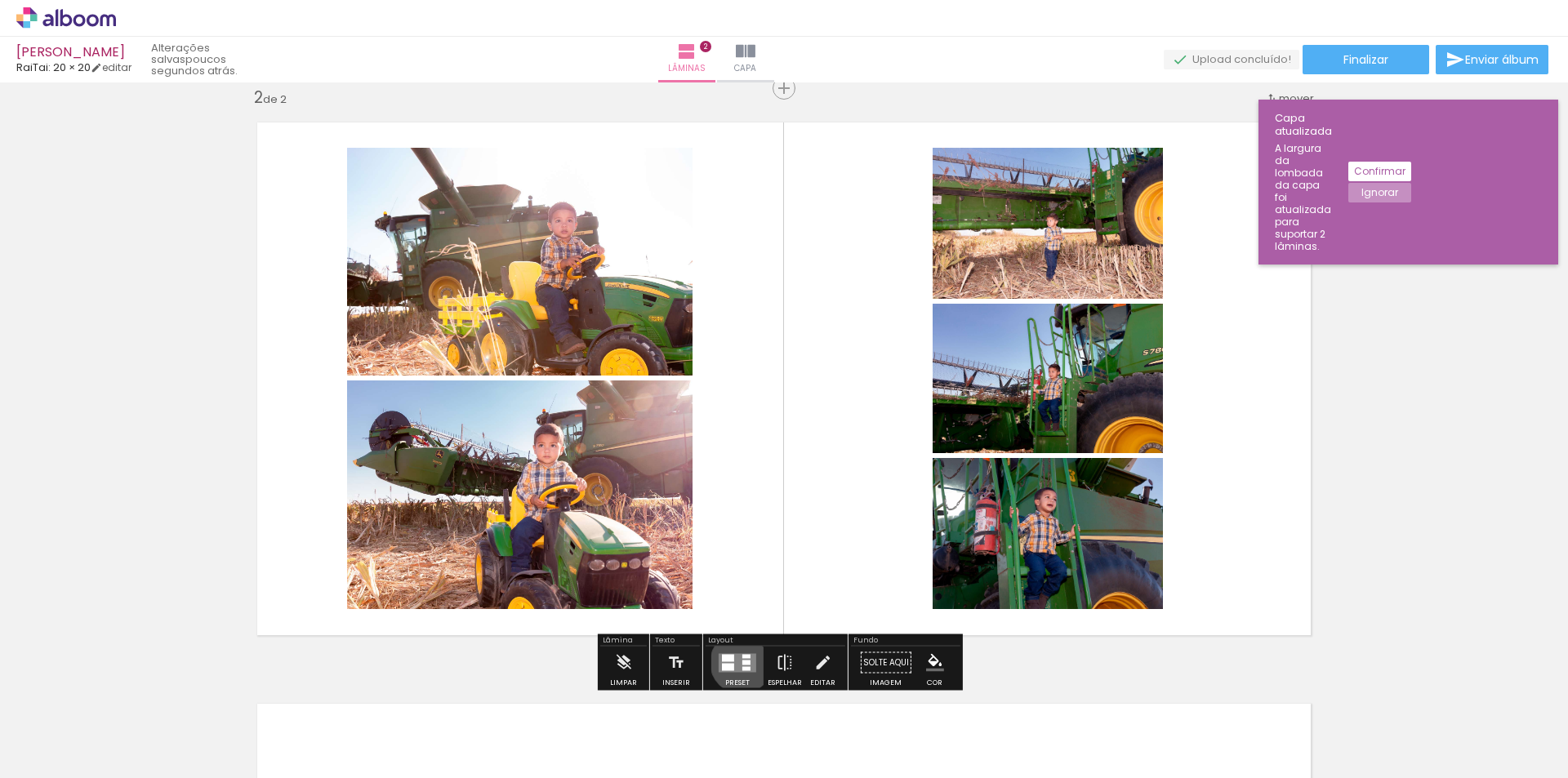
click at [737, 663] on quentale-layouter at bounding box center [737, 662] width 37 height 19
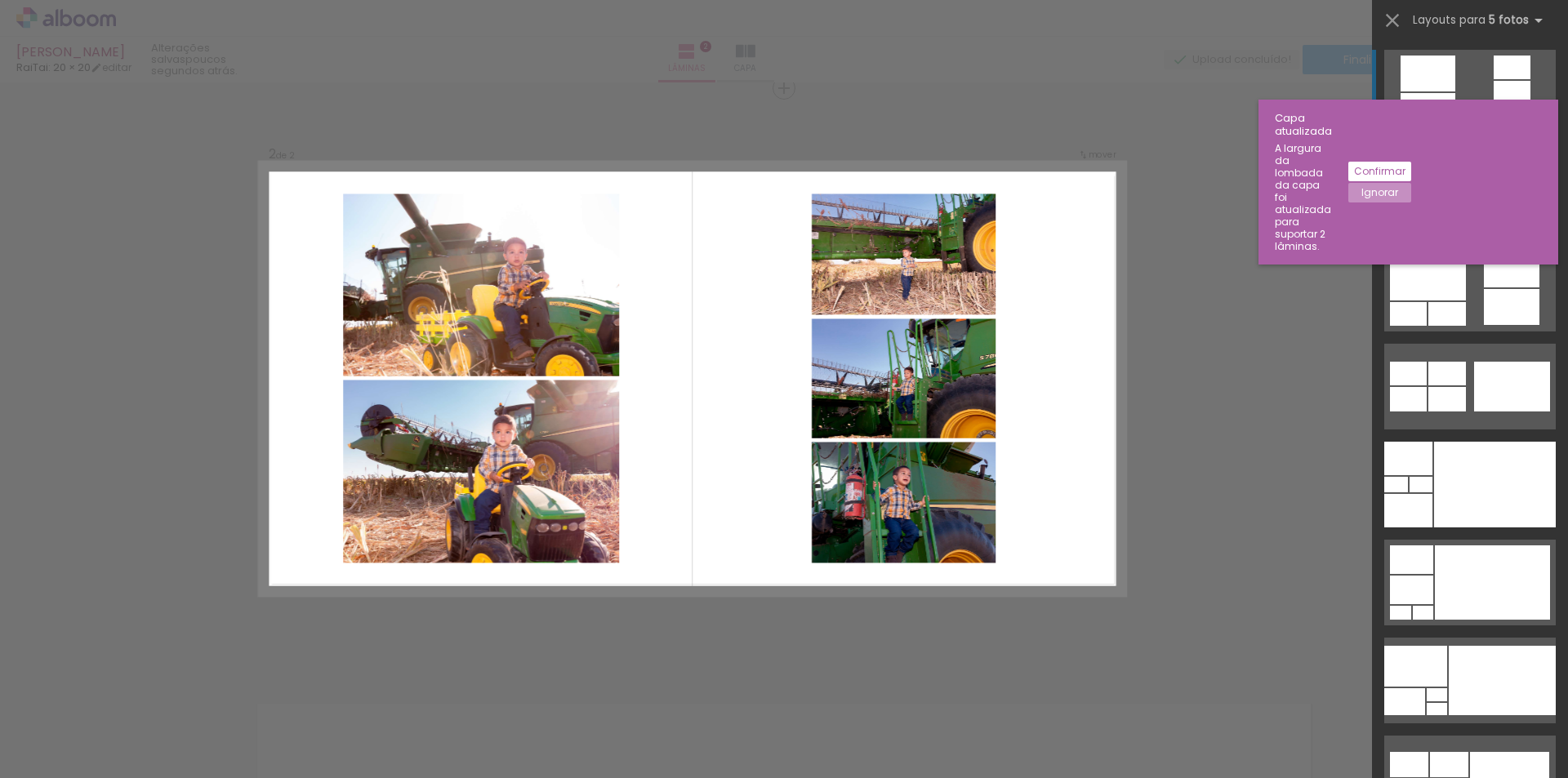
scroll to position [601, 0]
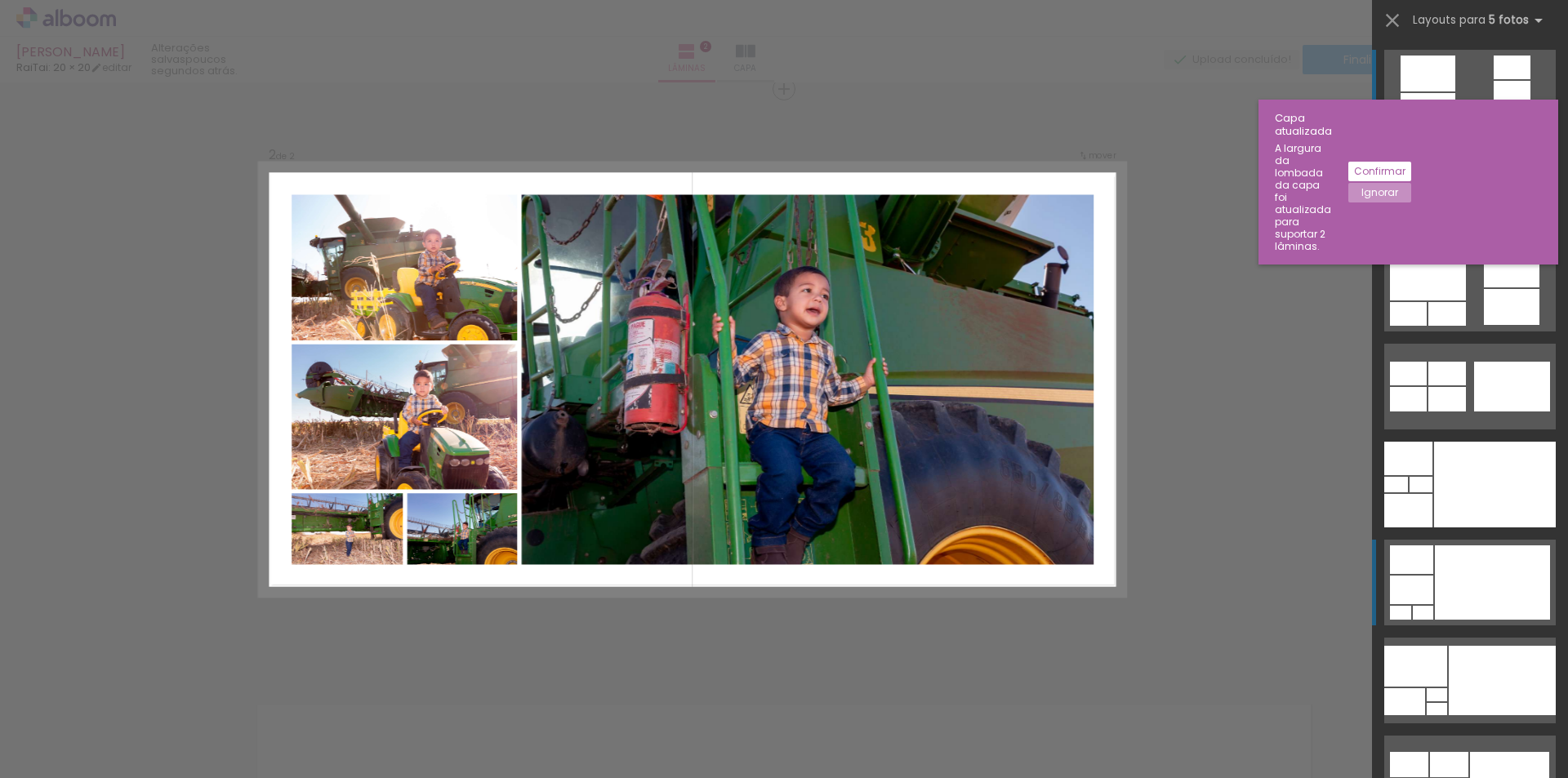
click at [1492, 233] on div at bounding box center [1495, 190] width 122 height 86
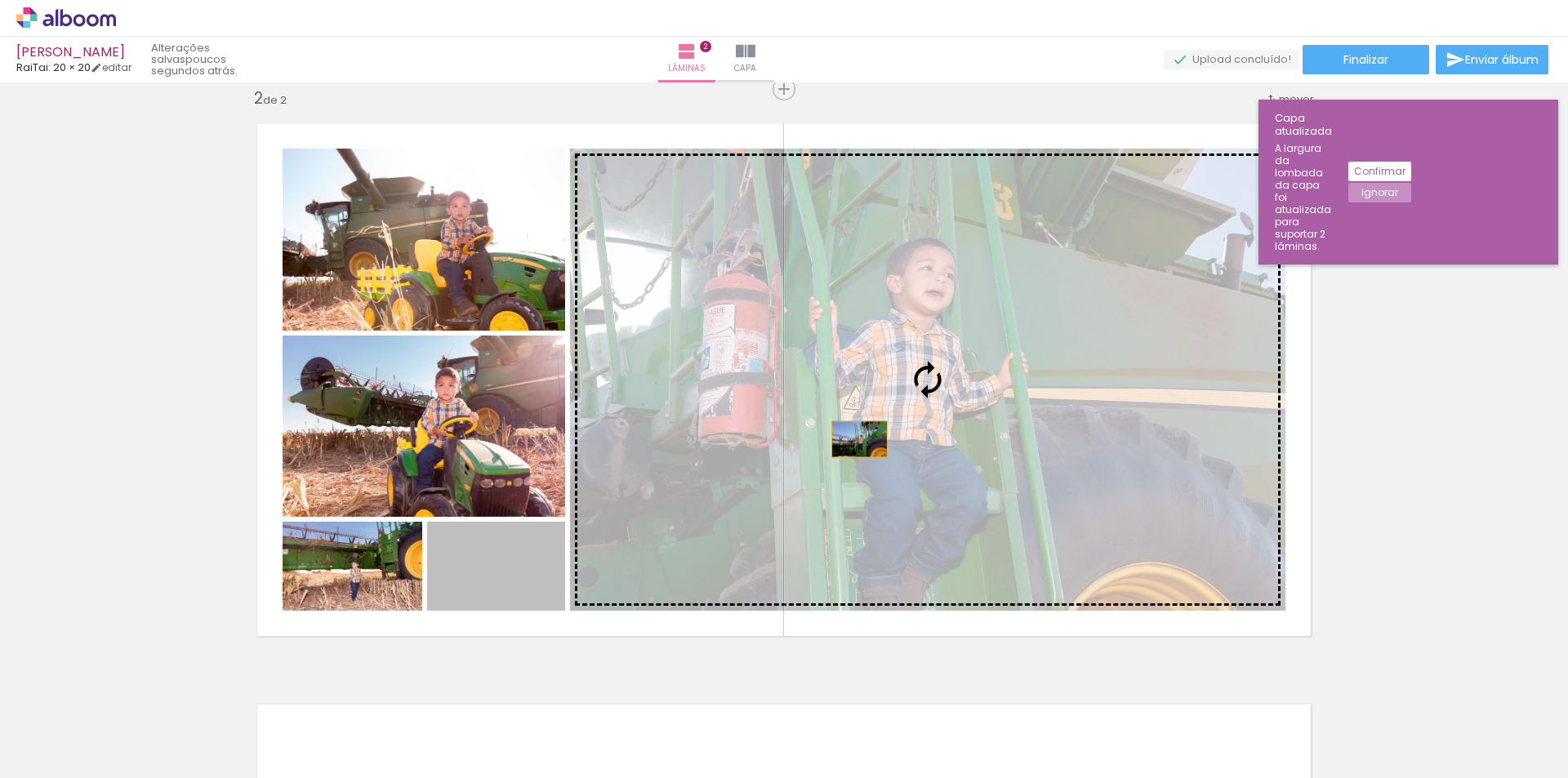
drag, startPoint x: 514, startPoint y: 594, endPoint x: 926, endPoint y: 421, distance: 446.8
click at [0, 0] on slot at bounding box center [0, 0] width 0 height 0
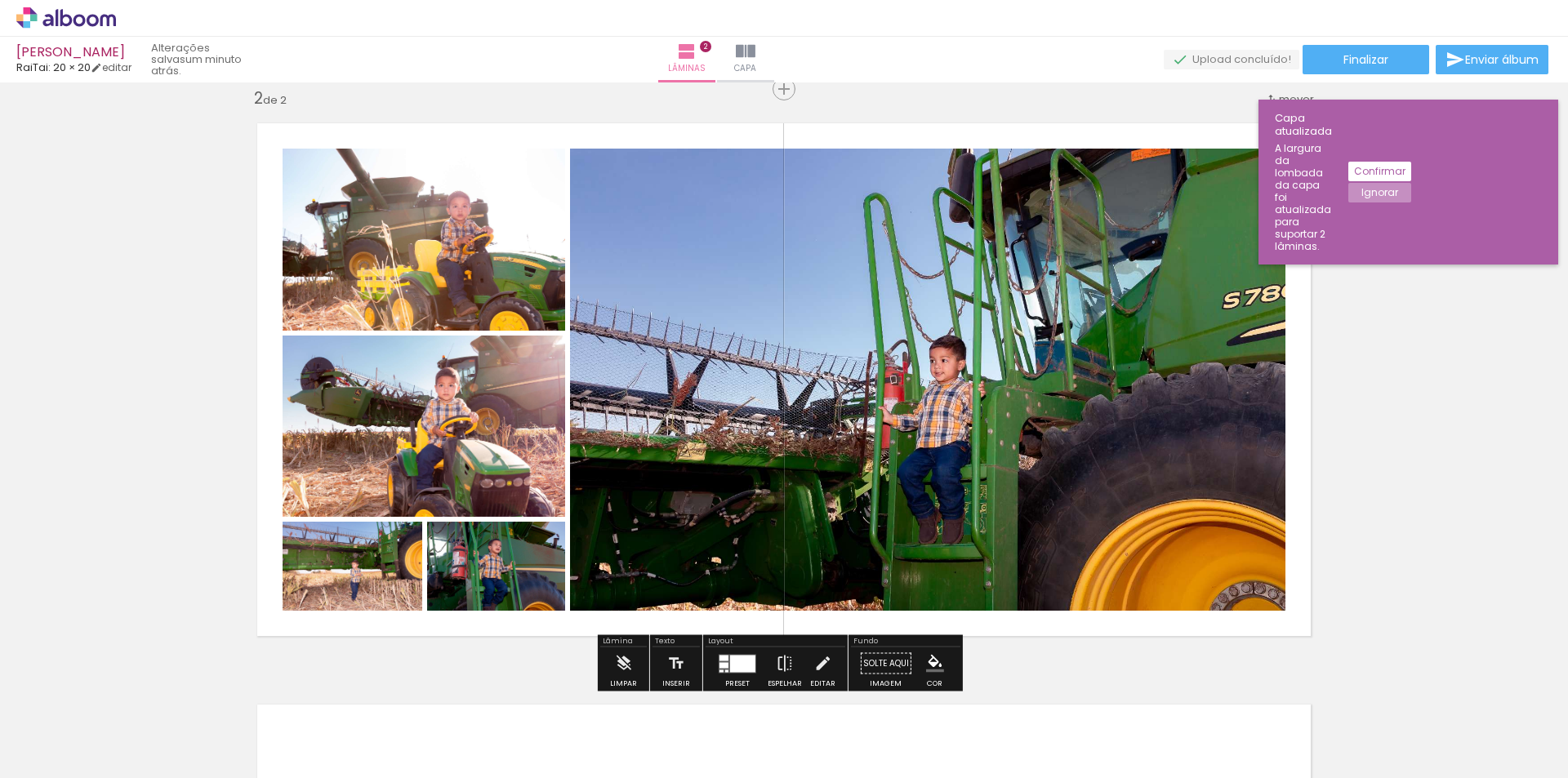
click at [1471, 476] on div "Inserir lâmina 1 de 2 Inserir lâmina 2 de 2" at bounding box center [784, 359] width 1568 height 1745
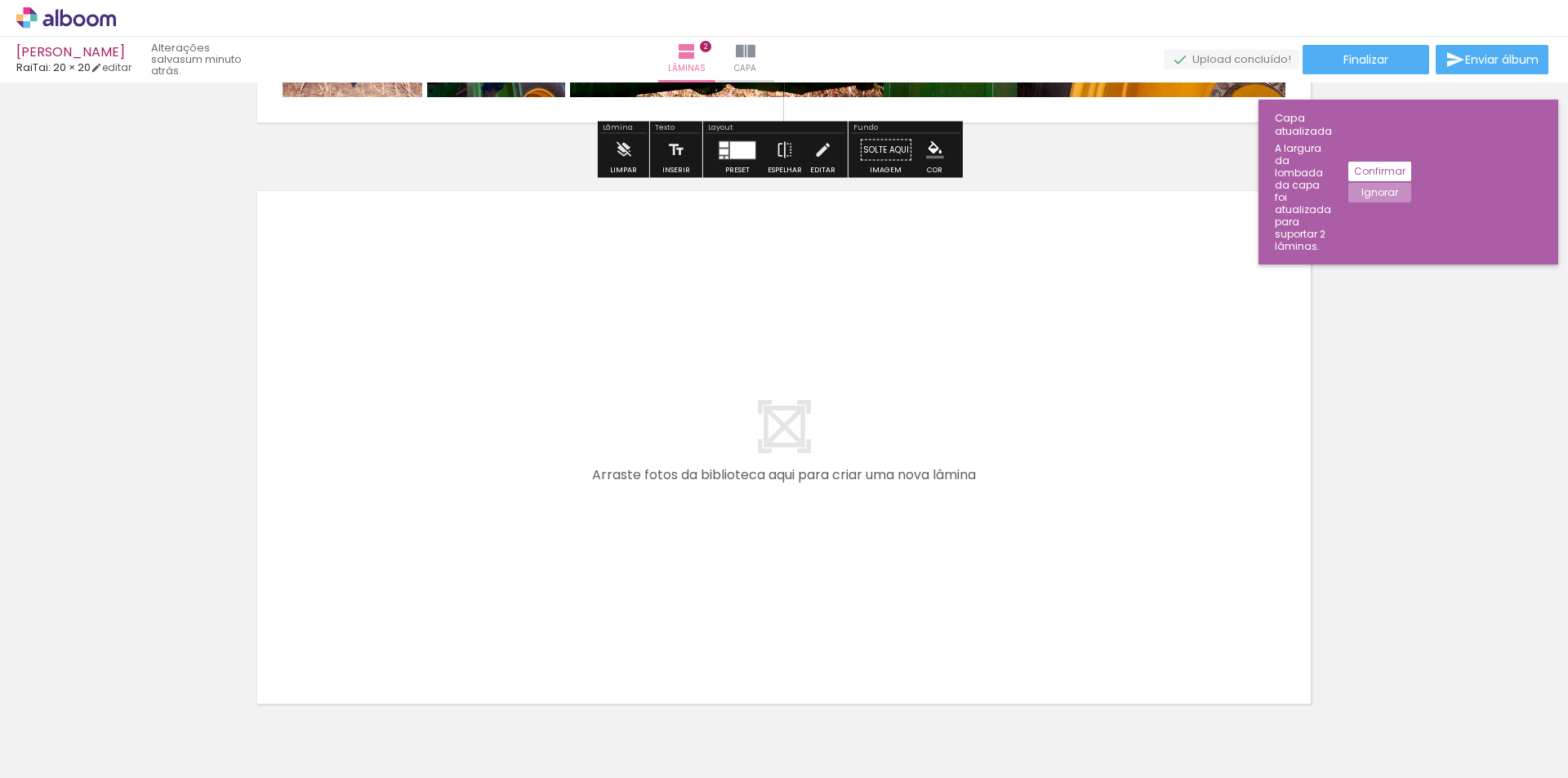
scroll to position [1173, 0]
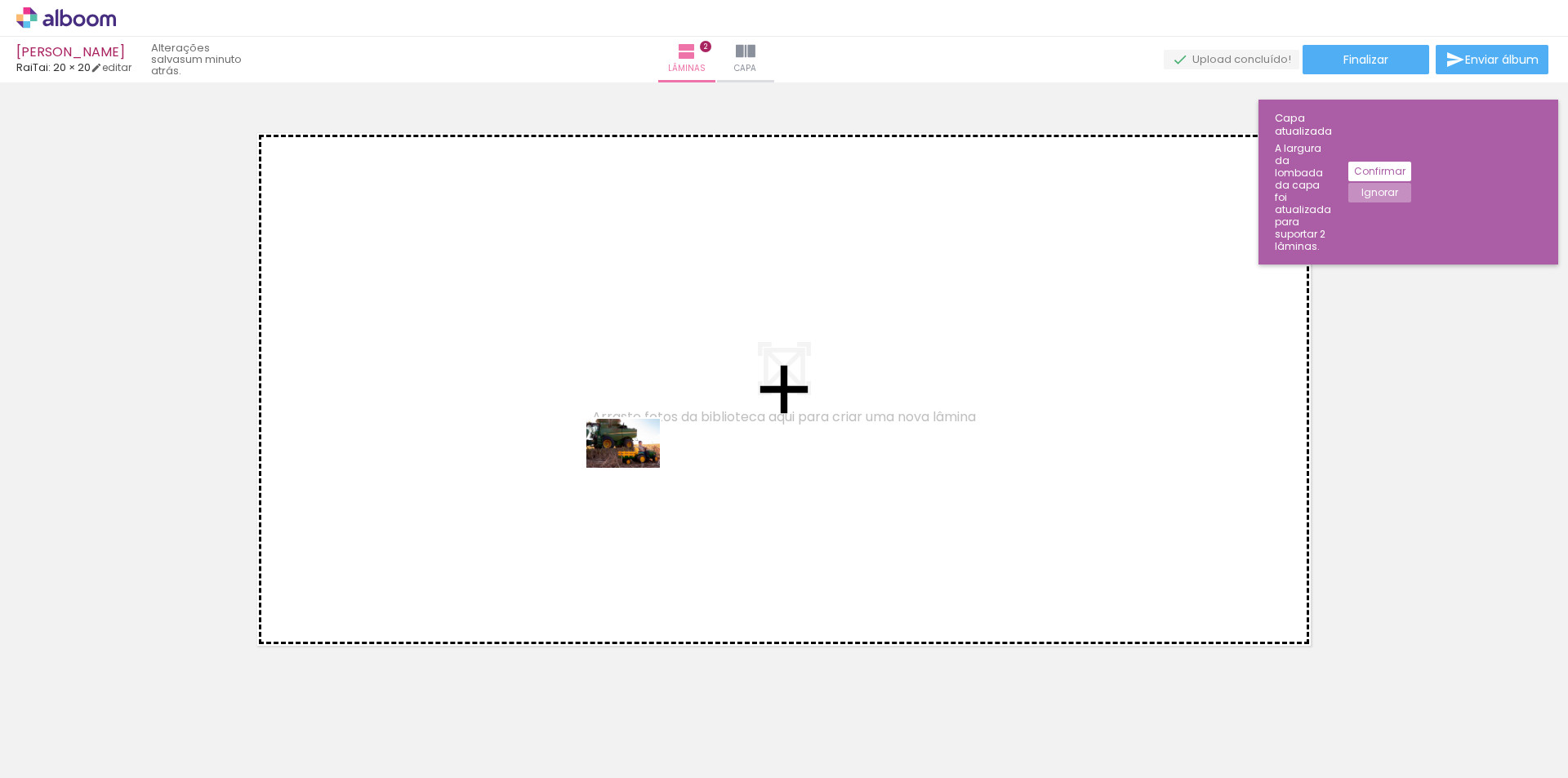
drag, startPoint x: 1011, startPoint y: 749, endPoint x: 939, endPoint y: 605, distance: 161.0
click at [602, 437] on quentale-workspace at bounding box center [784, 389] width 1568 height 778
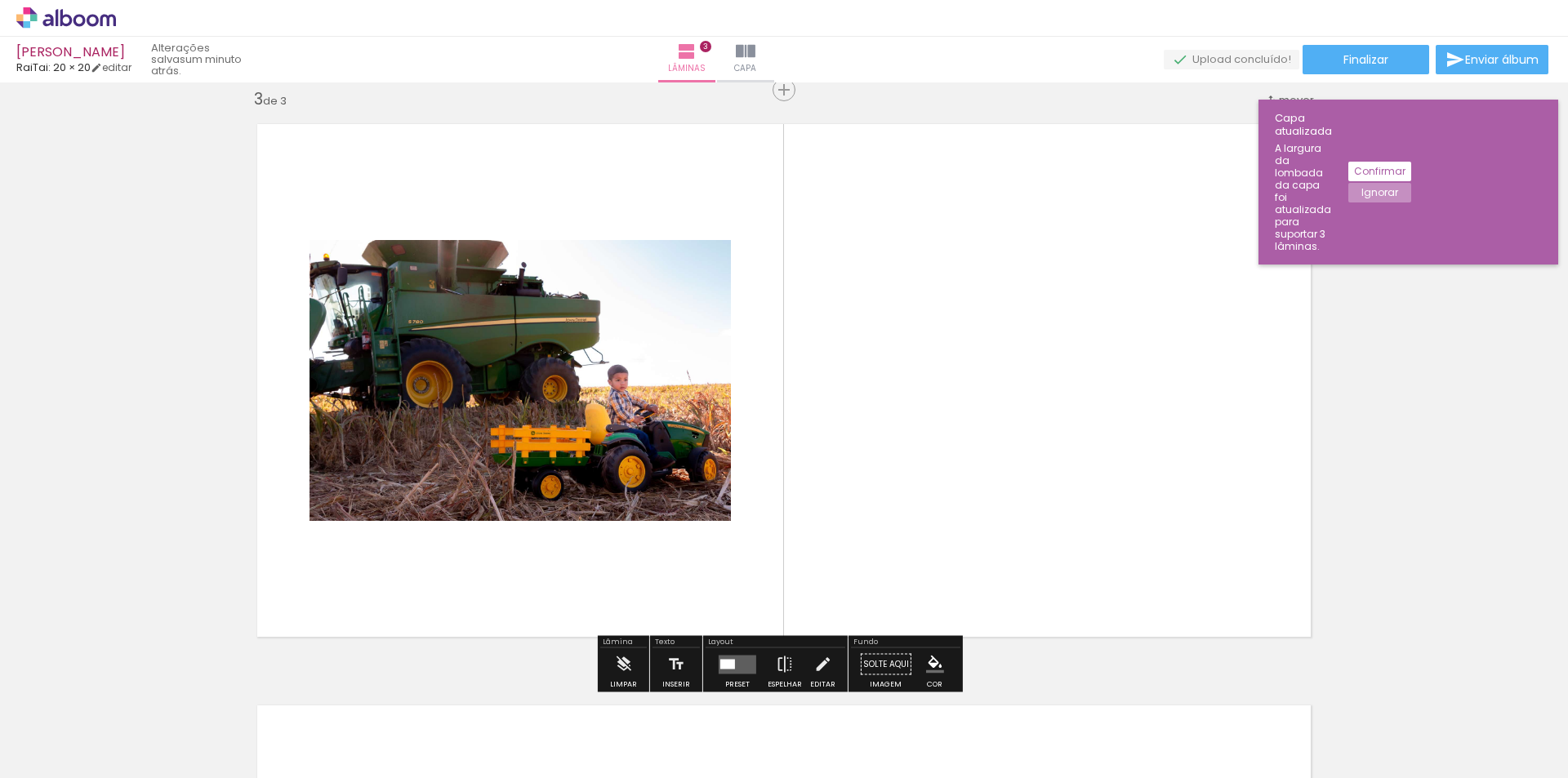
scroll to position [1184, 0]
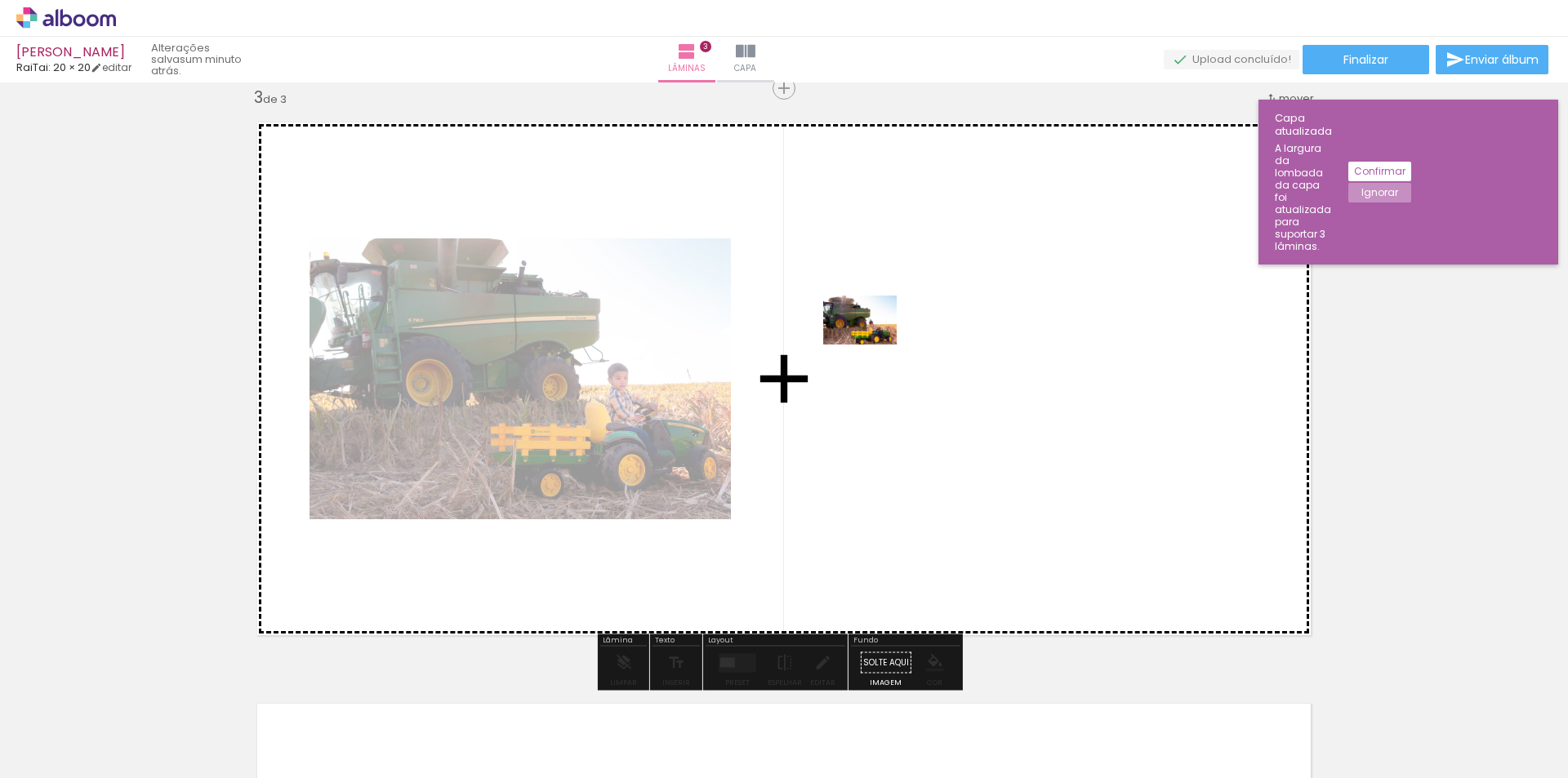
drag, startPoint x: 1088, startPoint y: 730, endPoint x: 1078, endPoint y: 662, distance: 68.7
click at [842, 292] on quentale-workspace at bounding box center [784, 389] width 1568 height 778
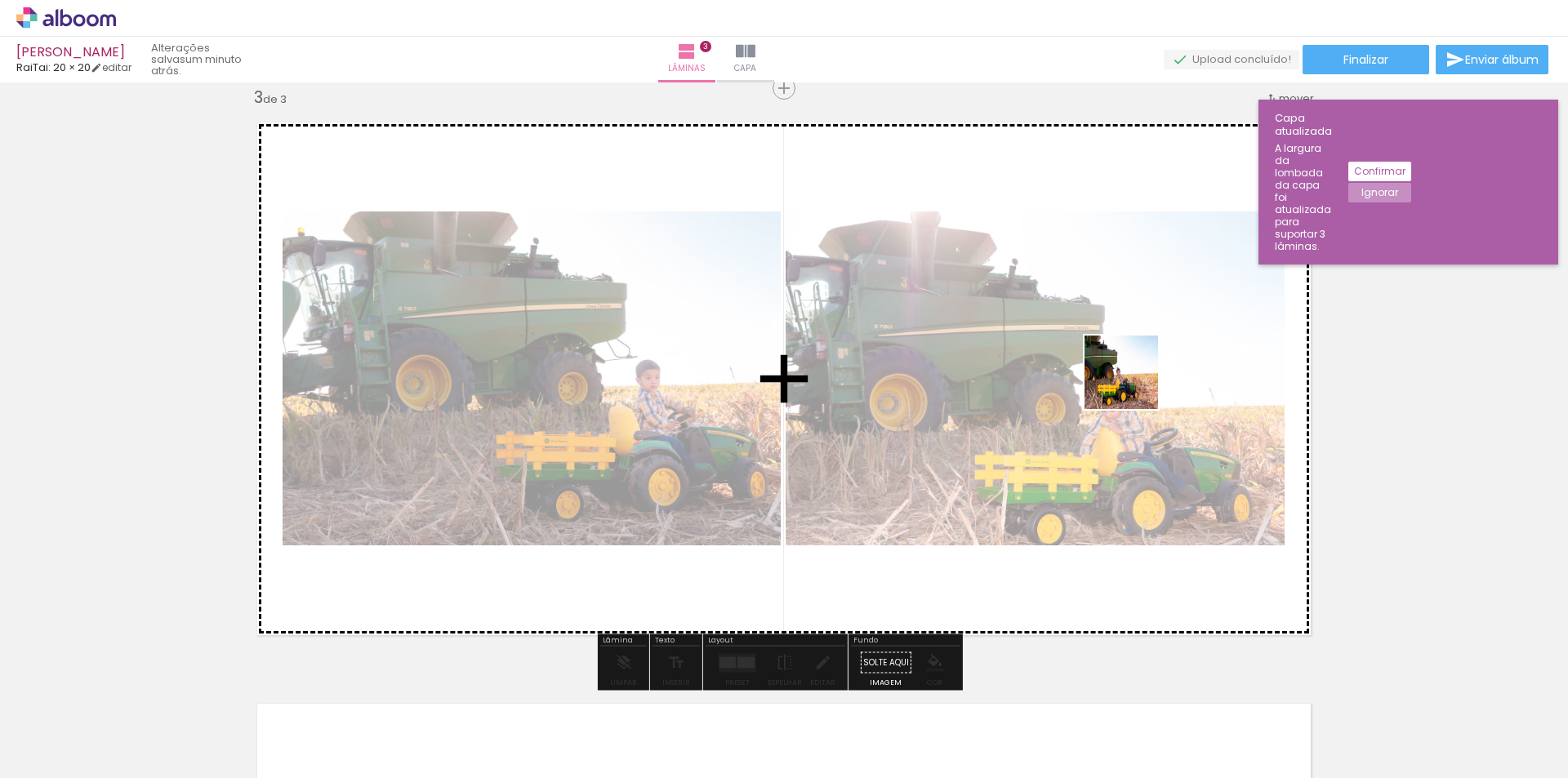
drag, startPoint x: 1172, startPoint y: 723, endPoint x: 1221, endPoint y: 610, distance: 123.2
click at [1123, 338] on quentale-workspace at bounding box center [784, 389] width 1568 height 778
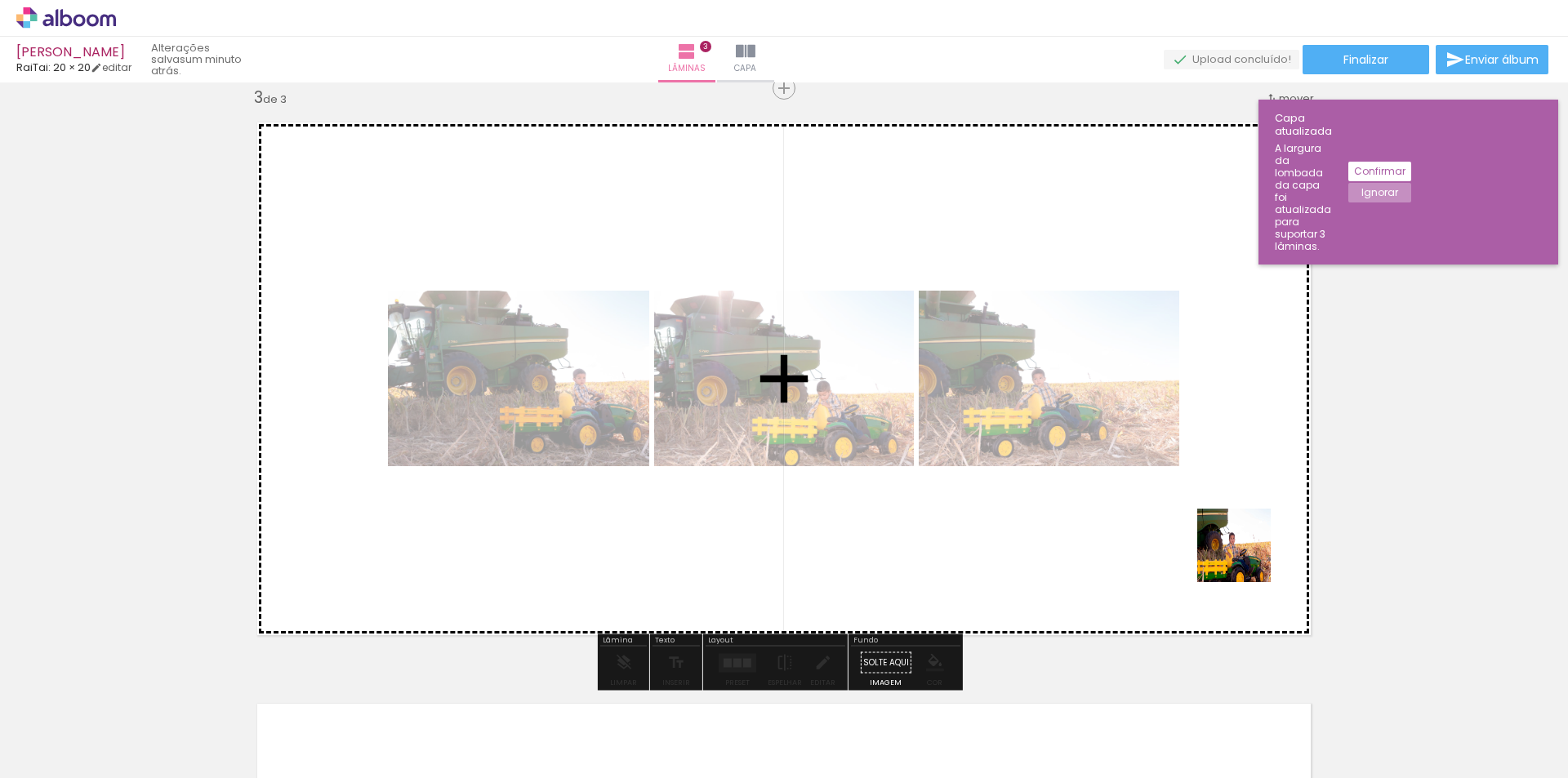
drag, startPoint x: 1254, startPoint y: 681, endPoint x: 1256, endPoint y: 647, distance: 34.1
click at [1209, 411] on quentale-workspace at bounding box center [784, 389] width 1568 height 778
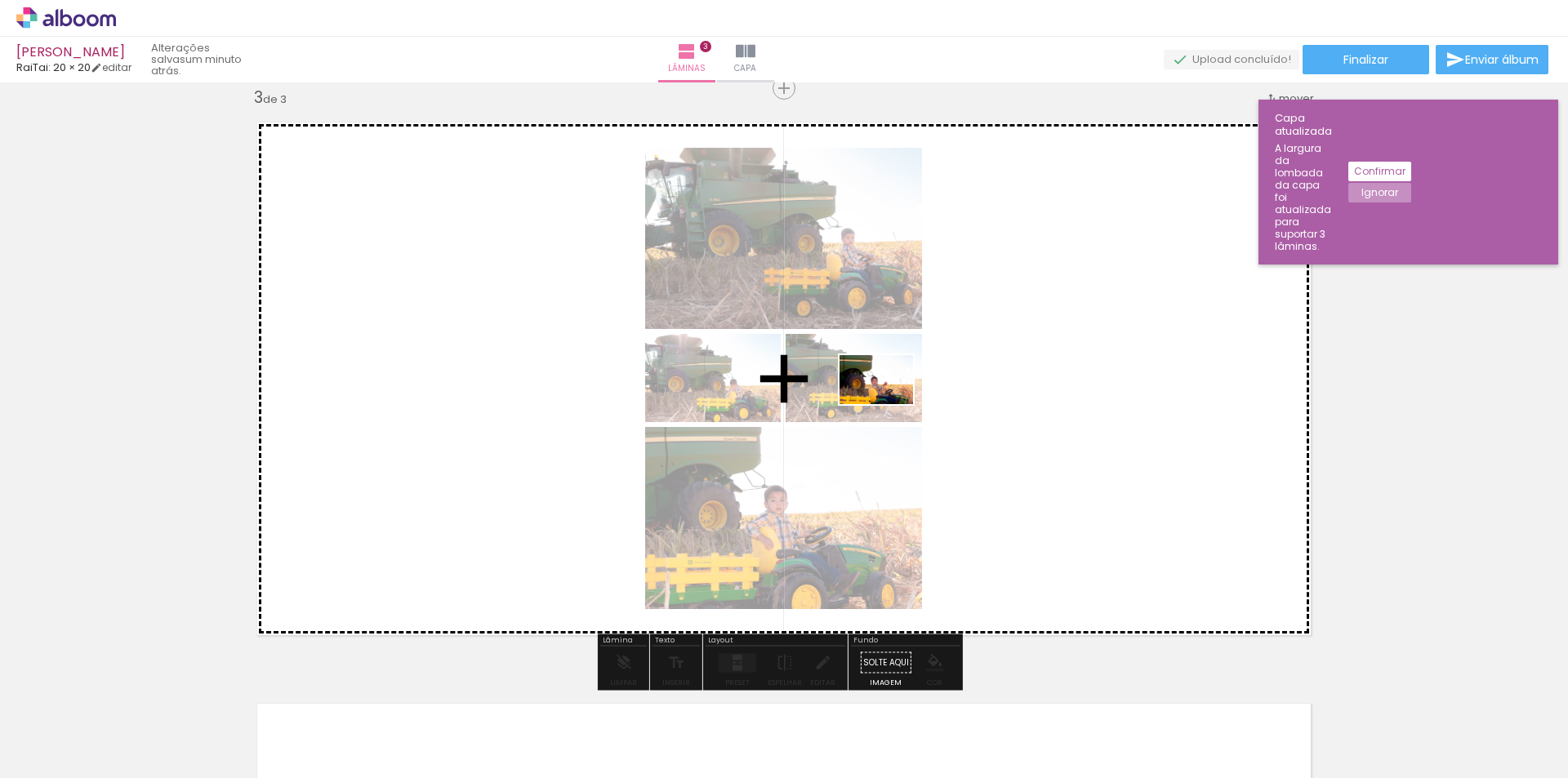
drag, startPoint x: 1360, startPoint y: 737, endPoint x: 888, endPoint y: 403, distance: 578.2
click at [888, 403] on quentale-workspace at bounding box center [784, 389] width 1568 height 778
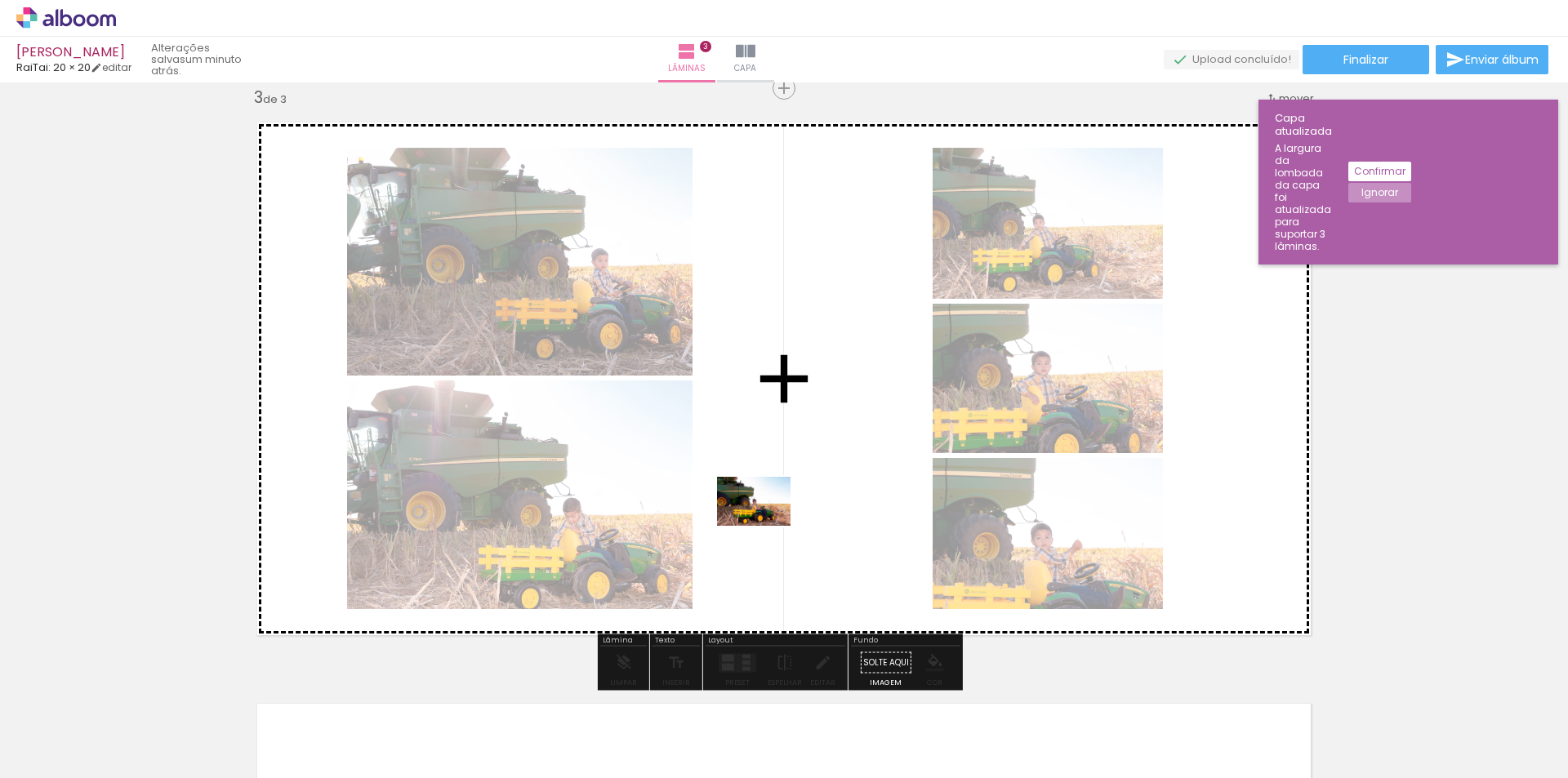
drag, startPoint x: 1456, startPoint y: 739, endPoint x: 681, endPoint y: 473, distance: 819.4
click at [681, 473] on quentale-workspace at bounding box center [784, 389] width 1568 height 778
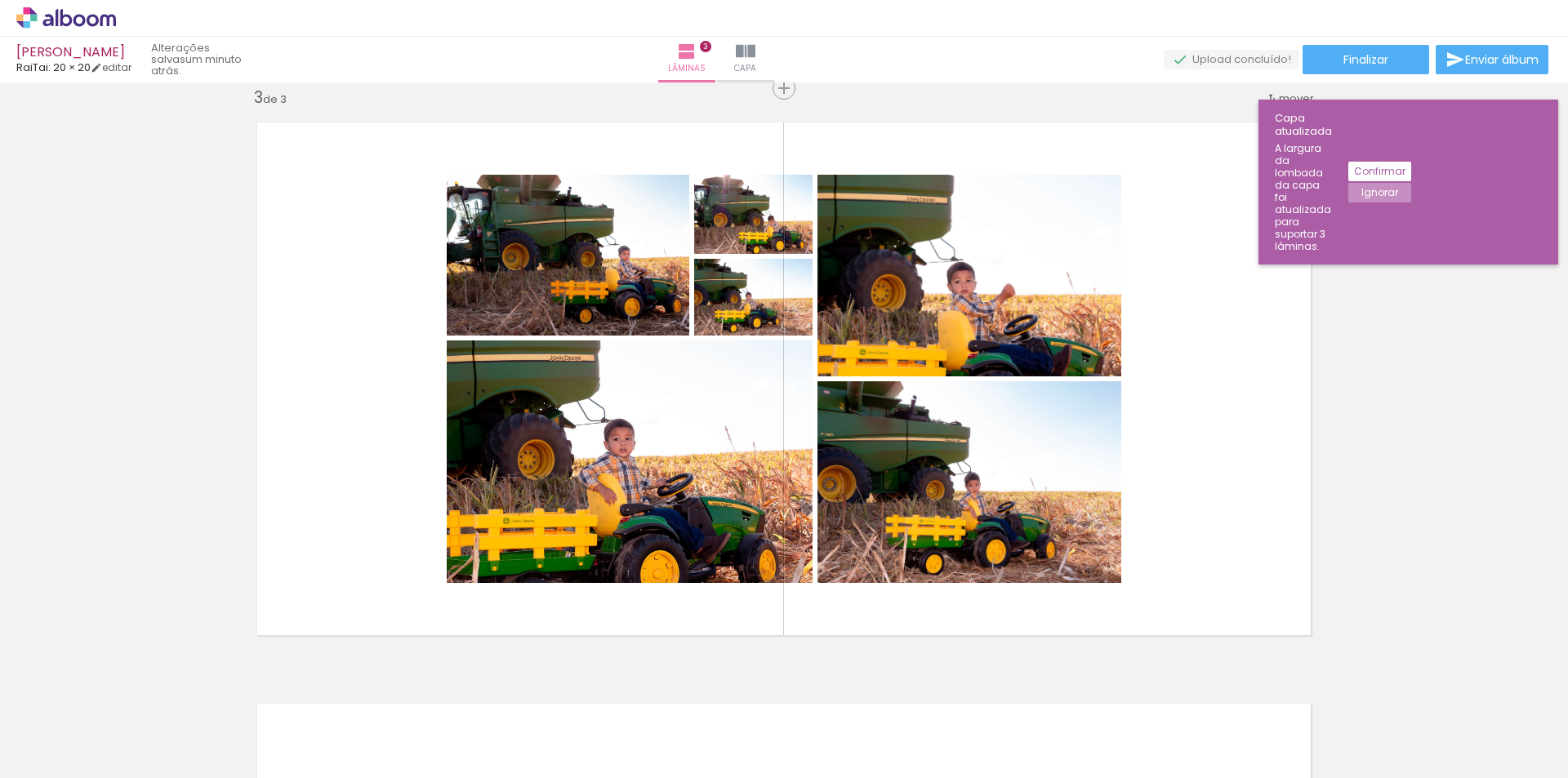
scroll to position [0, 732]
drag, startPoint x: 814, startPoint y: 744, endPoint x: 677, endPoint y: 471, distance: 305.4
click at [677, 471] on quentale-workspace at bounding box center [784, 389] width 1568 height 778
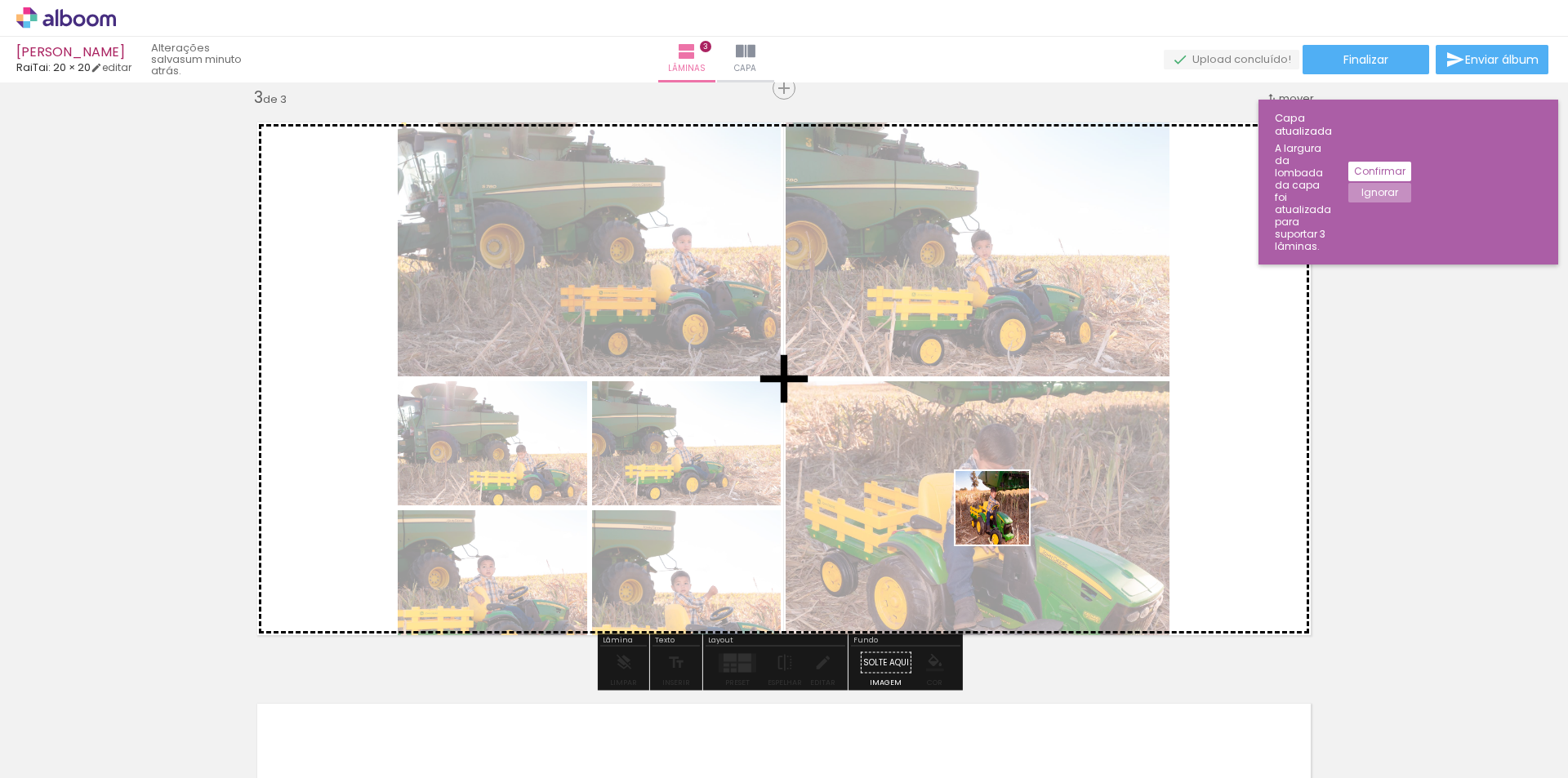
drag, startPoint x: 903, startPoint y: 732, endPoint x: 1028, endPoint y: 498, distance: 265.3
click at [1026, 495] on quentale-workspace at bounding box center [784, 389] width 1568 height 778
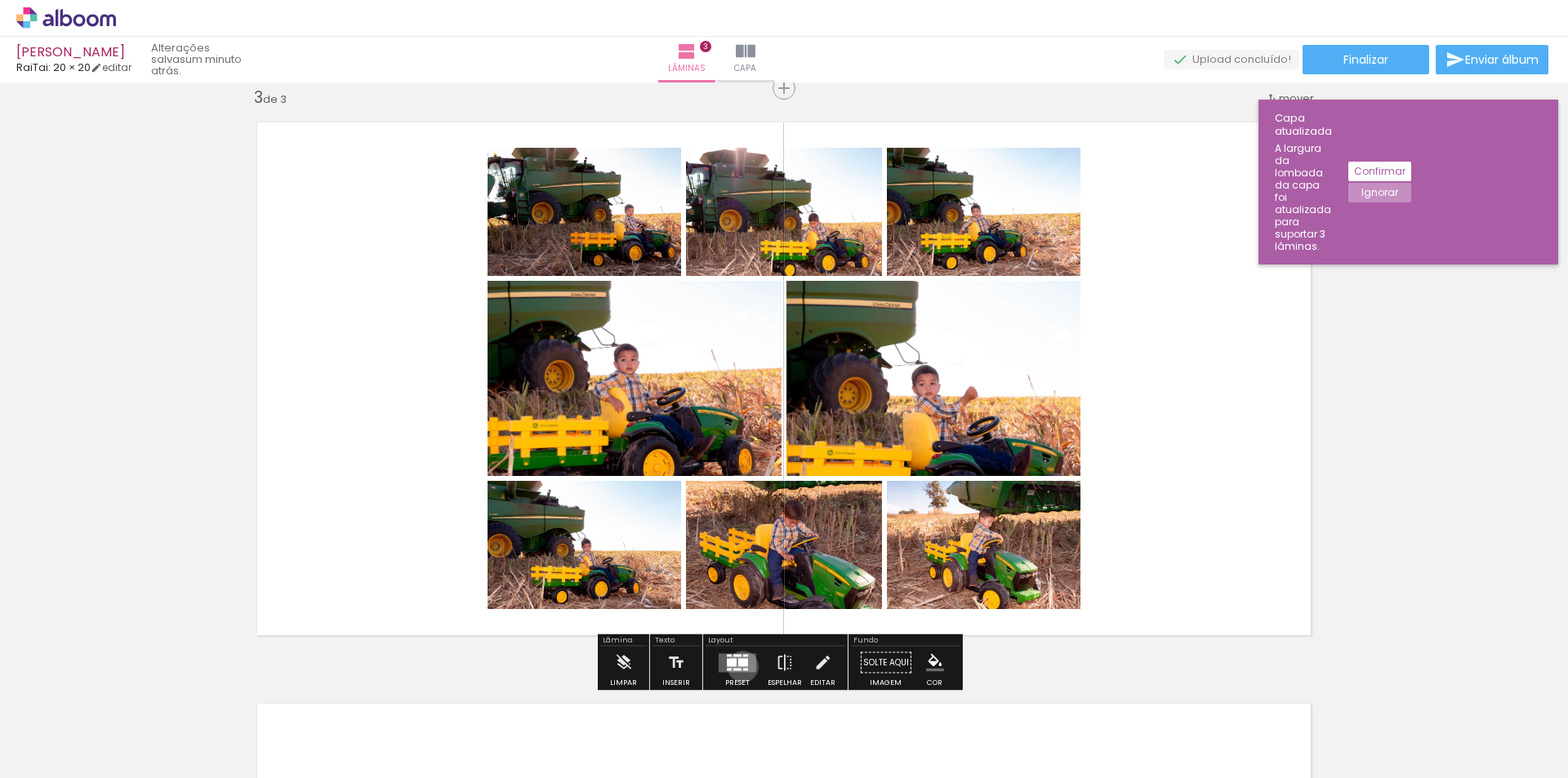
click at [739, 667] on quentale-layouter at bounding box center [737, 662] width 37 height 19
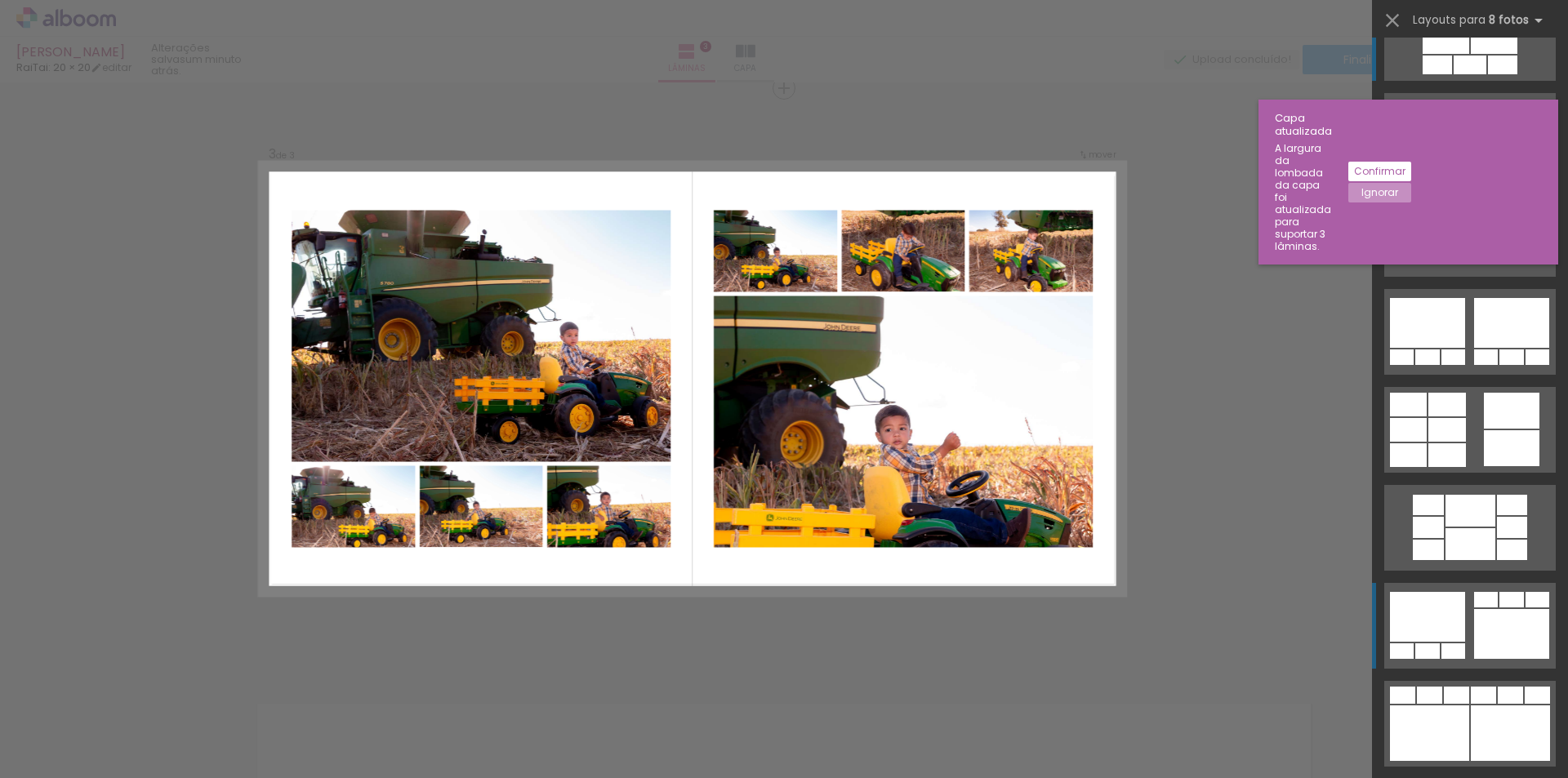
scroll to position [163, 0]
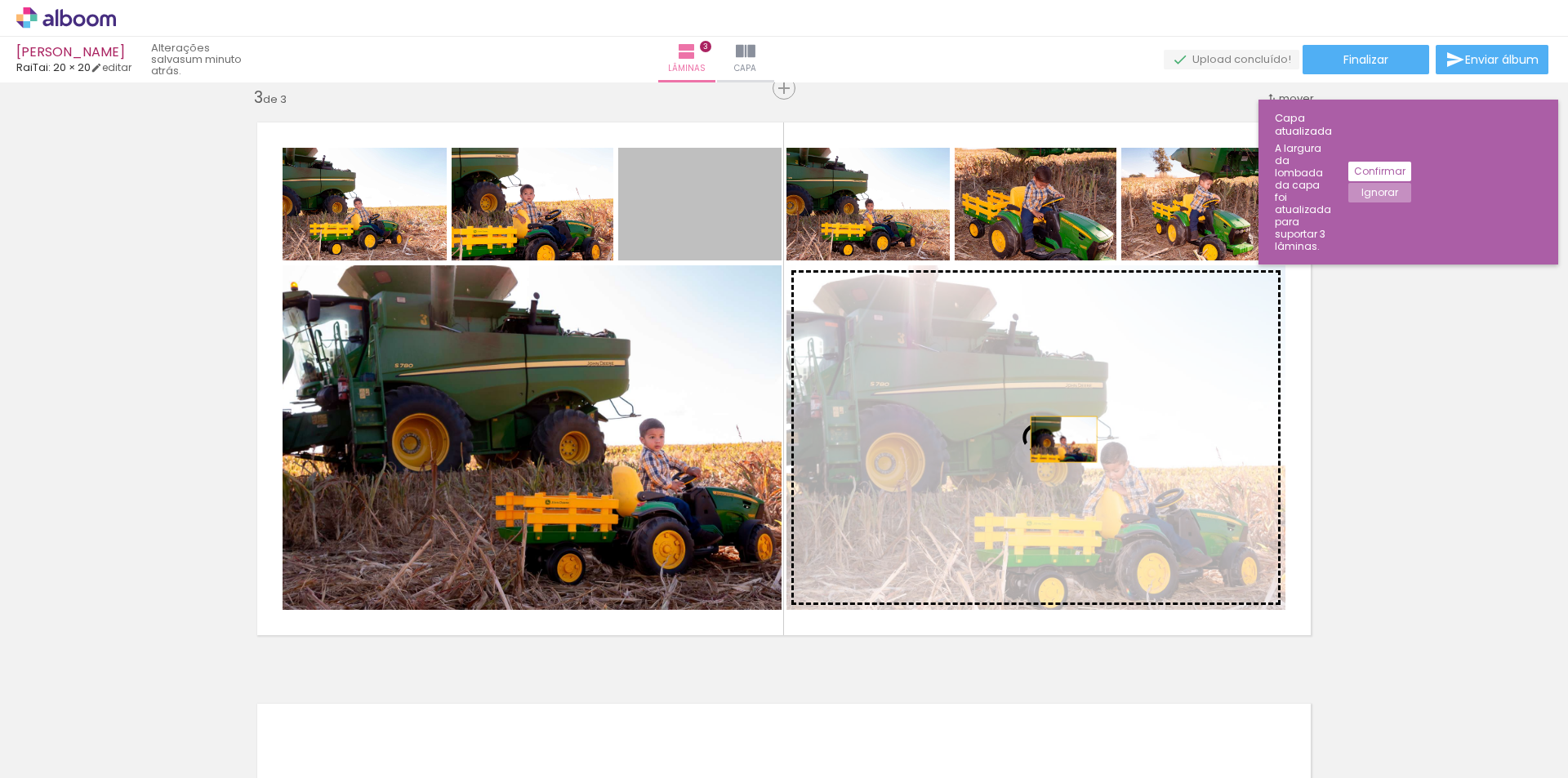
drag, startPoint x: 688, startPoint y: 222, endPoint x: 1060, endPoint y: 438, distance: 430.2
click at [0, 0] on slot at bounding box center [0, 0] width 0 height 0
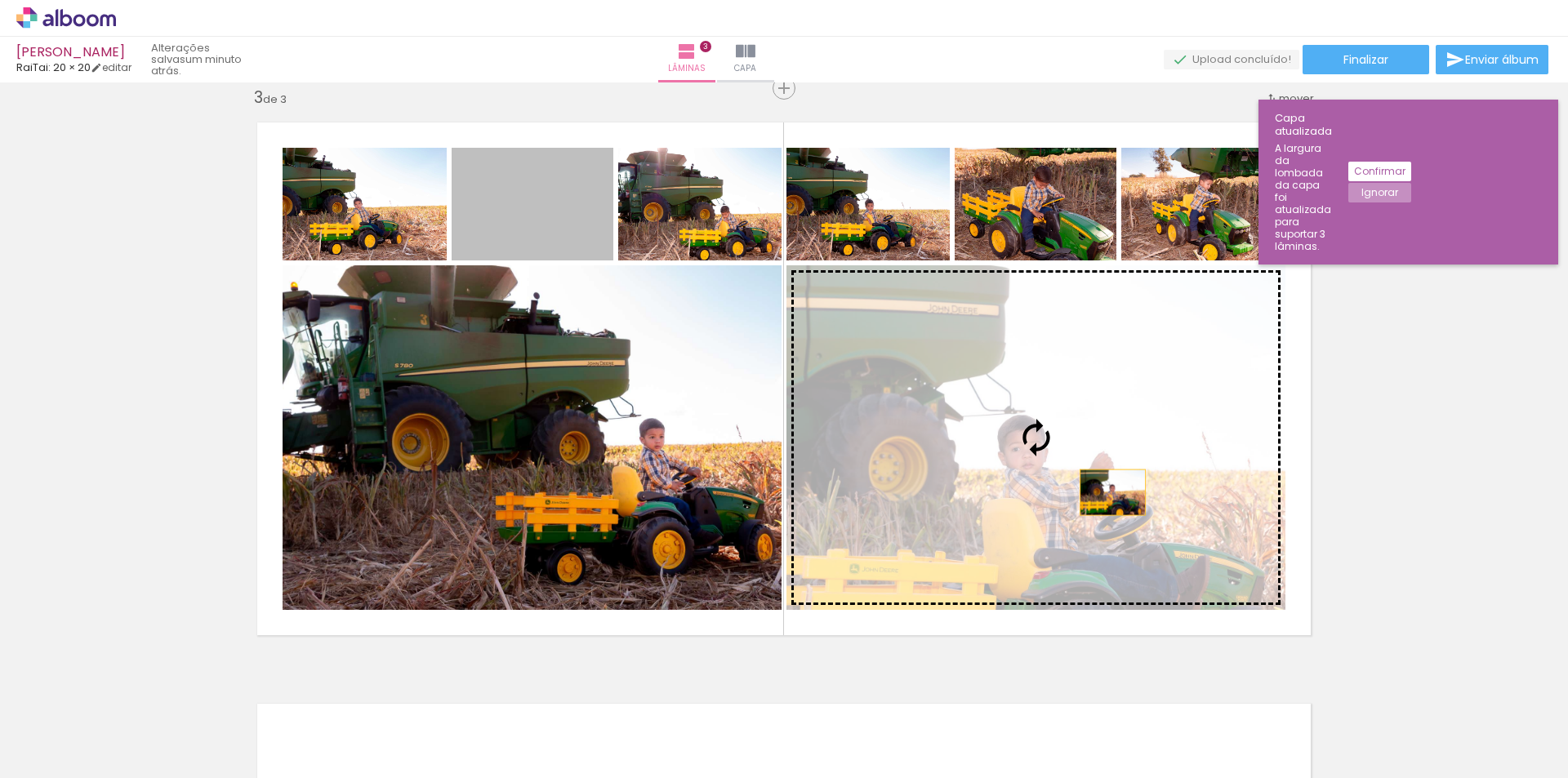
drag, startPoint x: 502, startPoint y: 199, endPoint x: 1106, endPoint y: 492, distance: 671.3
click at [0, 0] on slot at bounding box center [0, 0] width 0 height 0
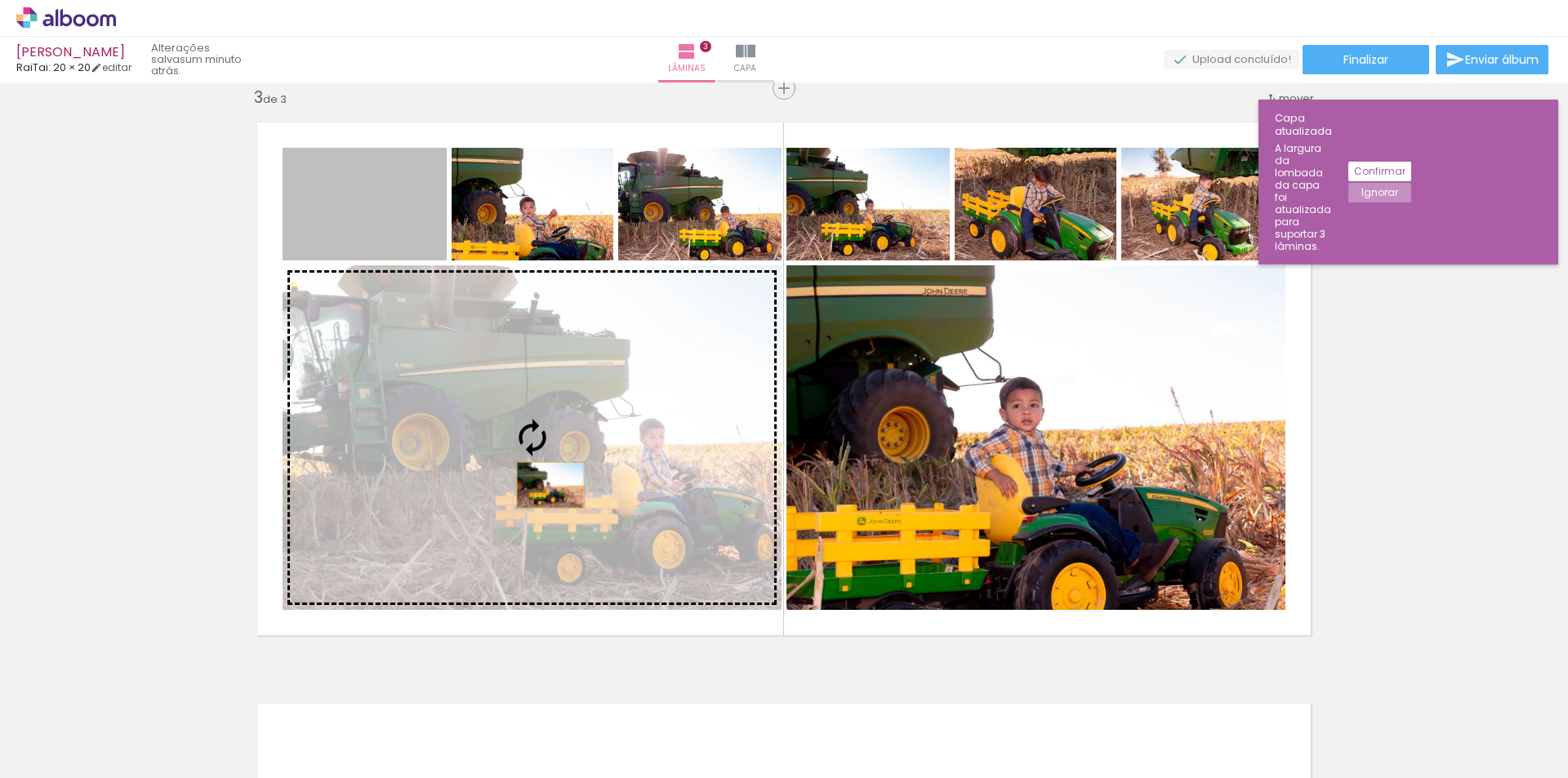
drag, startPoint x: 350, startPoint y: 212, endPoint x: 534, endPoint y: 473, distance: 319.3
click at [0, 0] on slot at bounding box center [0, 0] width 0 height 0
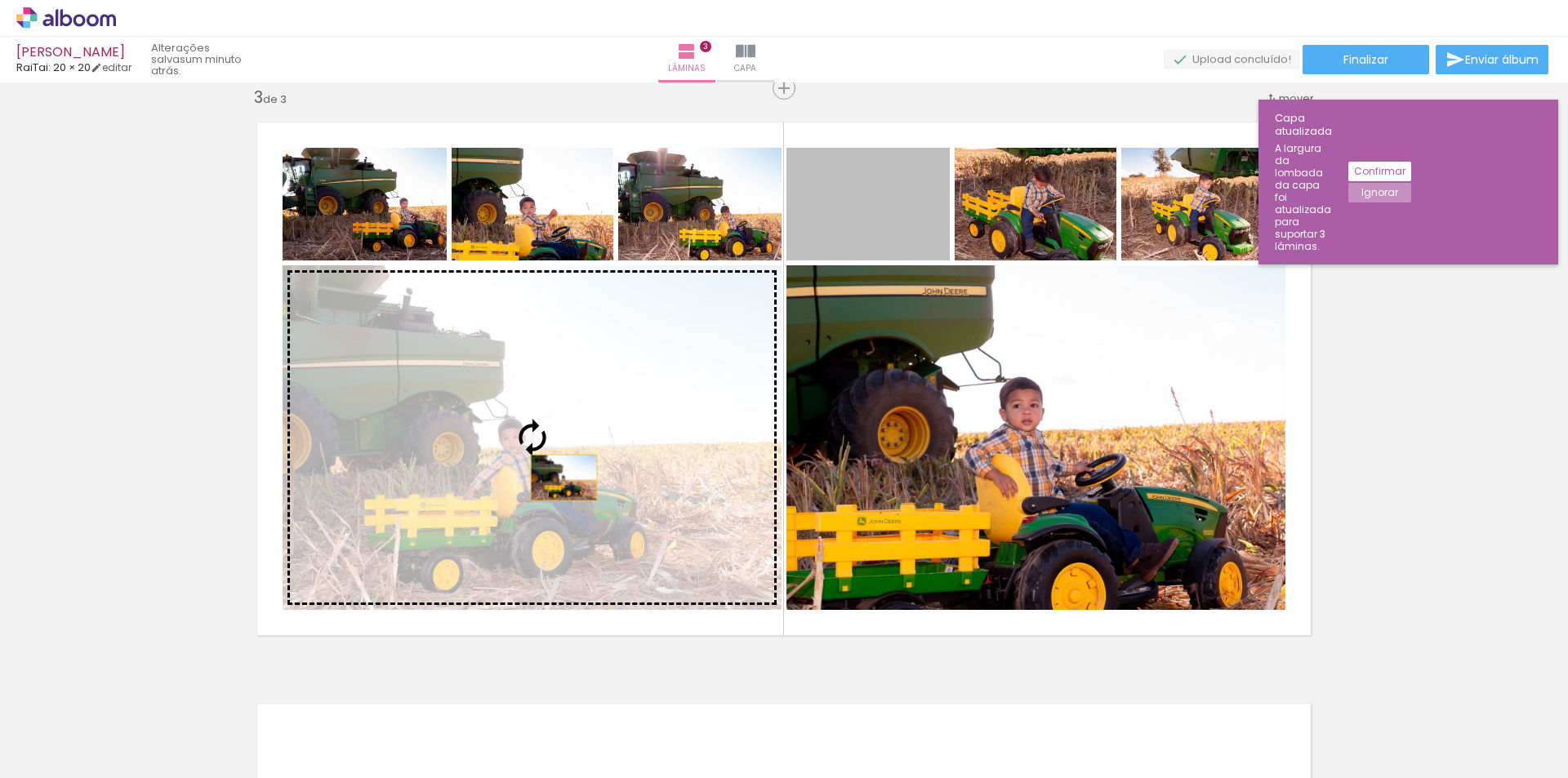
drag, startPoint x: 880, startPoint y: 220, endPoint x: 531, endPoint y: 484, distance: 437.6
click at [0, 0] on slot at bounding box center [0, 0] width 0 height 0
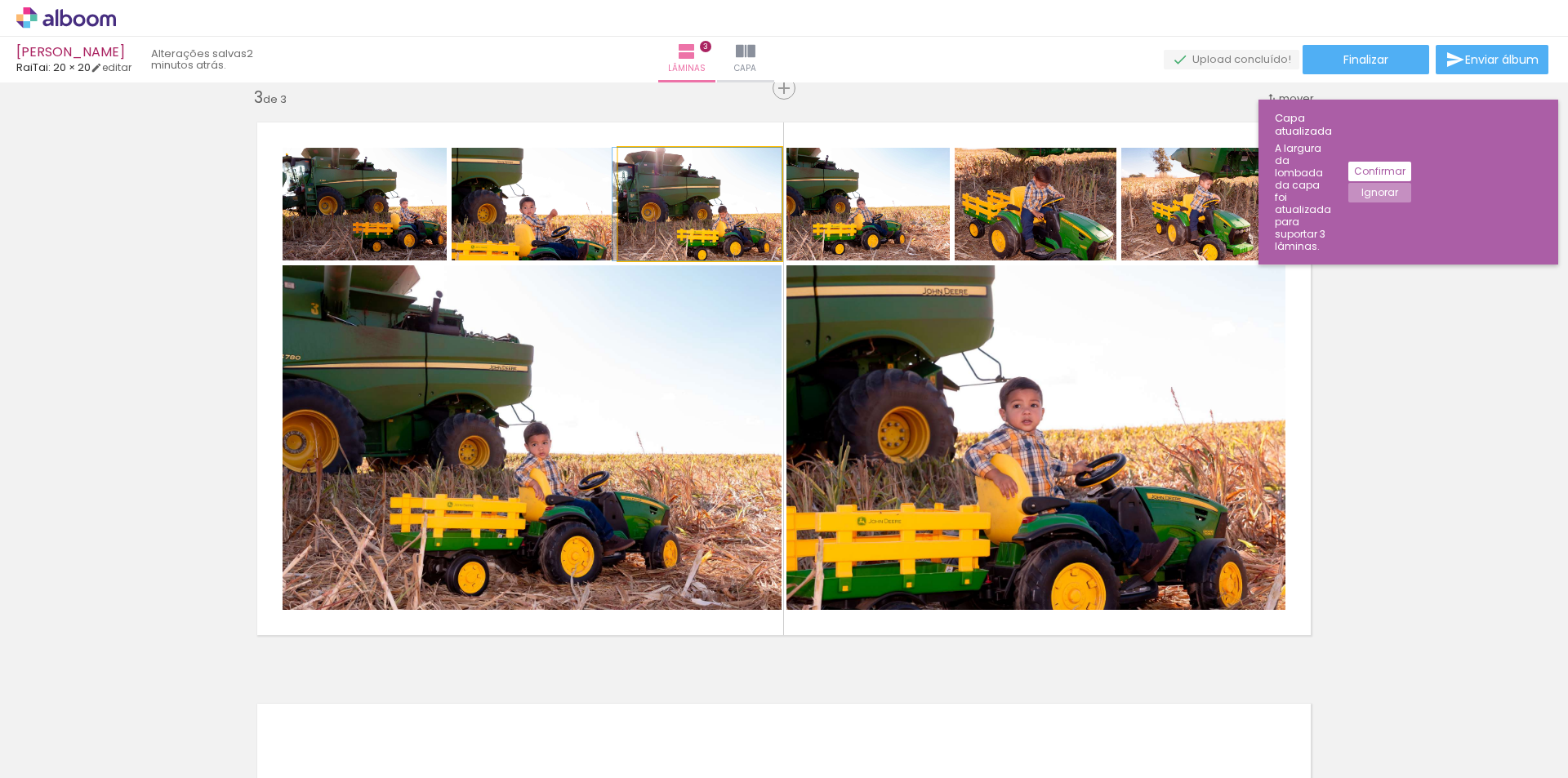
drag, startPoint x: 710, startPoint y: 210, endPoint x: 680, endPoint y: 181, distance: 41.7
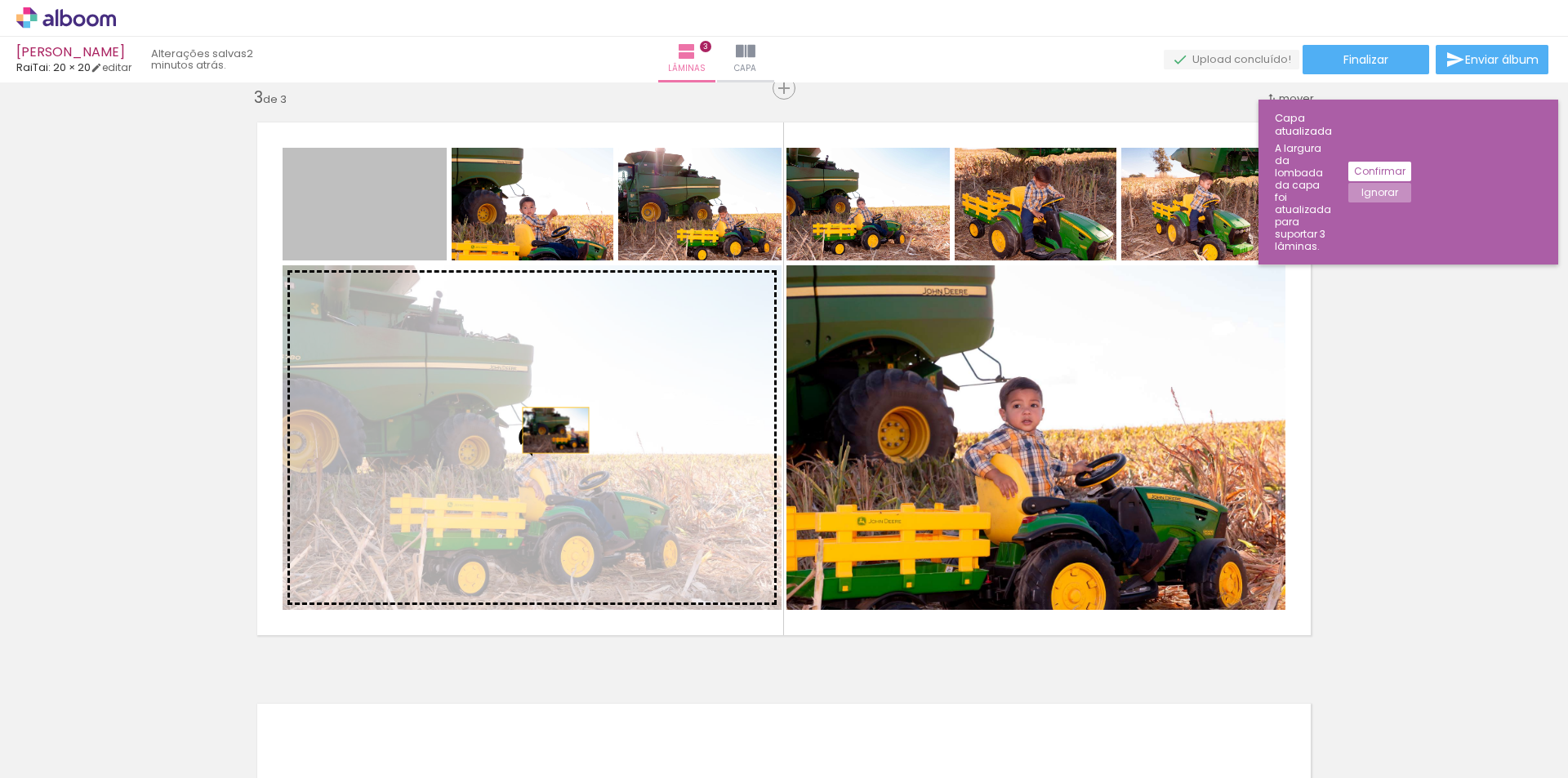
drag, startPoint x: 380, startPoint y: 202, endPoint x: 550, endPoint y: 437, distance: 290.0
click at [0, 0] on slot at bounding box center [0, 0] width 0 height 0
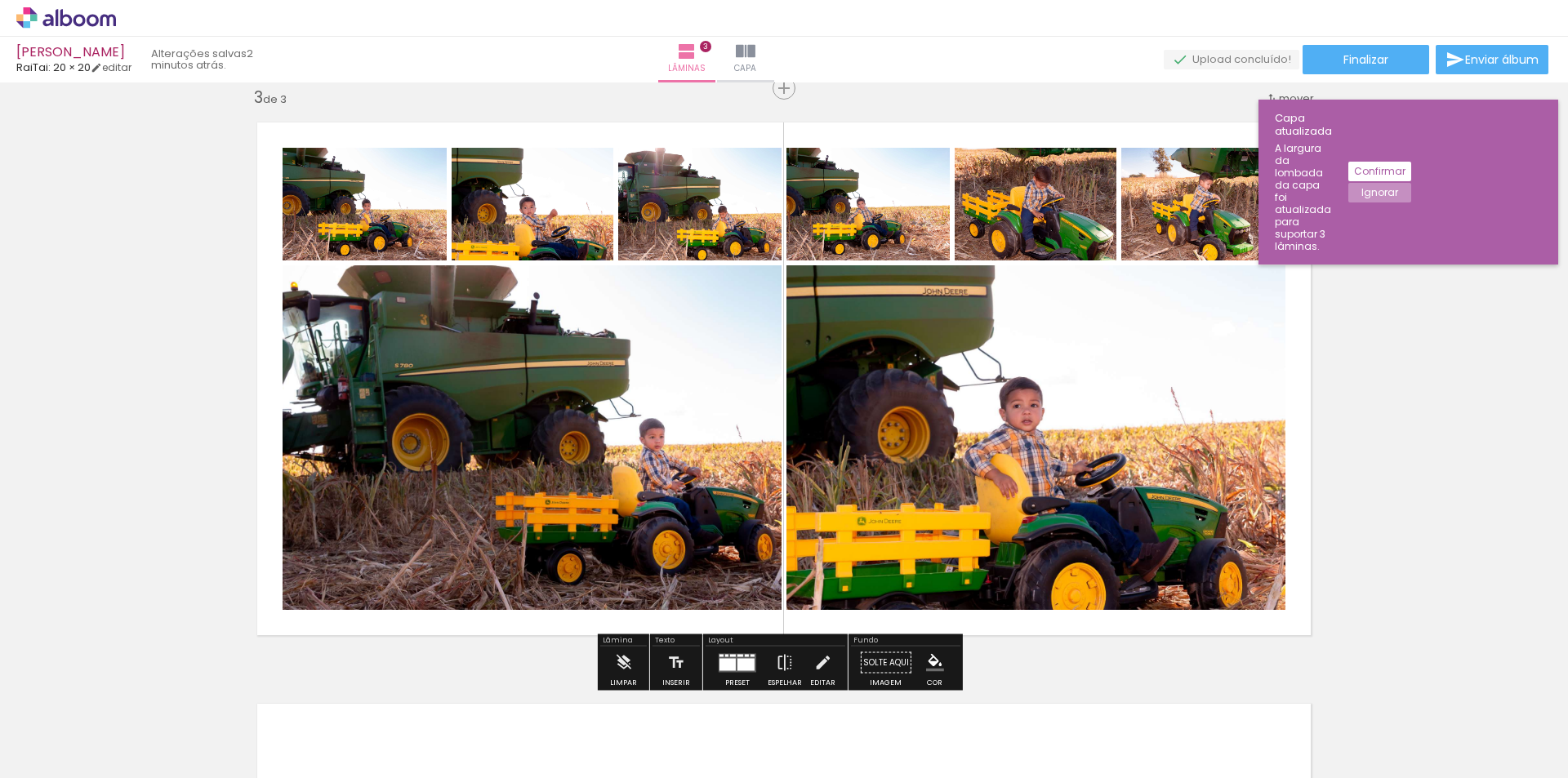
click at [1455, 432] on div "Inserir lâmina 1 de 3 Inserir lâmina 2 de 3 Inserir lâmina 3 de 3" at bounding box center [784, 66] width 1568 height 2326
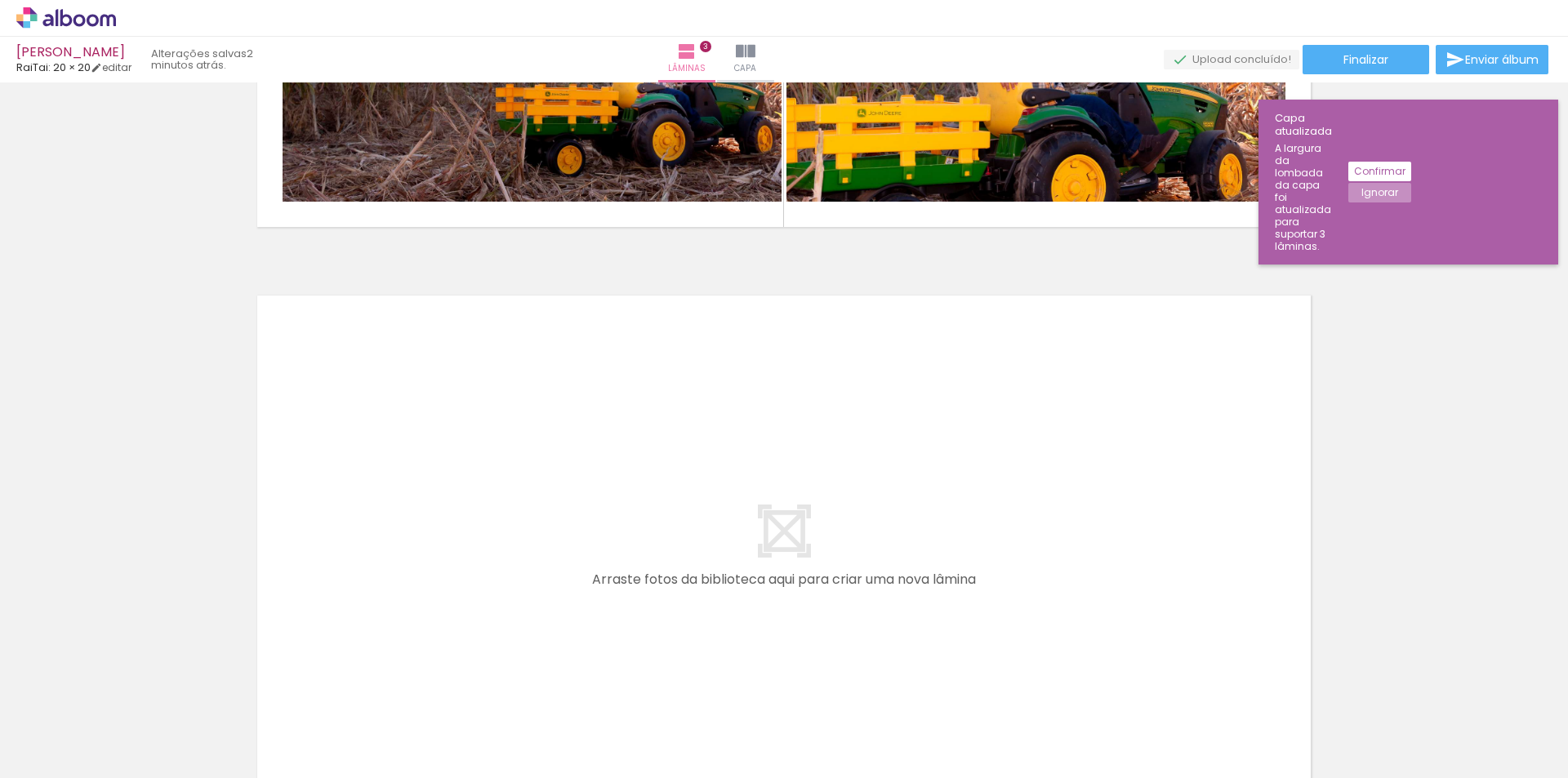
scroll to position [0, 1377]
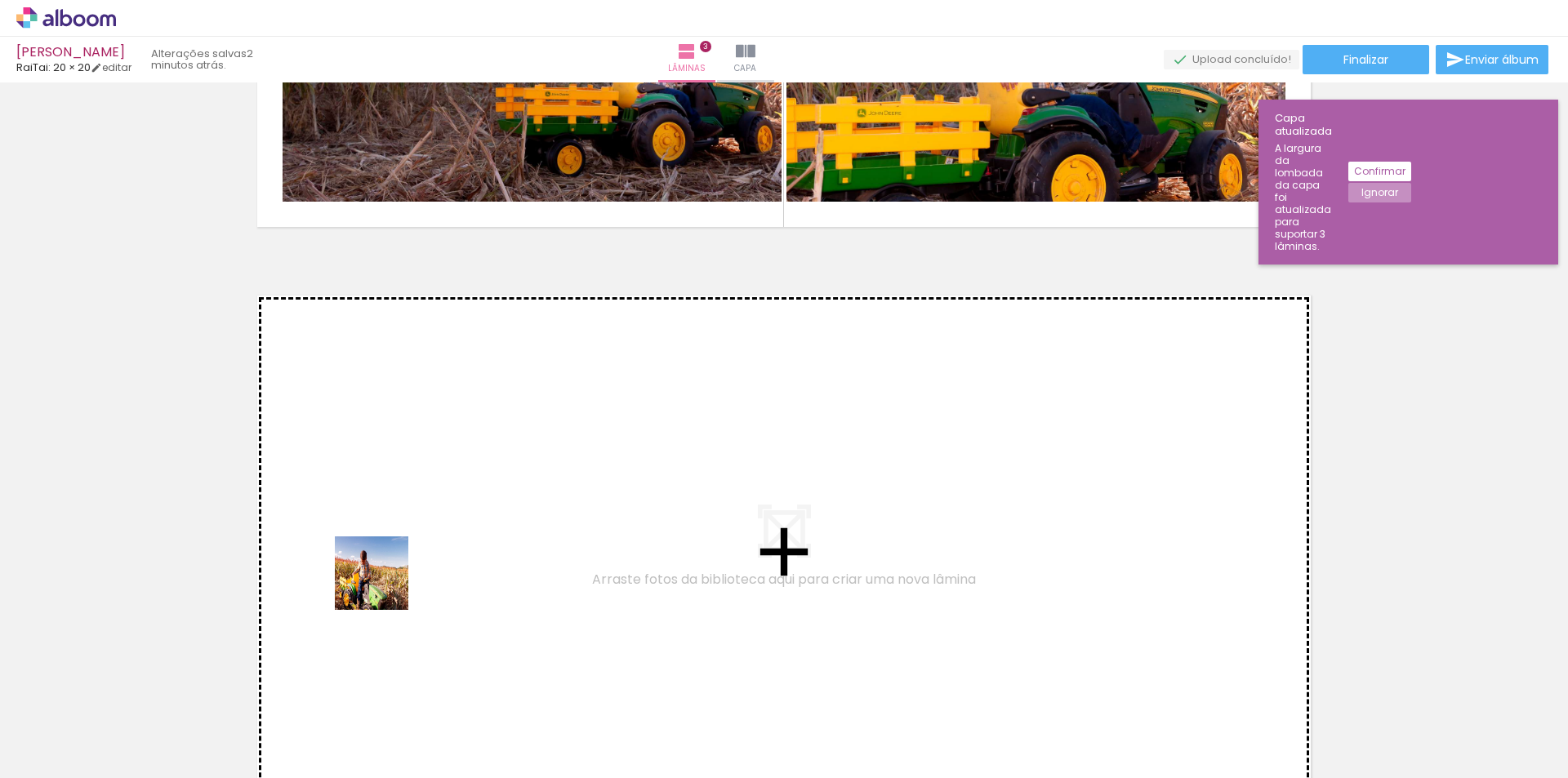
drag, startPoint x: 350, startPoint y: 737, endPoint x: 377, endPoint y: 447, distance: 291.3
click at [377, 447] on quentale-workspace at bounding box center [784, 389] width 1568 height 778
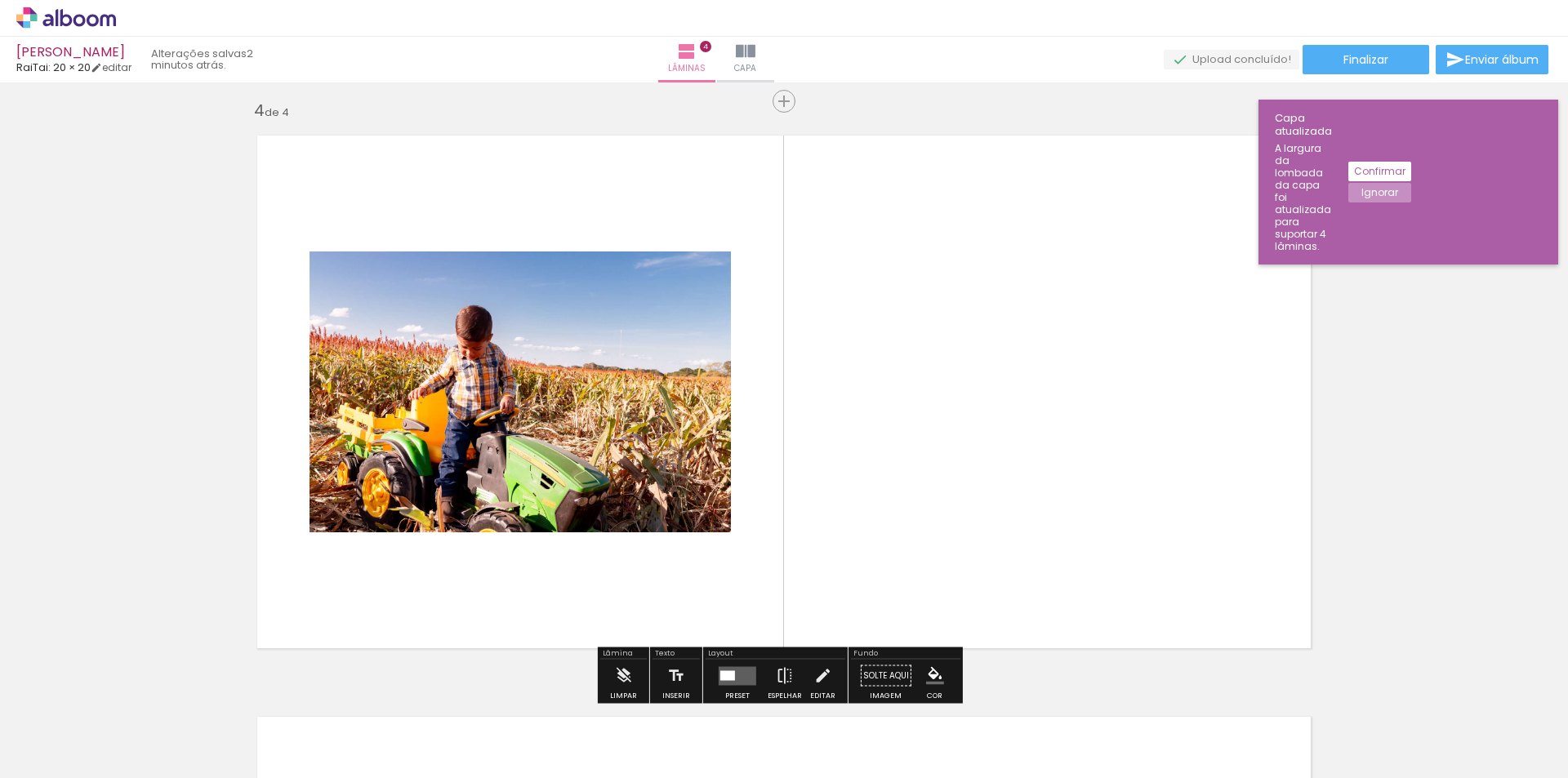
scroll to position [1766, 0]
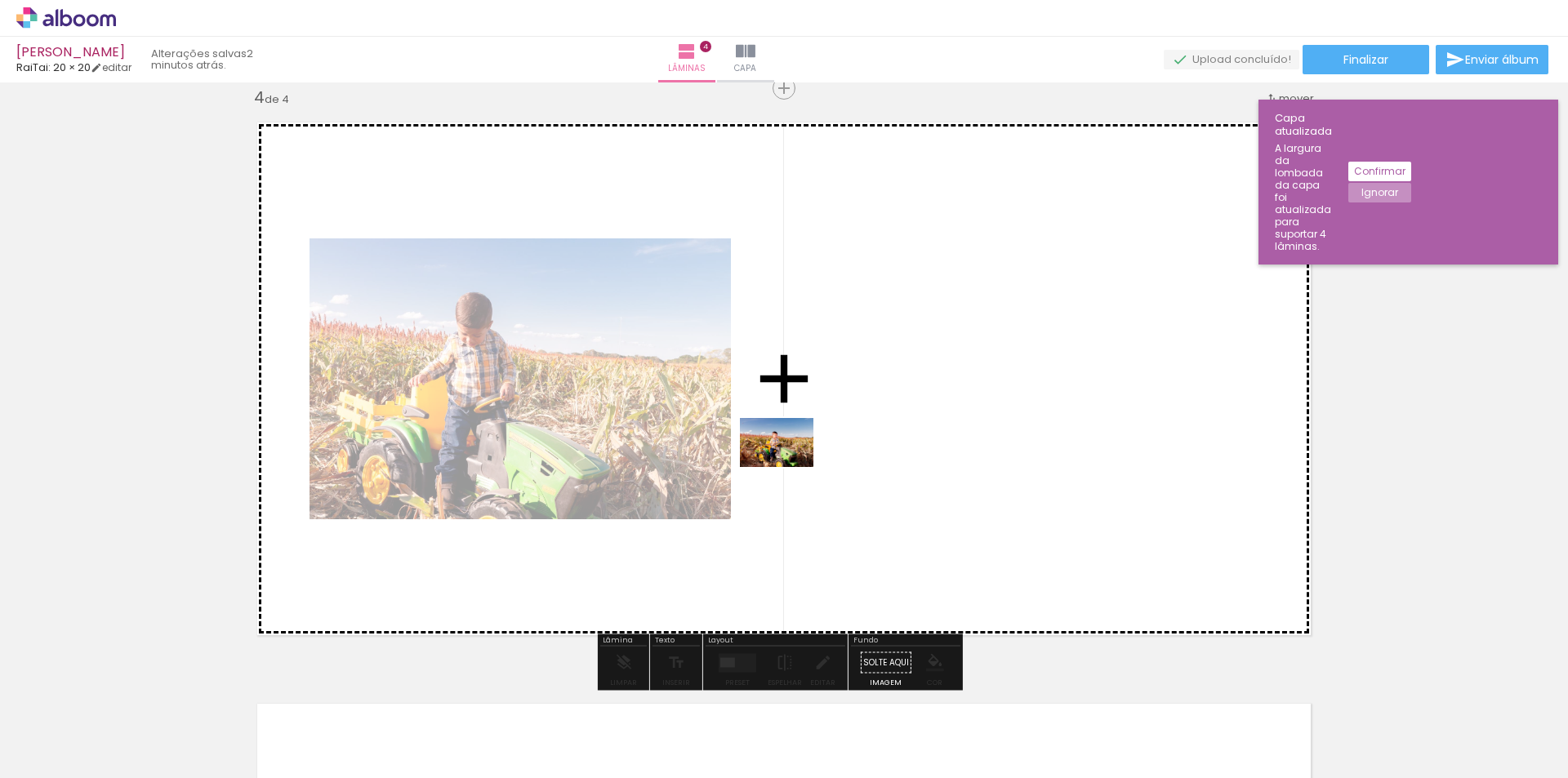
drag, startPoint x: 447, startPoint y: 736, endPoint x: 771, endPoint y: 507, distance: 396.8
click at [806, 437] on quentale-workspace at bounding box center [784, 389] width 1568 height 778
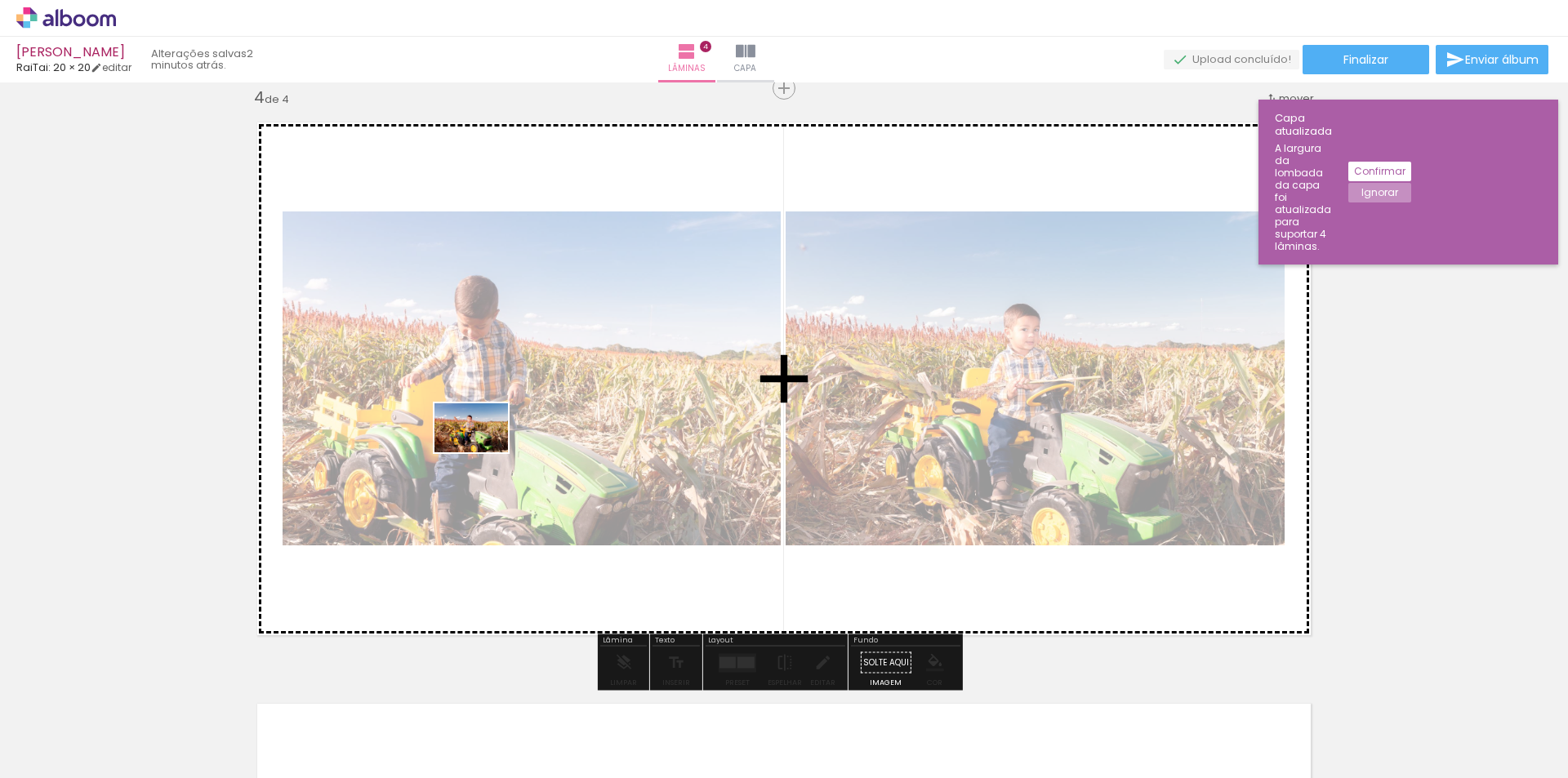
drag, startPoint x: 542, startPoint y: 716, endPoint x: 483, endPoint y: 452, distance: 270.5
click at [483, 452] on quentale-workspace at bounding box center [784, 389] width 1568 height 778
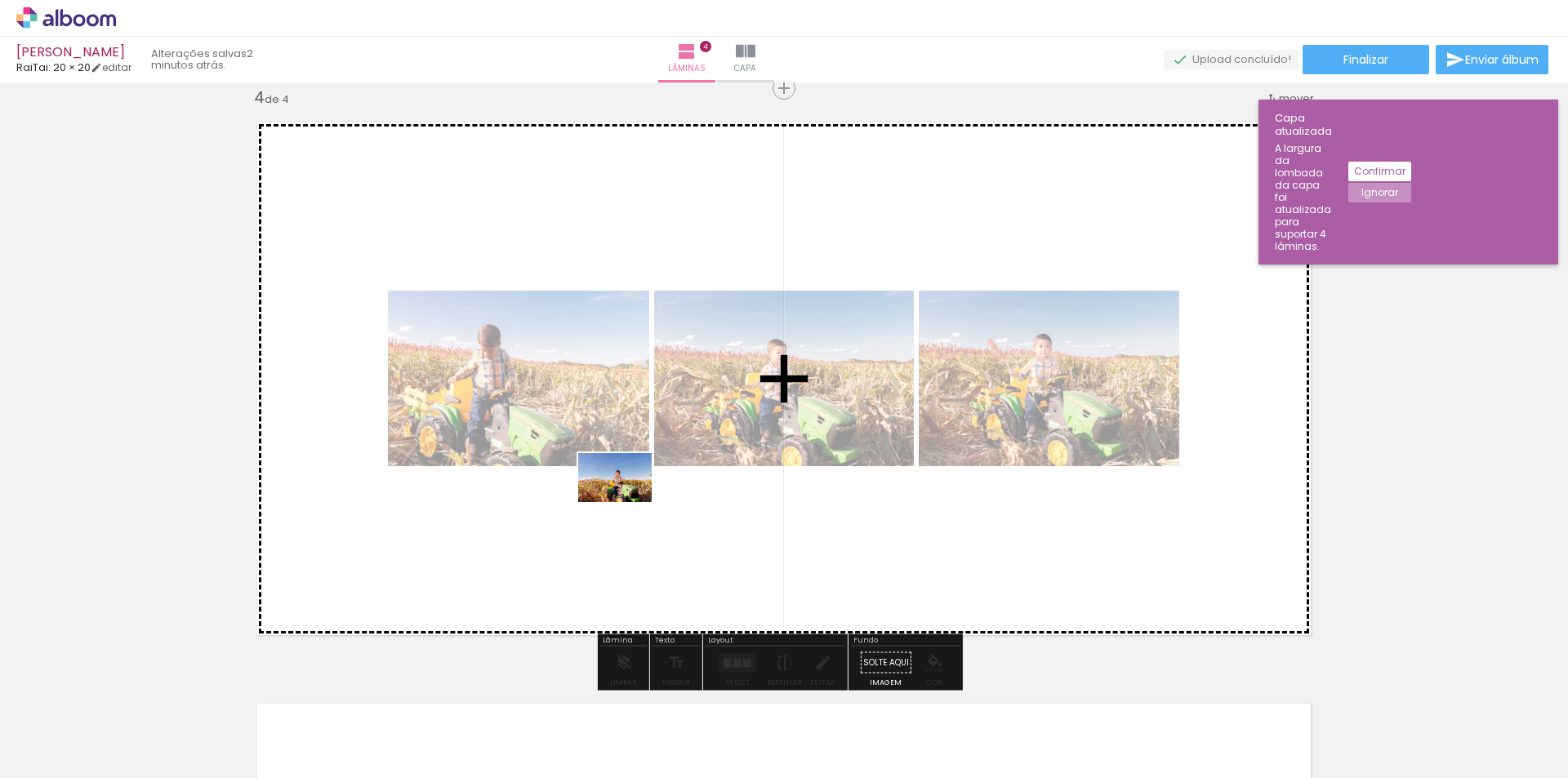
drag, startPoint x: 622, startPoint y: 741, endPoint x: 636, endPoint y: 517, distance: 224.4
click at [624, 492] on quentale-workspace at bounding box center [784, 389] width 1568 height 778
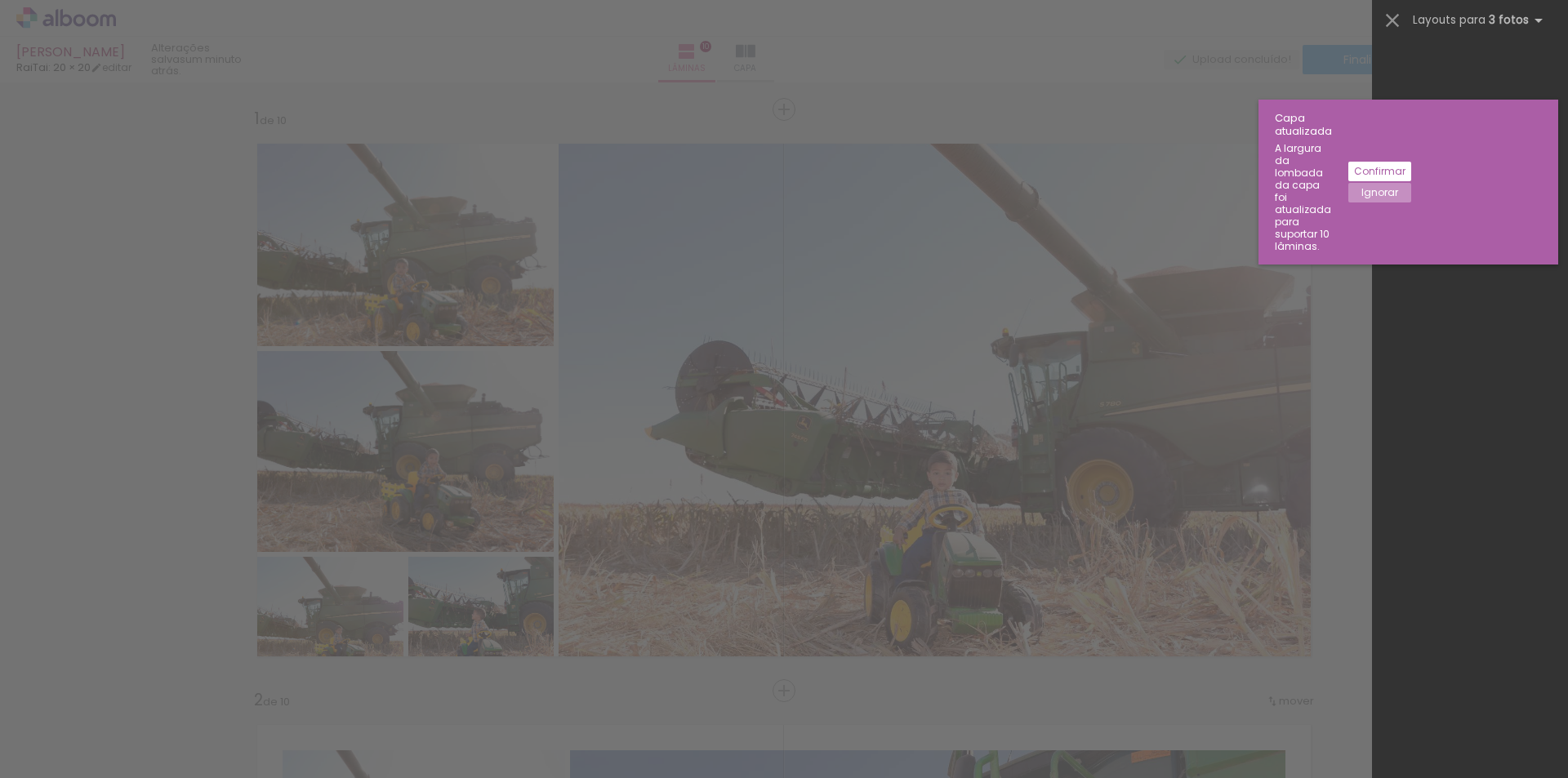
click at [0, 0] on slot at bounding box center [0, 0] width 0 height 0
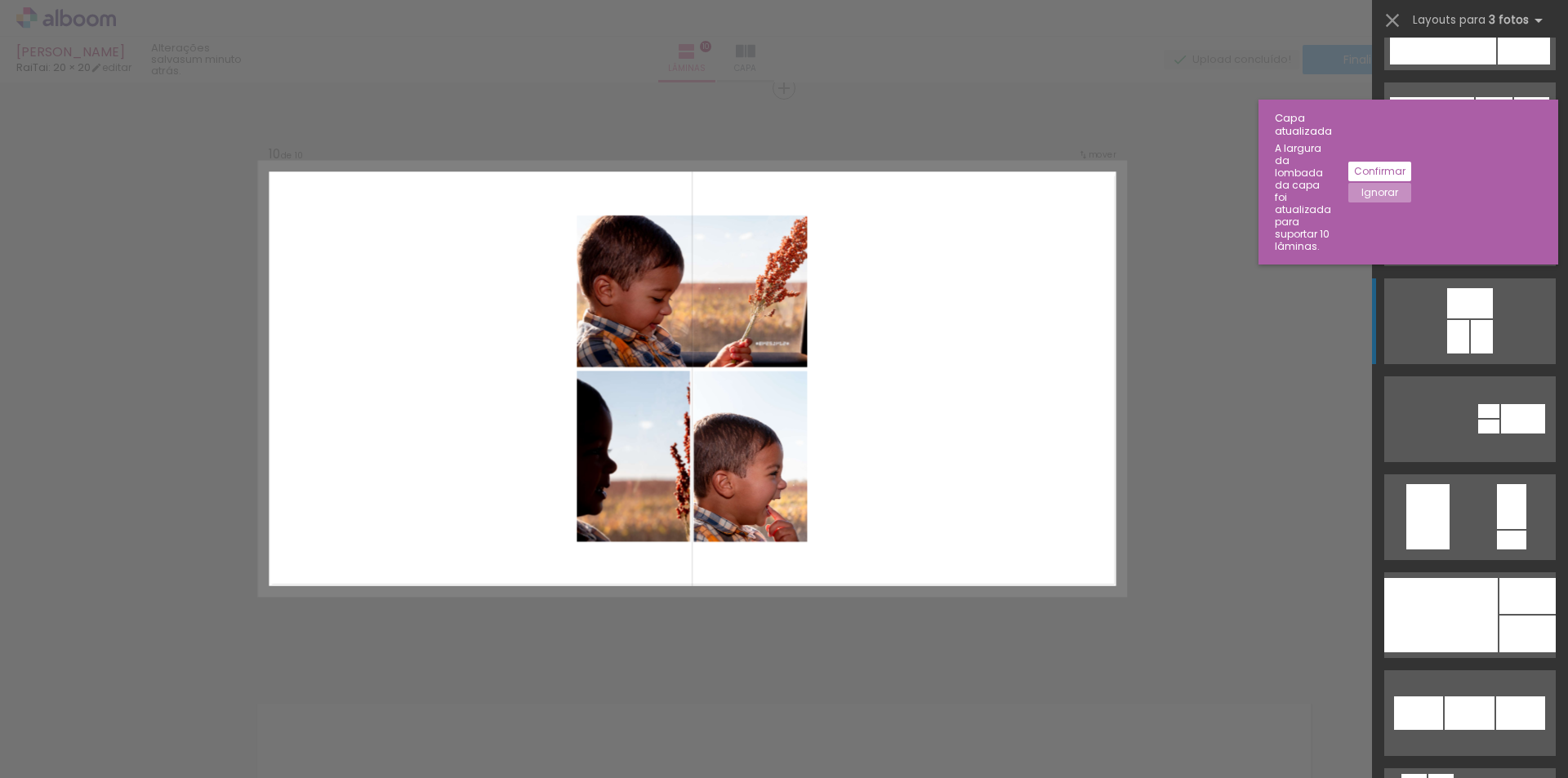
scroll to position [0, 4344]
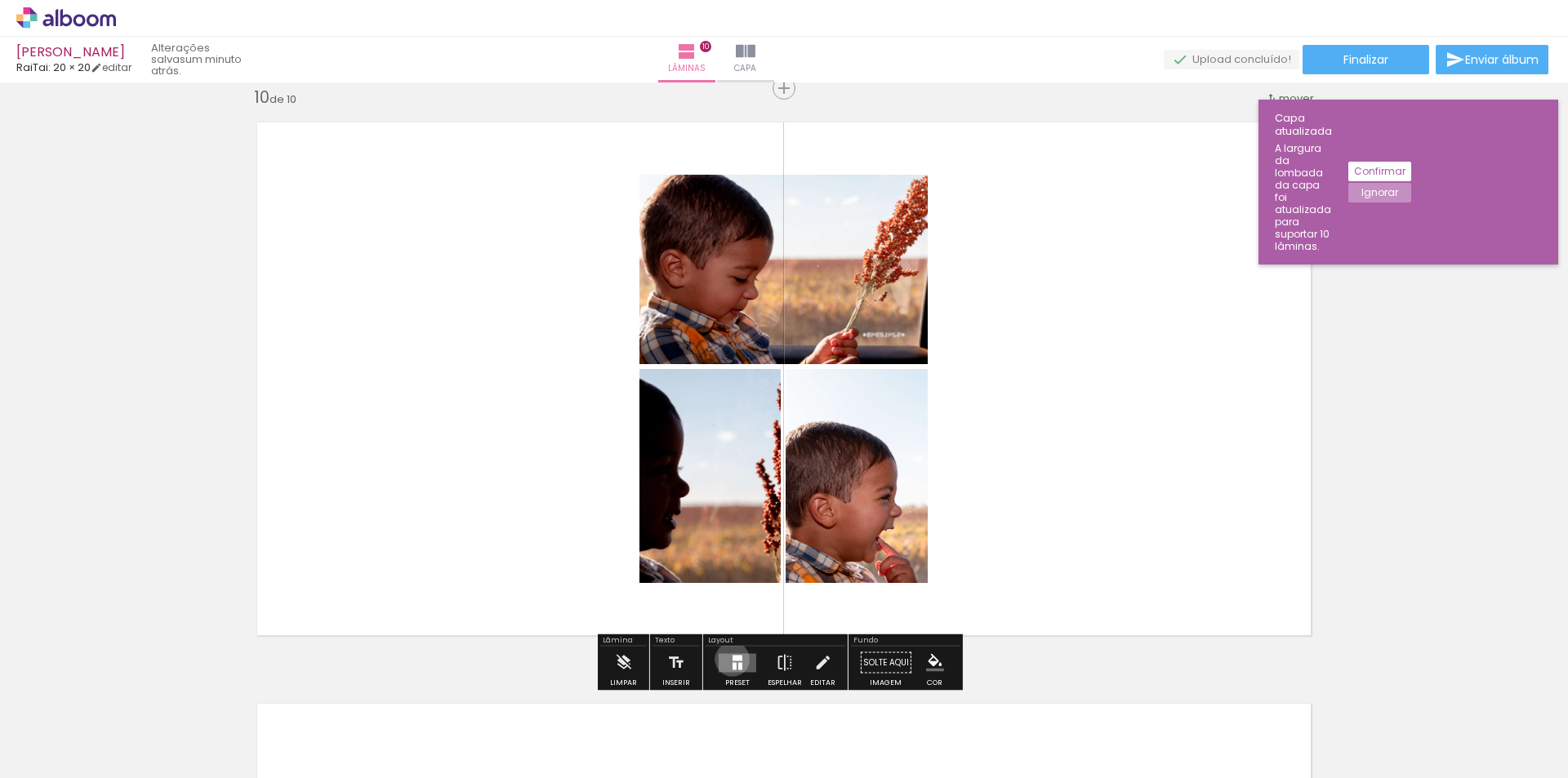
click at [732, 659] on div at bounding box center [737, 658] width 10 height 6
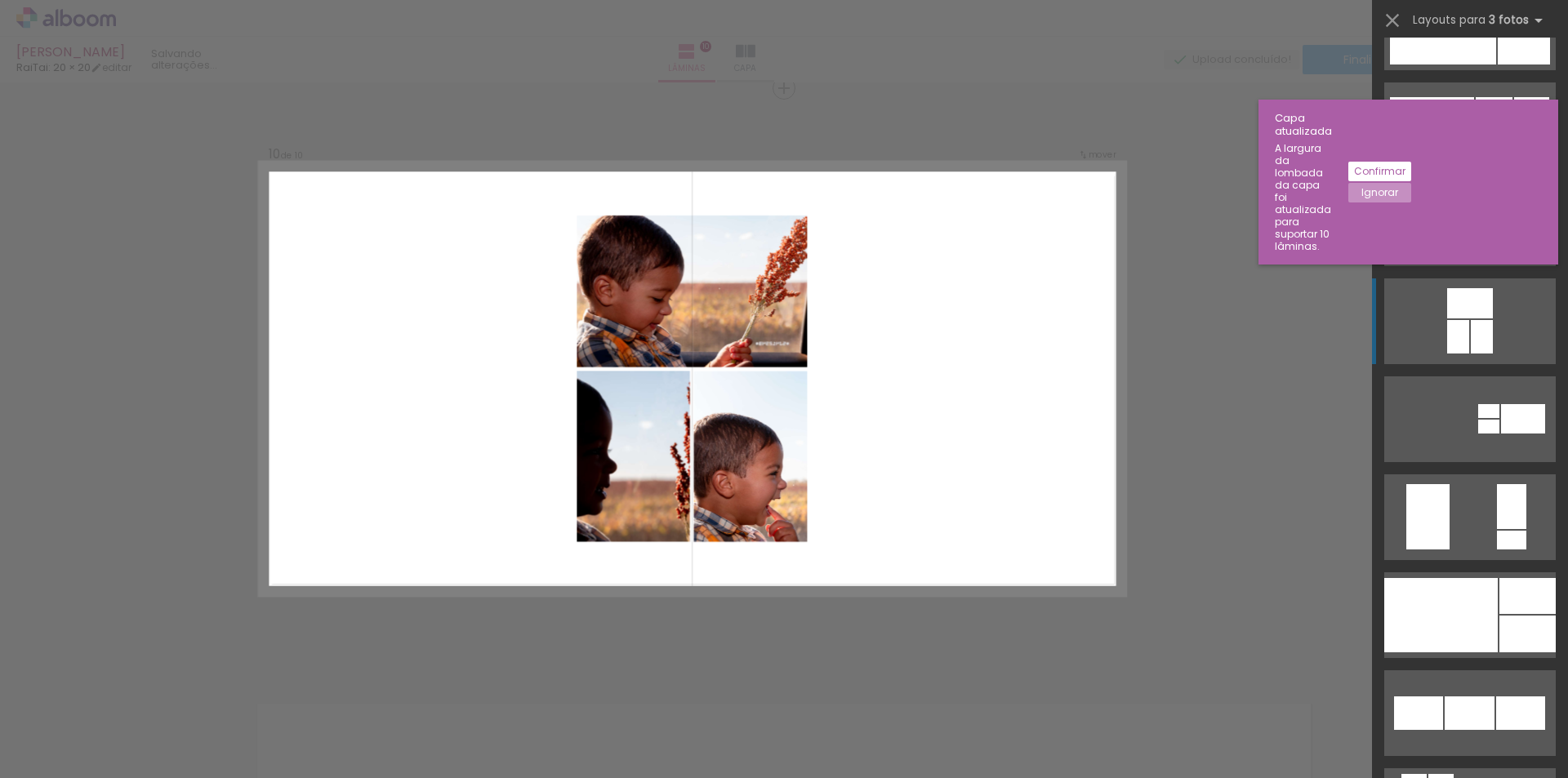
scroll to position [9015, 0]
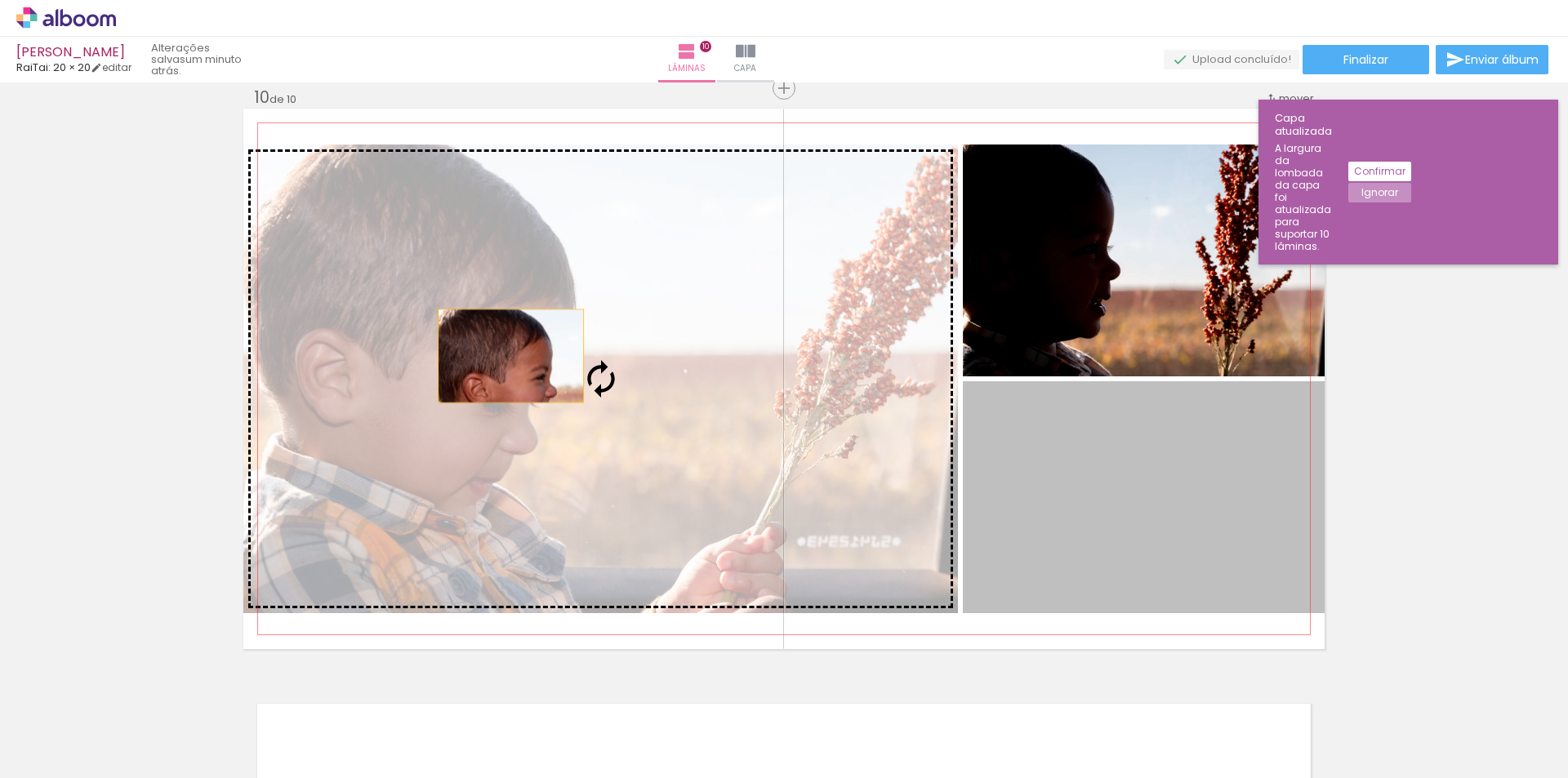
drag, startPoint x: 1113, startPoint y: 534, endPoint x: 475, endPoint y: 348, distance: 664.6
click at [0, 0] on slot at bounding box center [0, 0] width 0 height 0
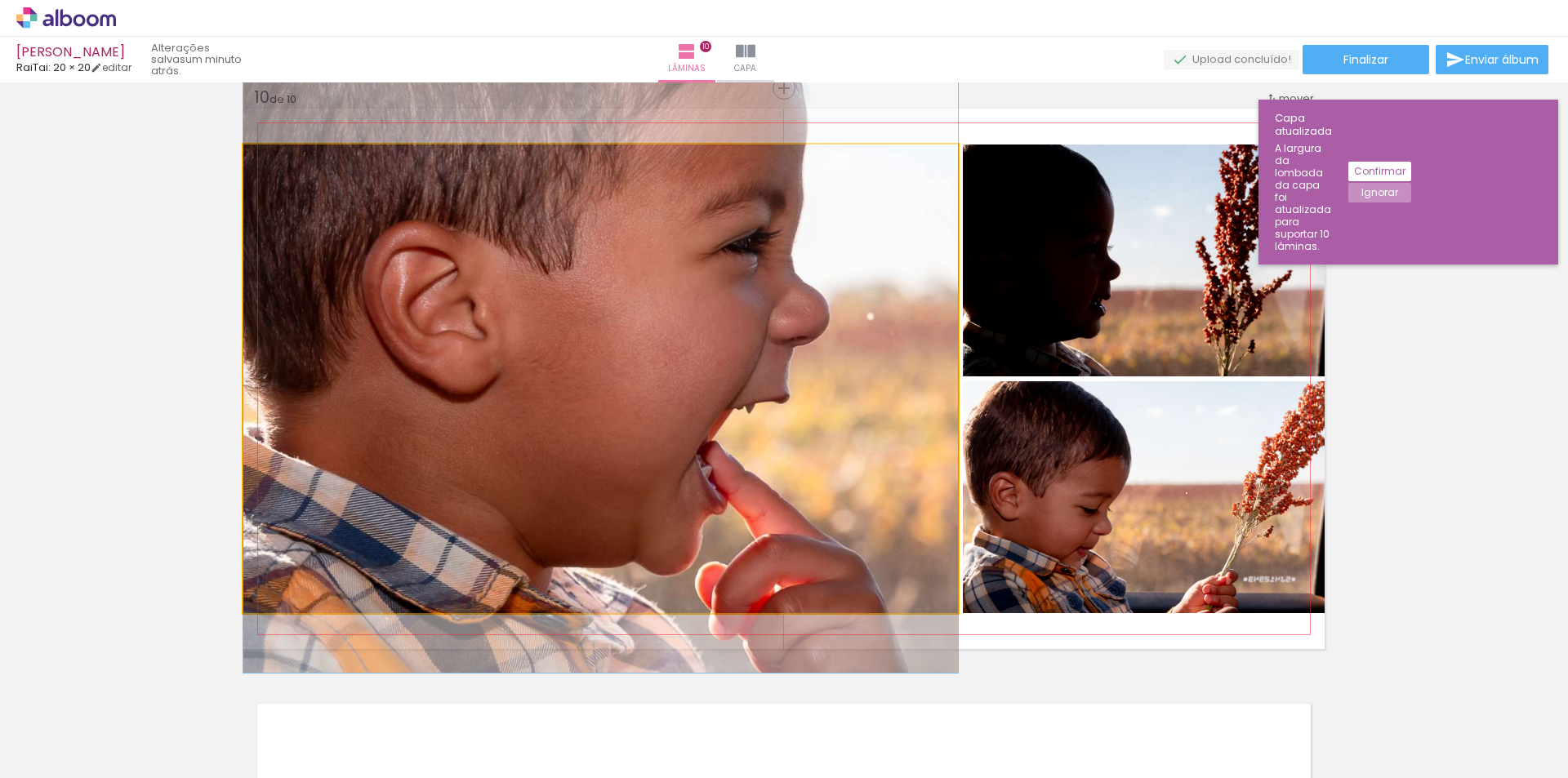
drag, startPoint x: 639, startPoint y: 467, endPoint x: 657, endPoint y: 226, distance: 241.7
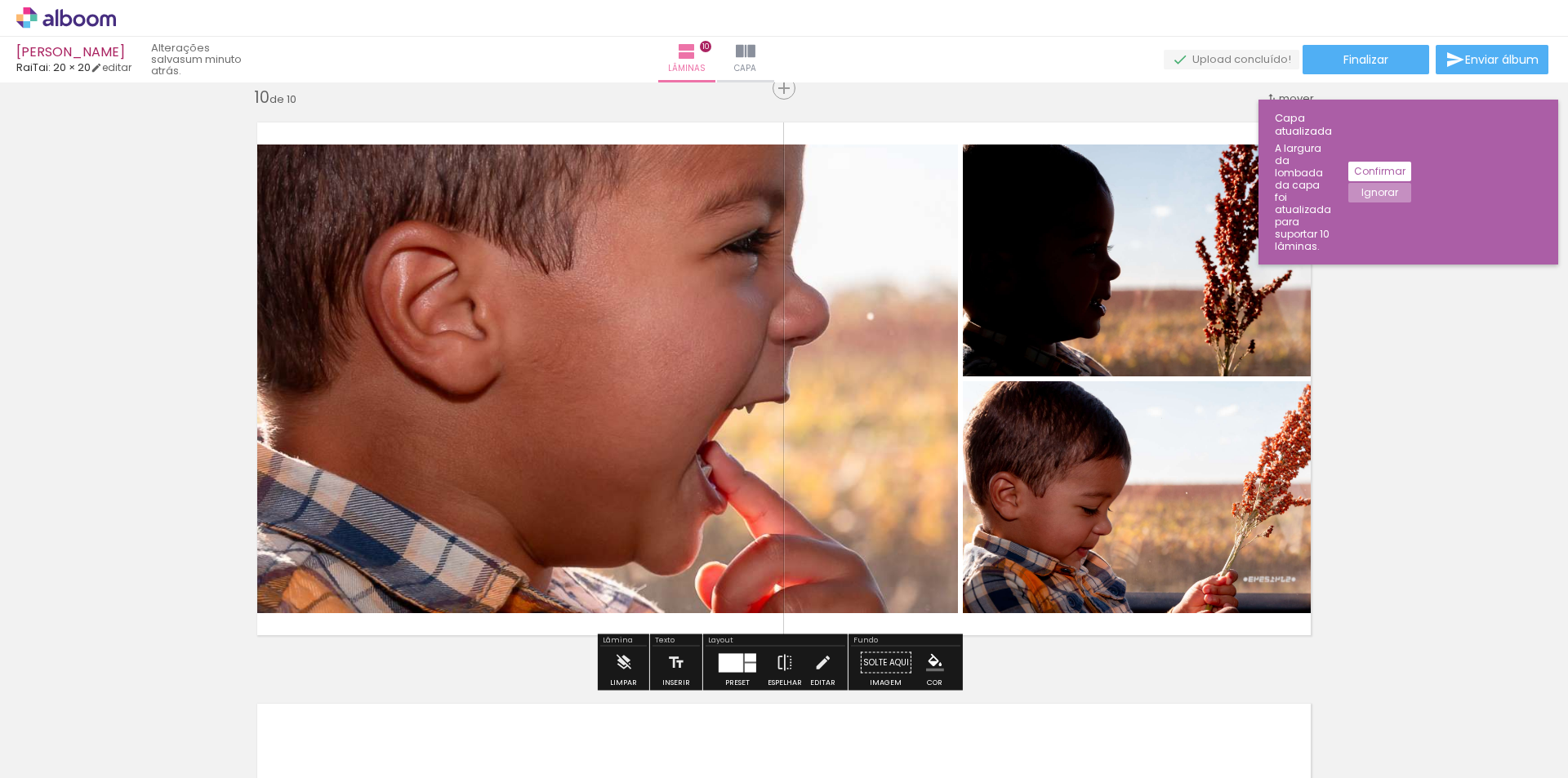
click at [732, 665] on div at bounding box center [730, 662] width 24 height 19
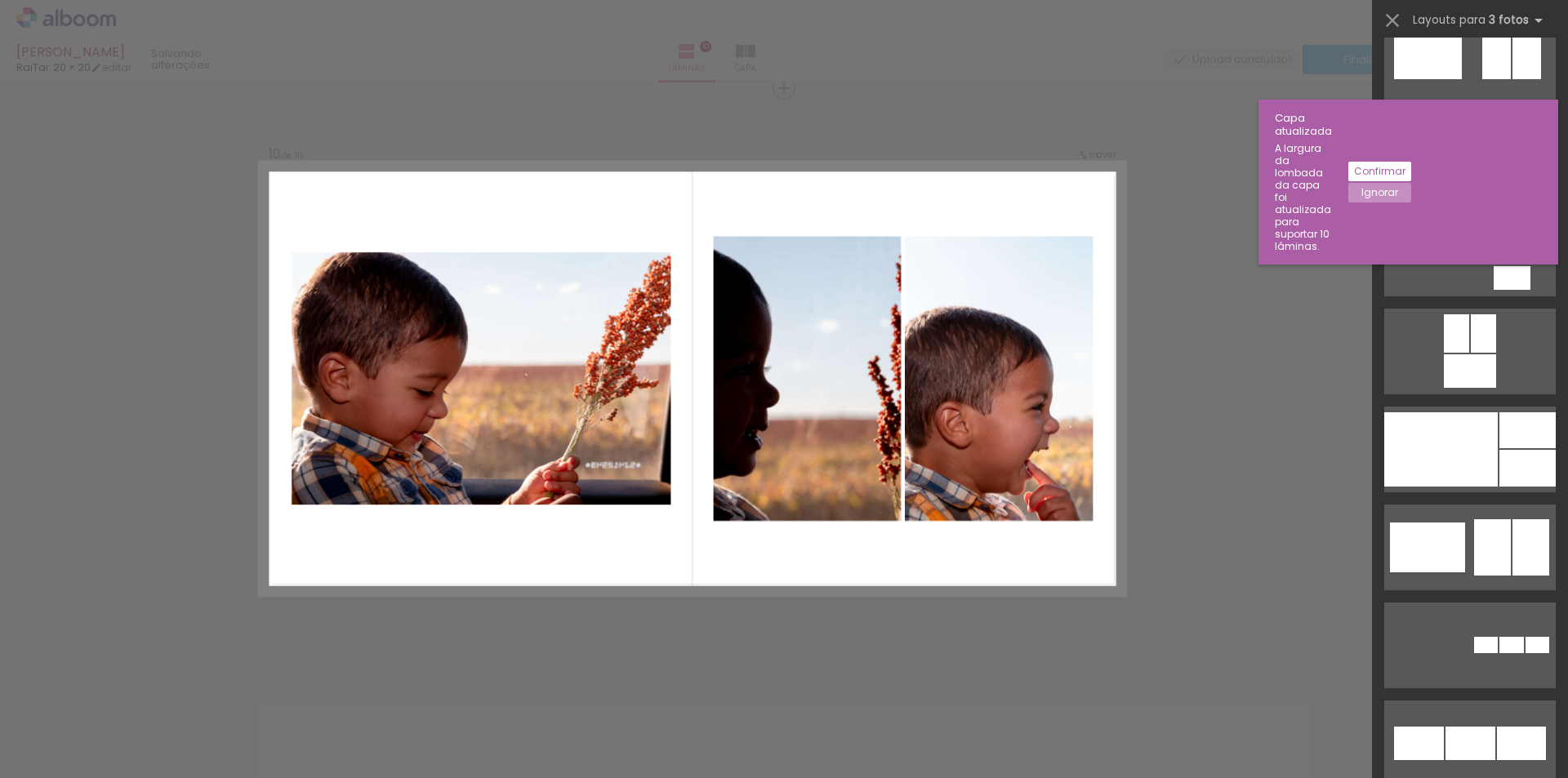
scroll to position [10126, 0]
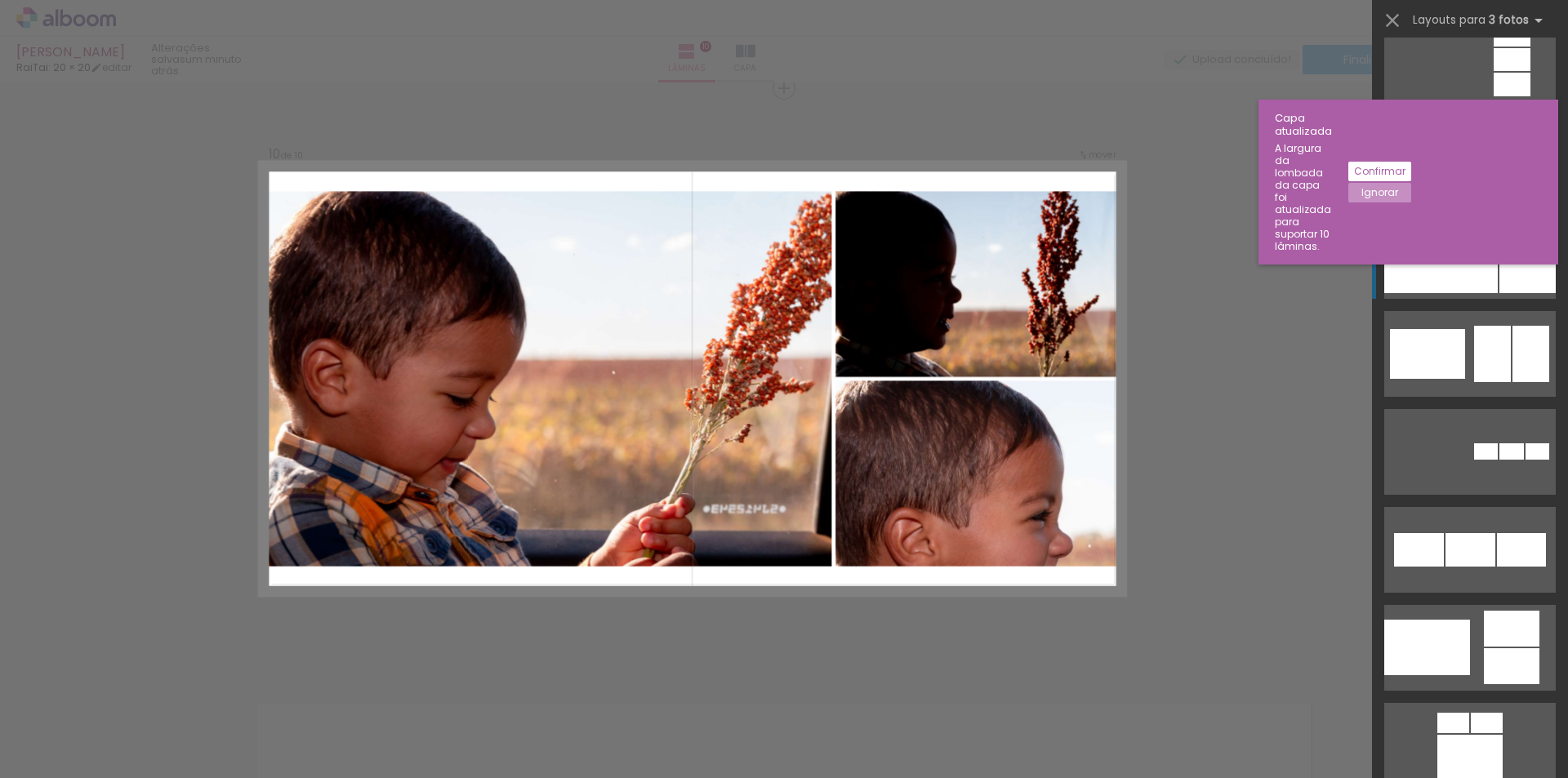
click at [1481, 265] on div at bounding box center [1441, 256] width 113 height 74
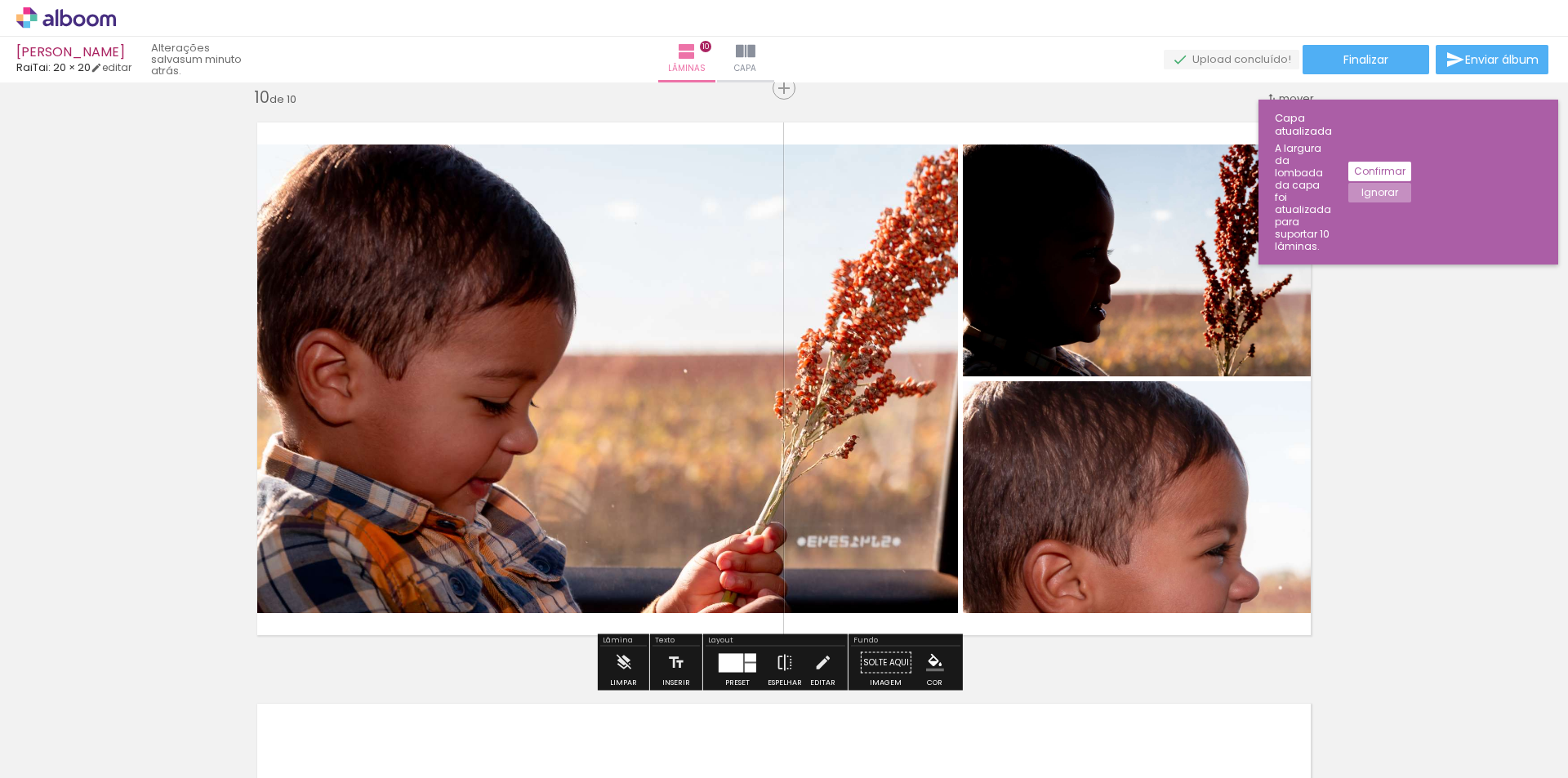
click at [746, 669] on div at bounding box center [751, 667] width 12 height 9
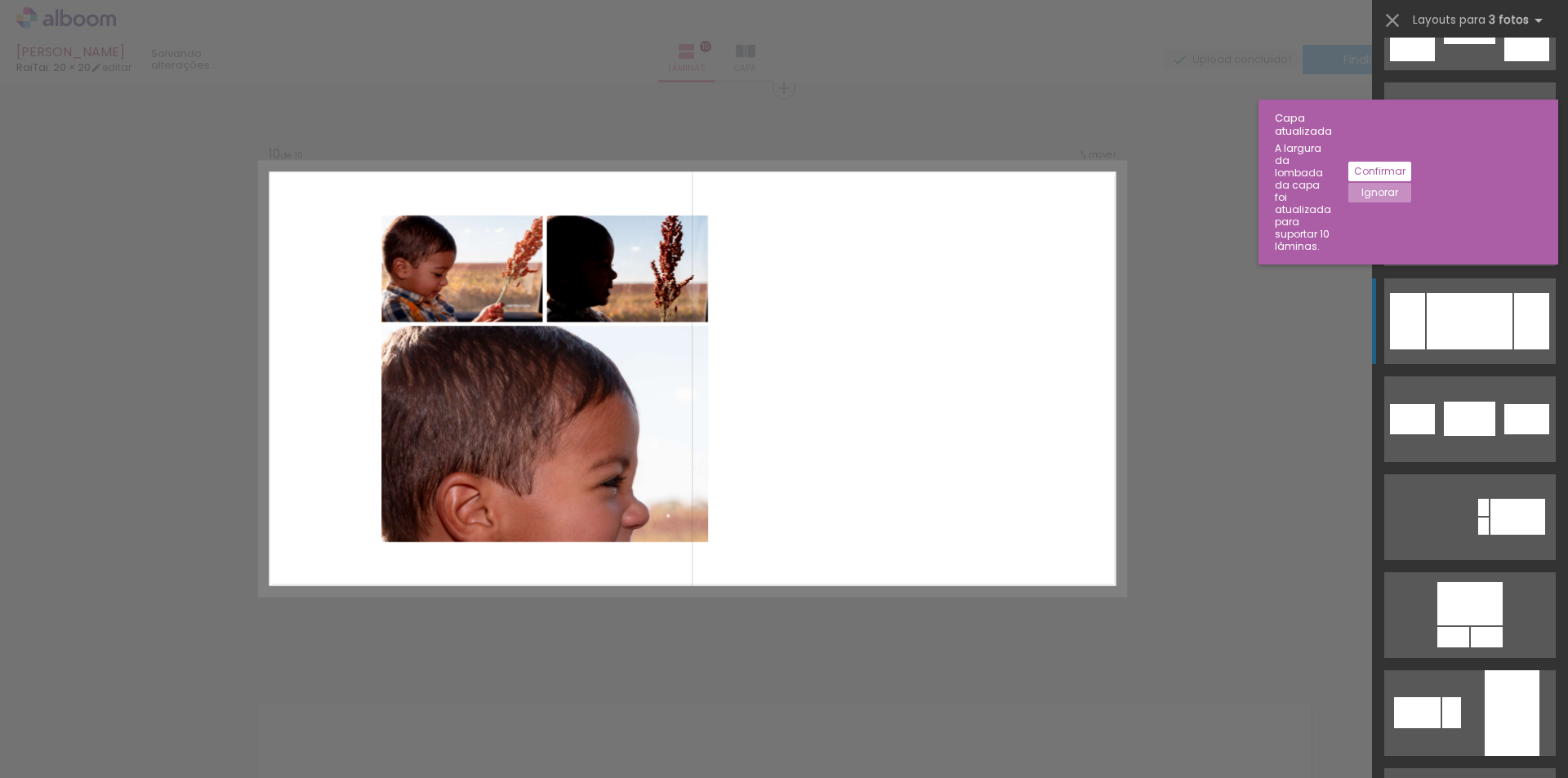
scroll to position [11269, 0]
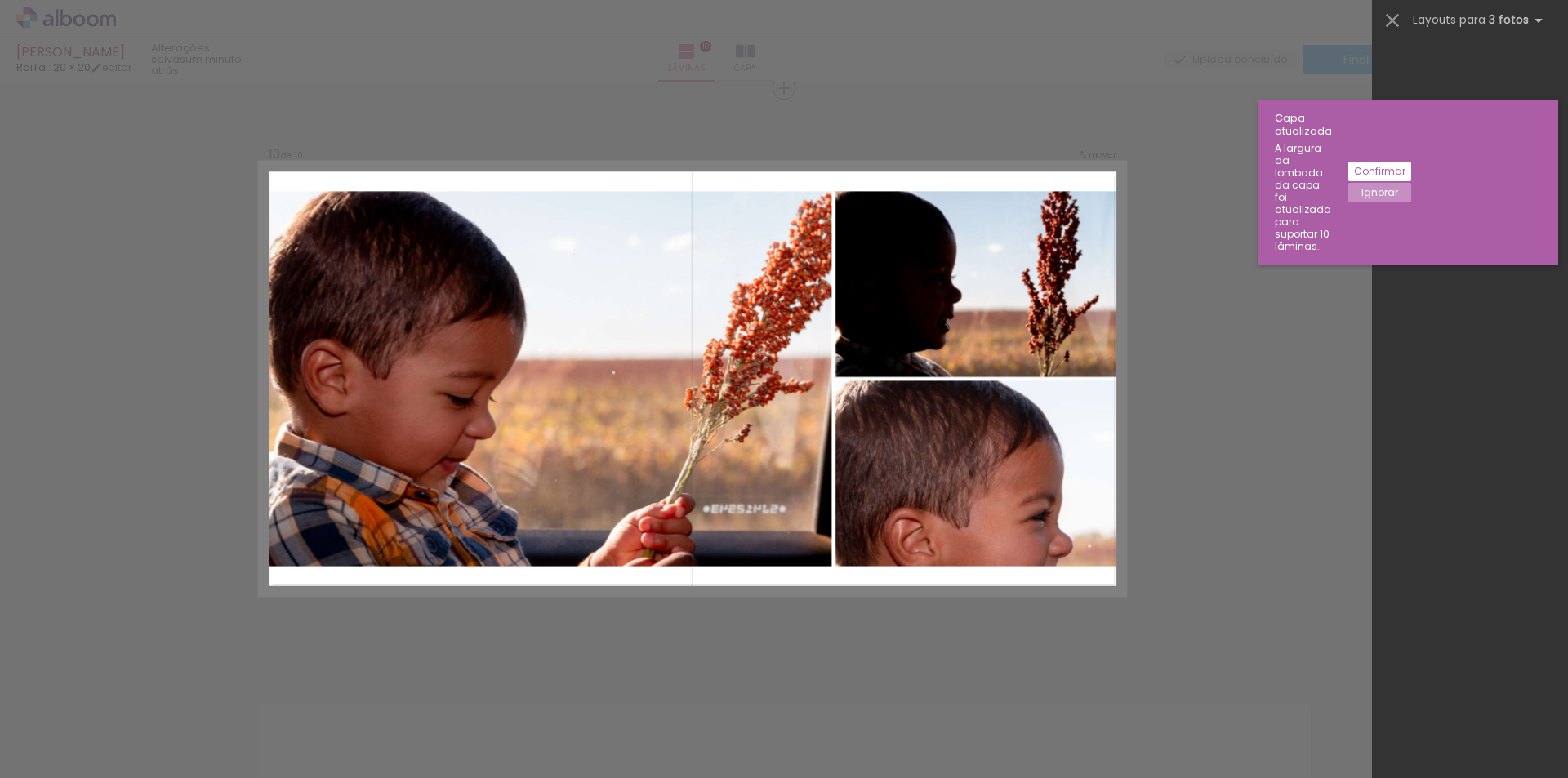
scroll to position [10289, 0]
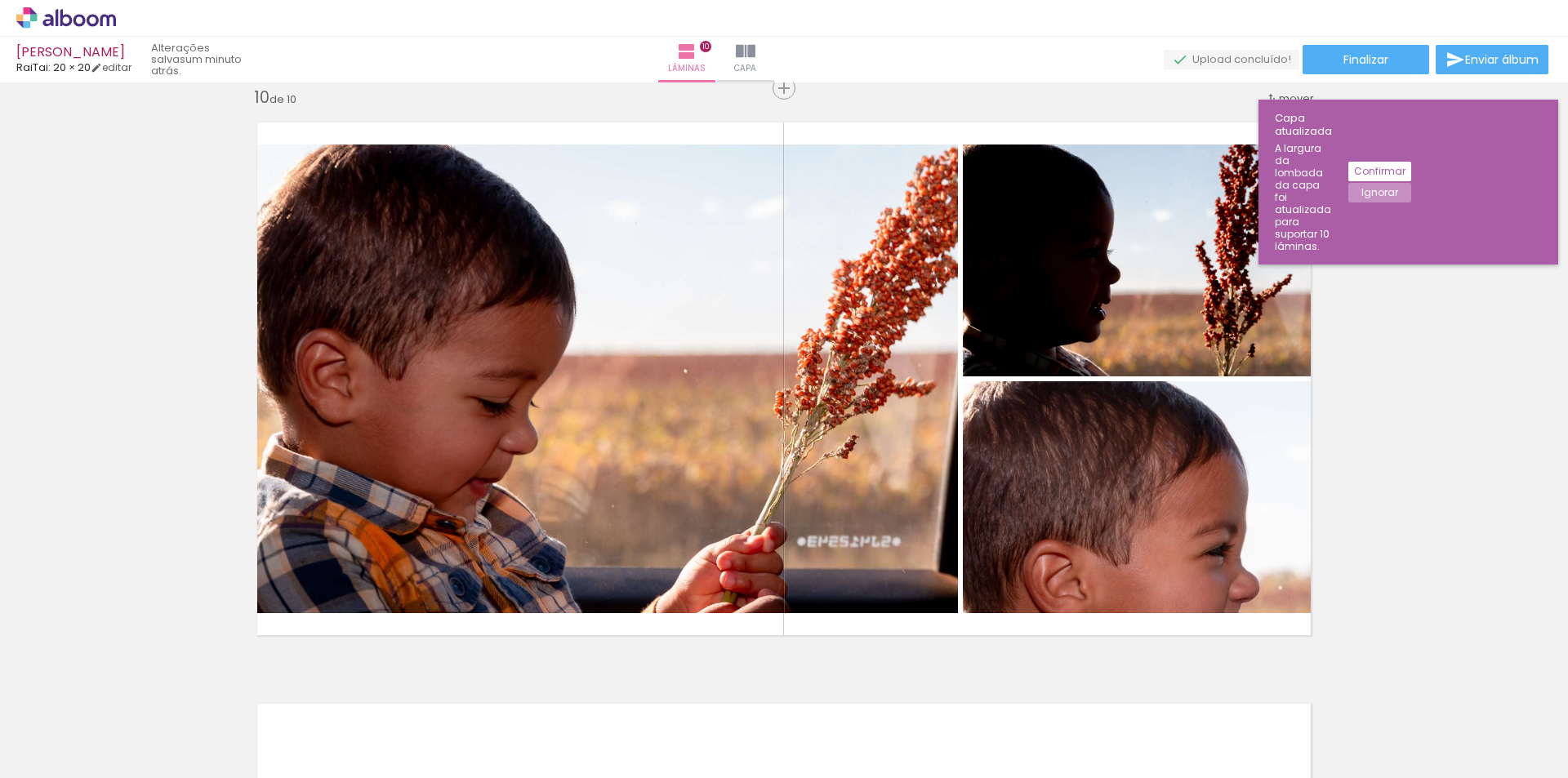
scroll to position [0, 3393]
click at [0, 0] on slot "Confirmar" at bounding box center [0, 0] width 0 height 0
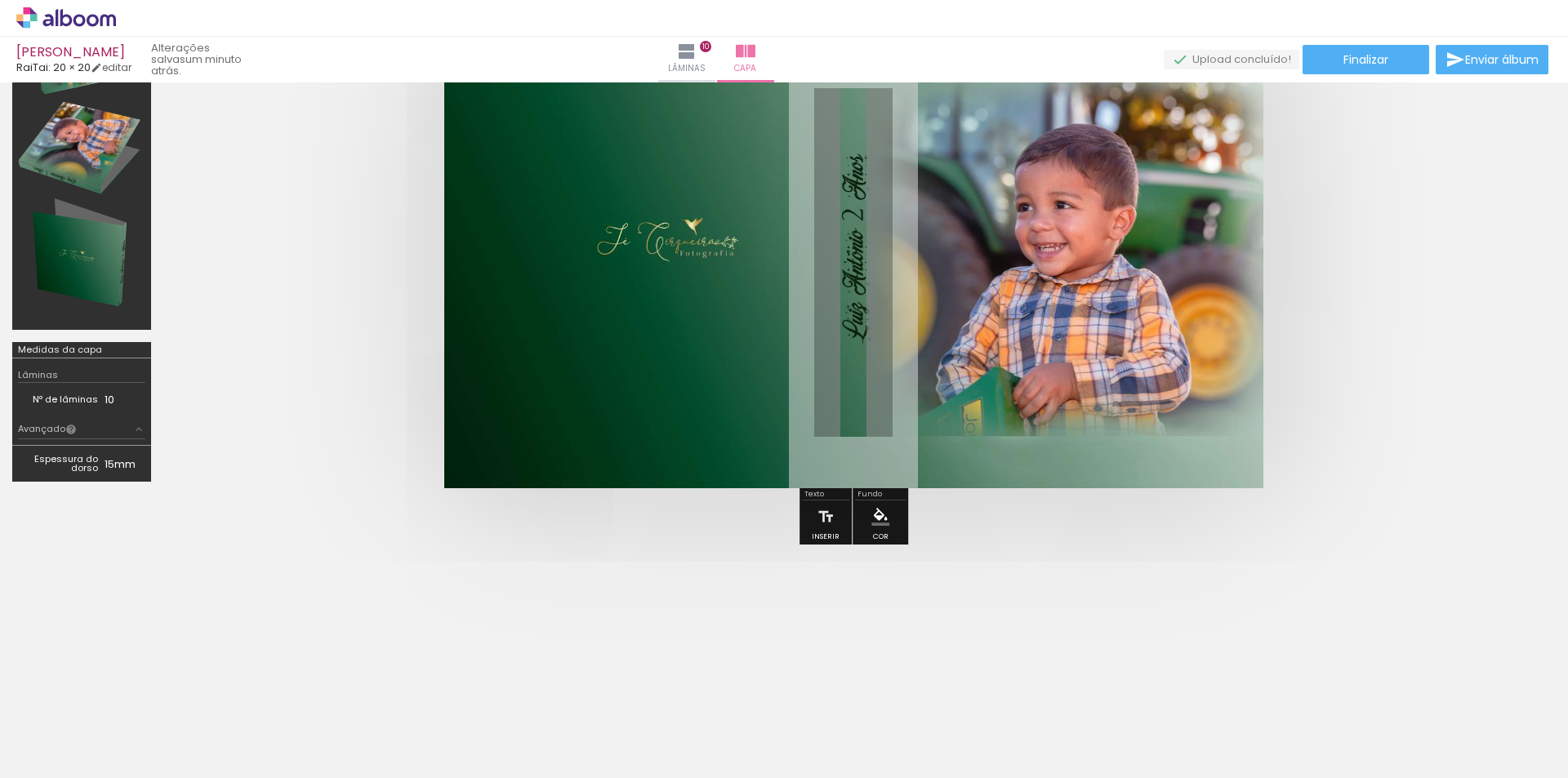
scroll to position [143, 0]
